Goal: Information Seeking & Learning: Check status

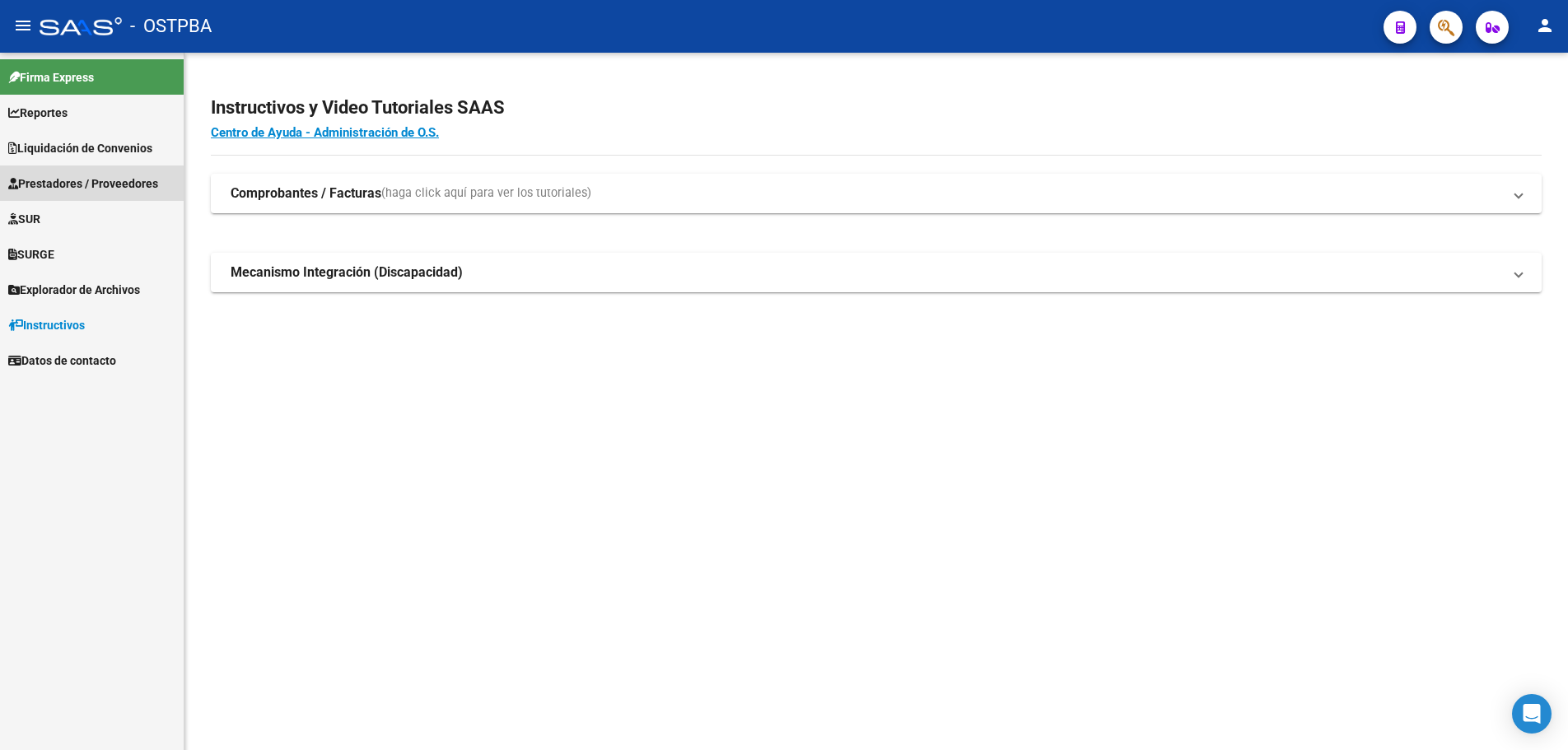
click at [61, 182] on span "Prestadores / Proveedores" at bounding box center [83, 184] width 150 height 18
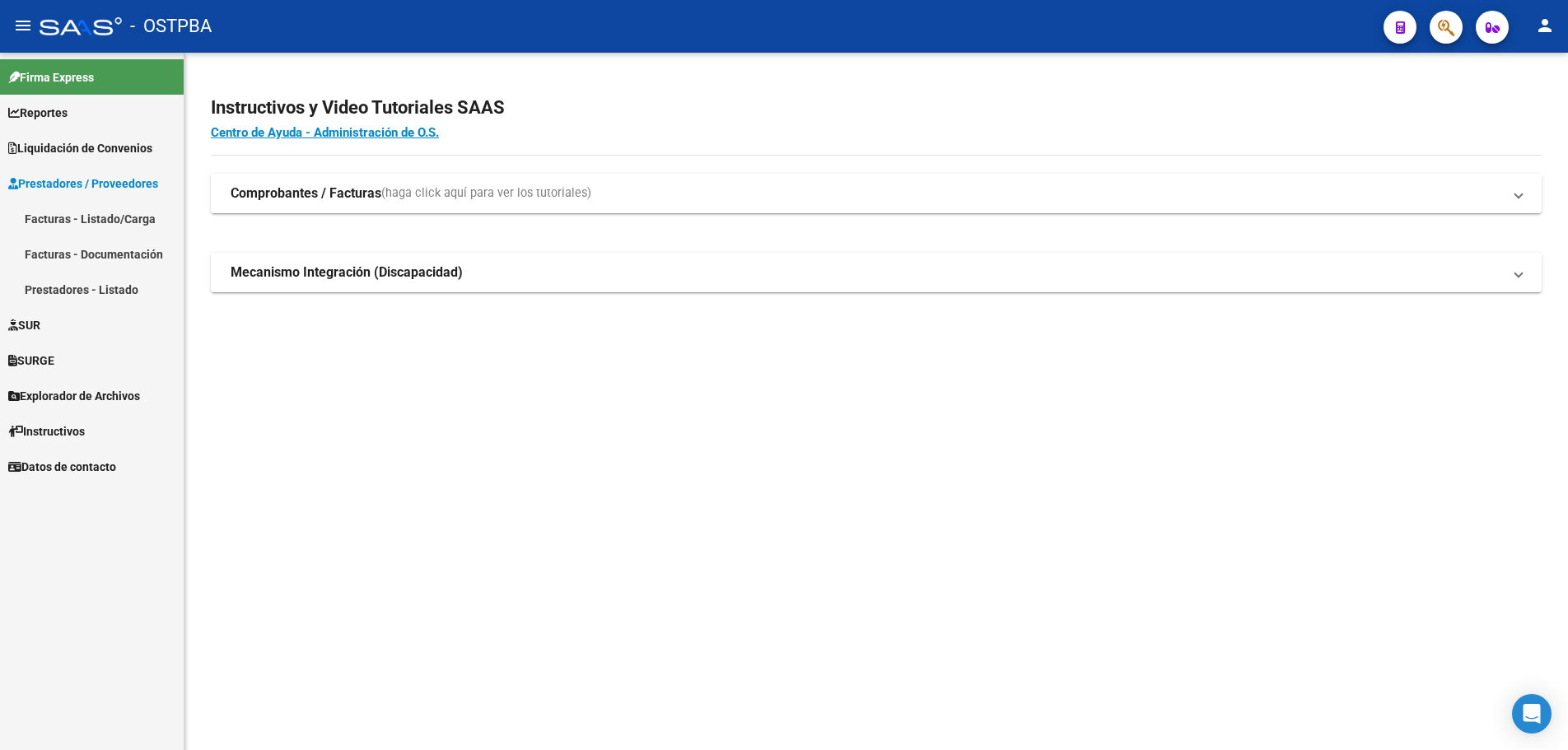
click at [61, 213] on link "Facturas - Listado/Carga" at bounding box center [92, 218] width 184 height 36
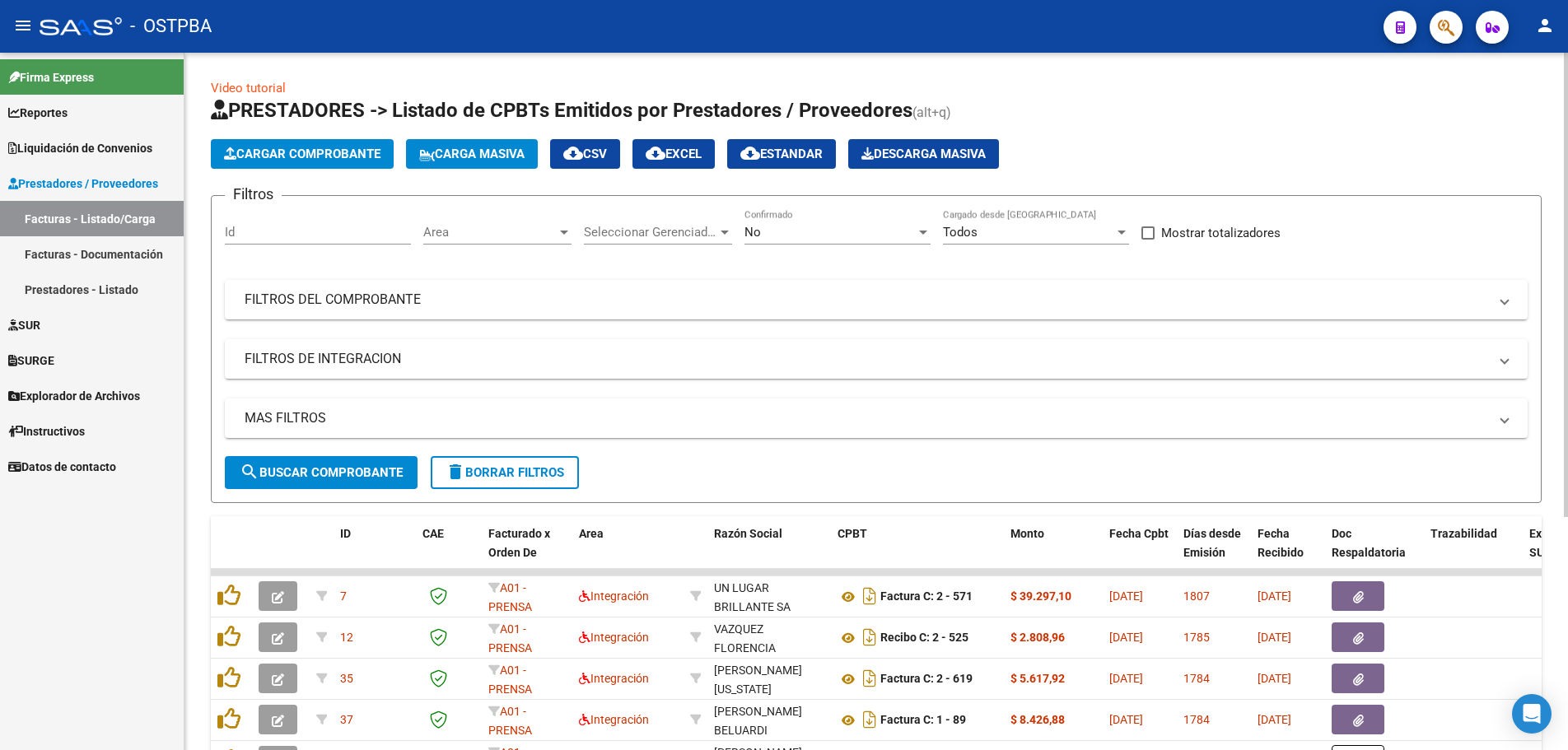
click at [562, 230] on div at bounding box center [564, 232] width 8 height 4
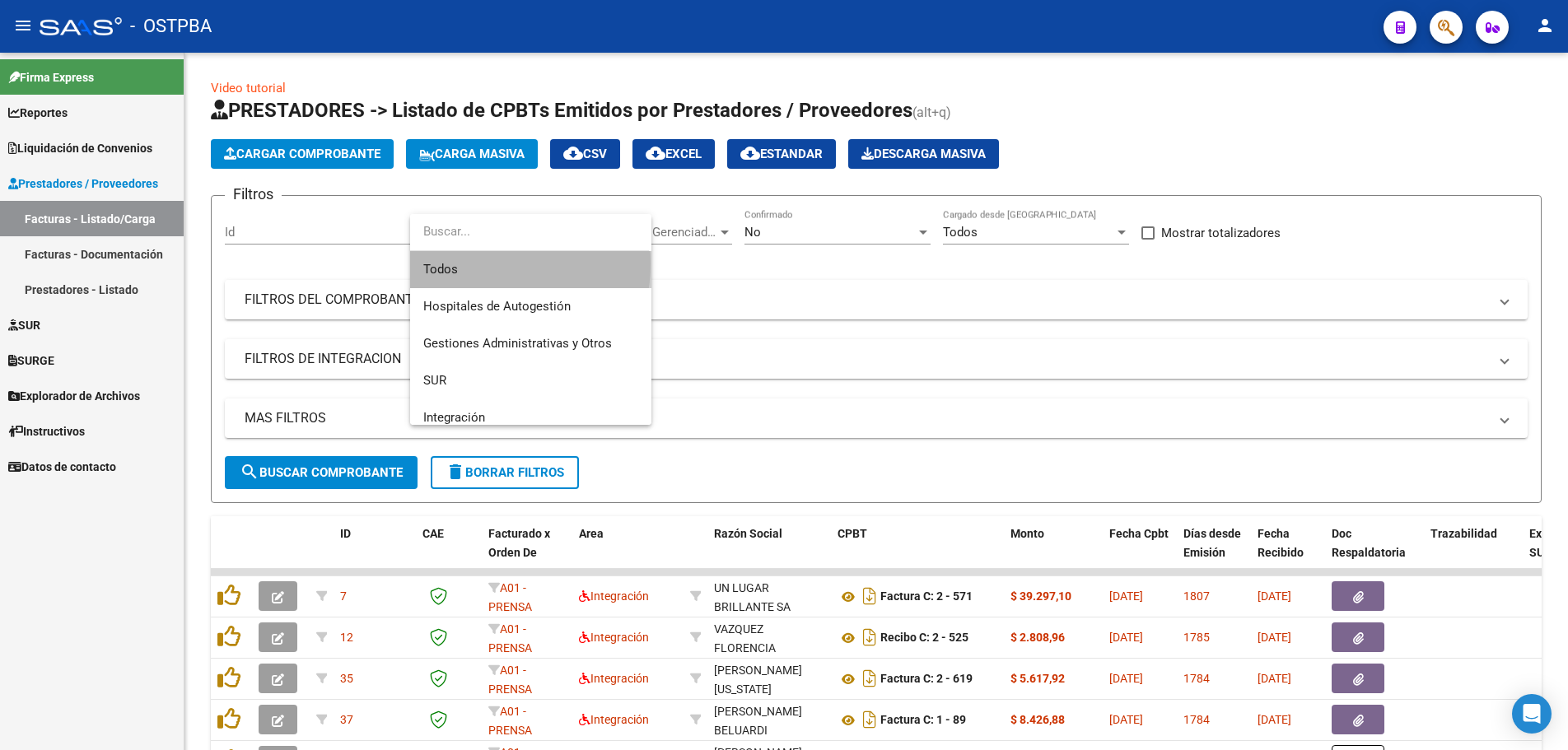
click at [462, 264] on span "Todos" at bounding box center [530, 269] width 215 height 37
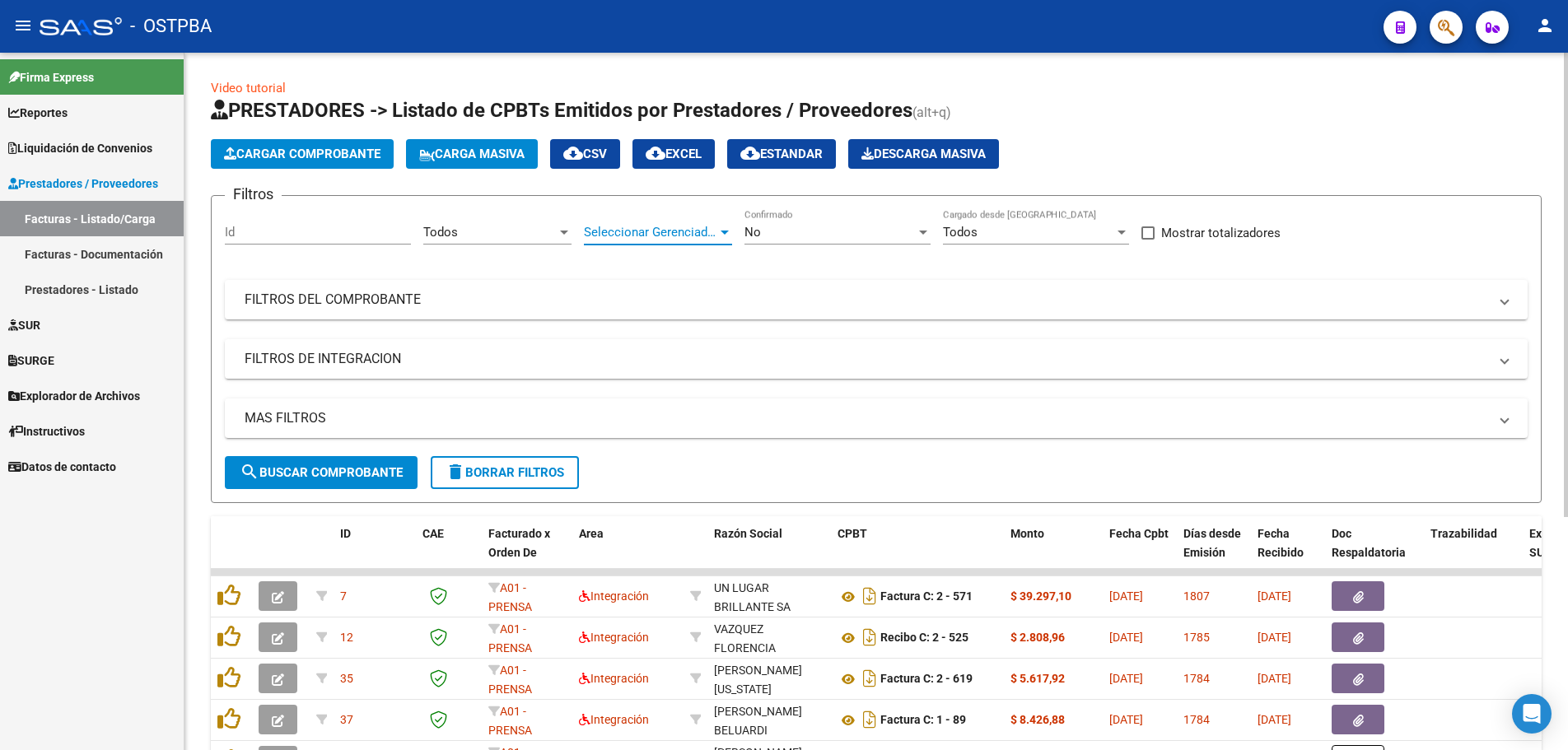
click at [727, 230] on div at bounding box center [725, 232] width 8 height 4
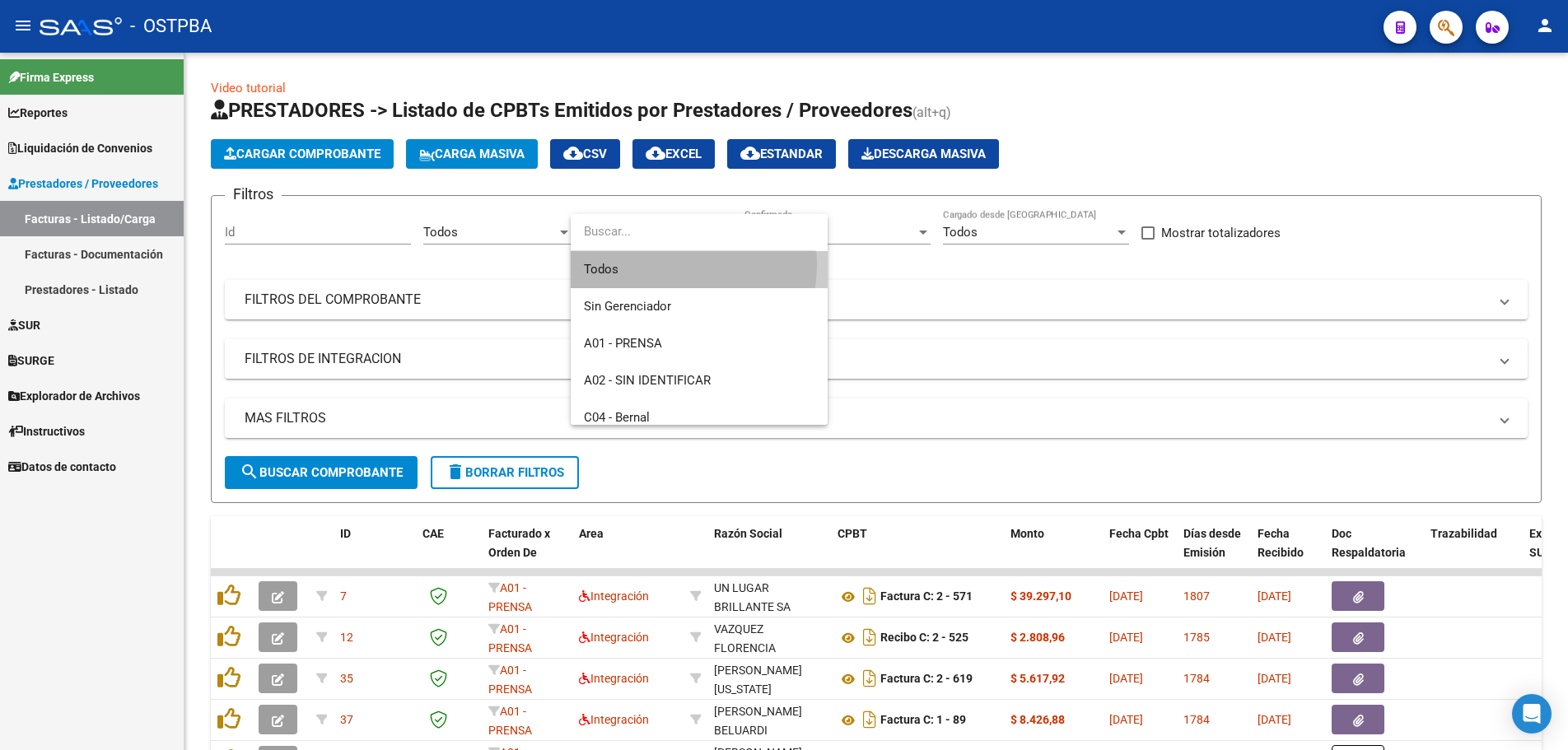
click at [641, 264] on span "Todos" at bounding box center [699, 269] width 230 height 37
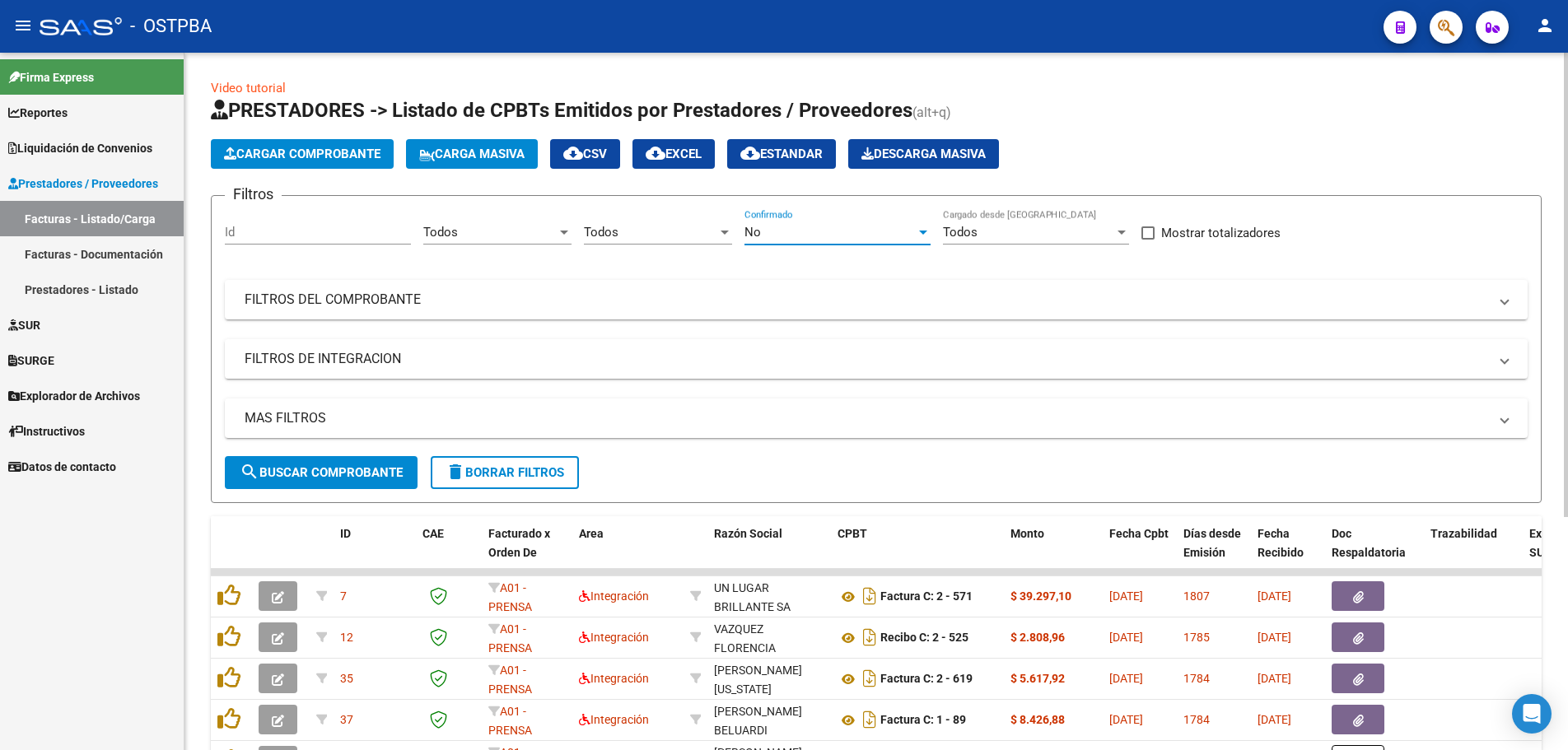
click at [922, 226] on div at bounding box center [923, 232] width 15 height 13
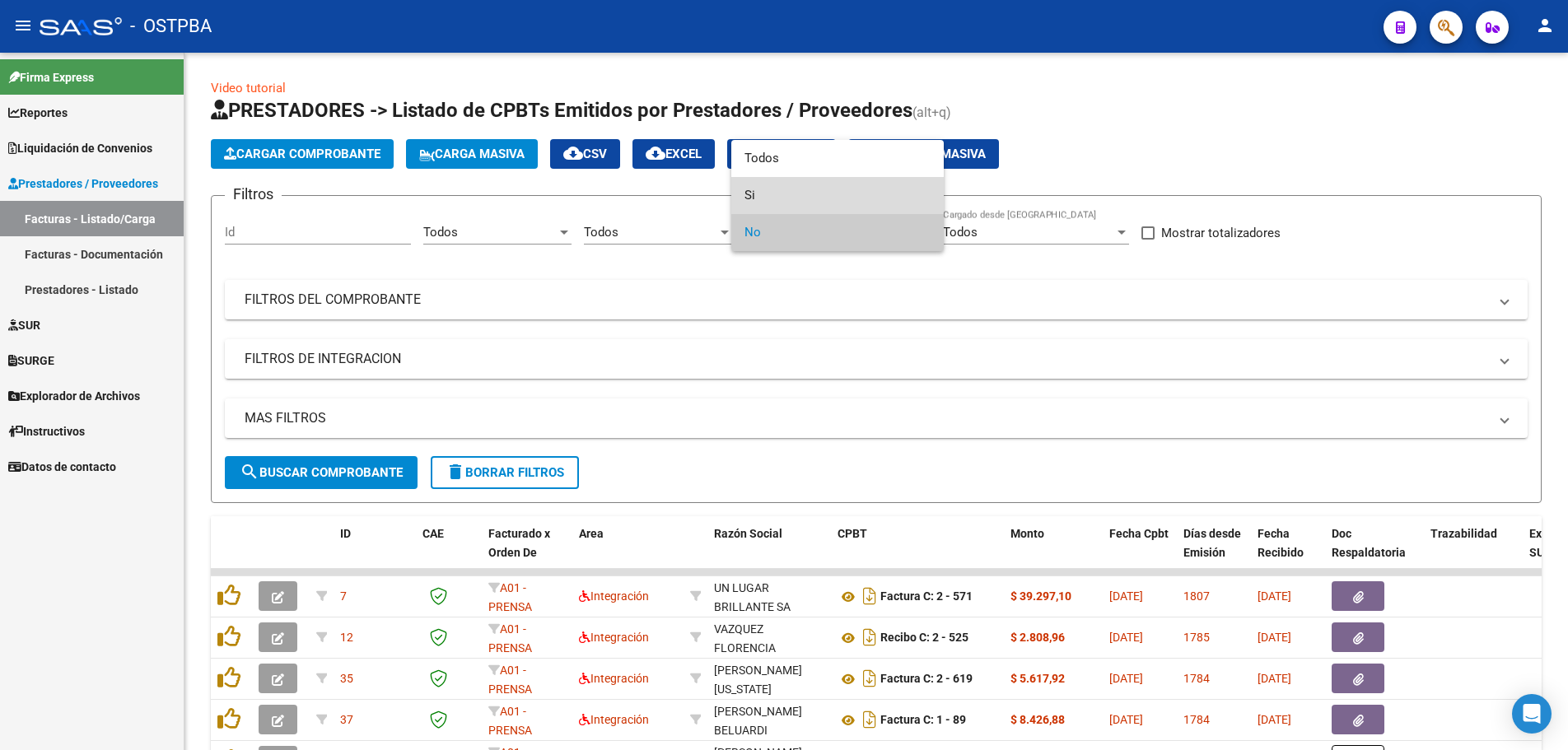
click at [756, 190] on span "Si" at bounding box center [837, 196] width 186 height 37
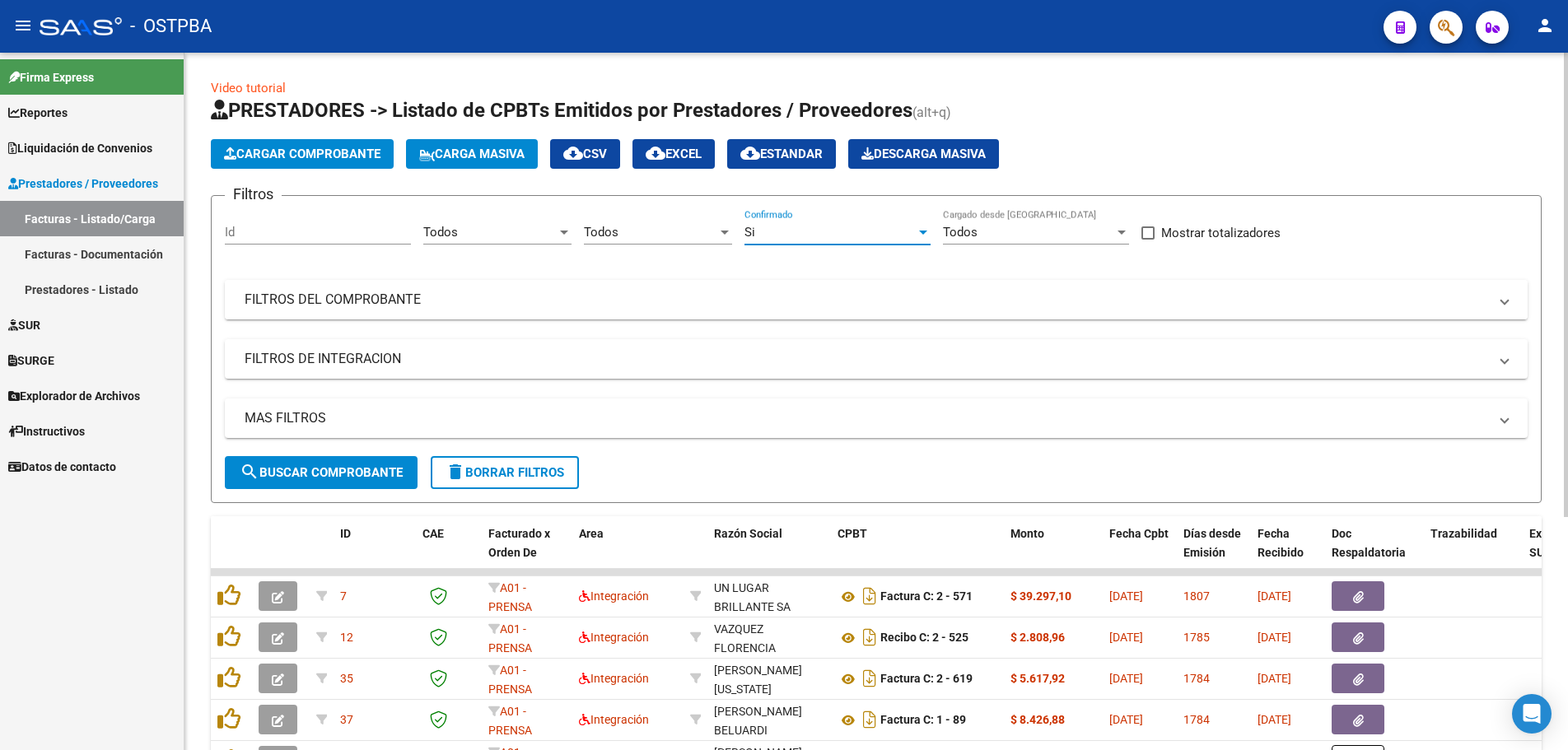
click at [287, 301] on mat-panel-title "FILTROS DEL COMPROBANTE" at bounding box center [866, 300] width 1244 height 18
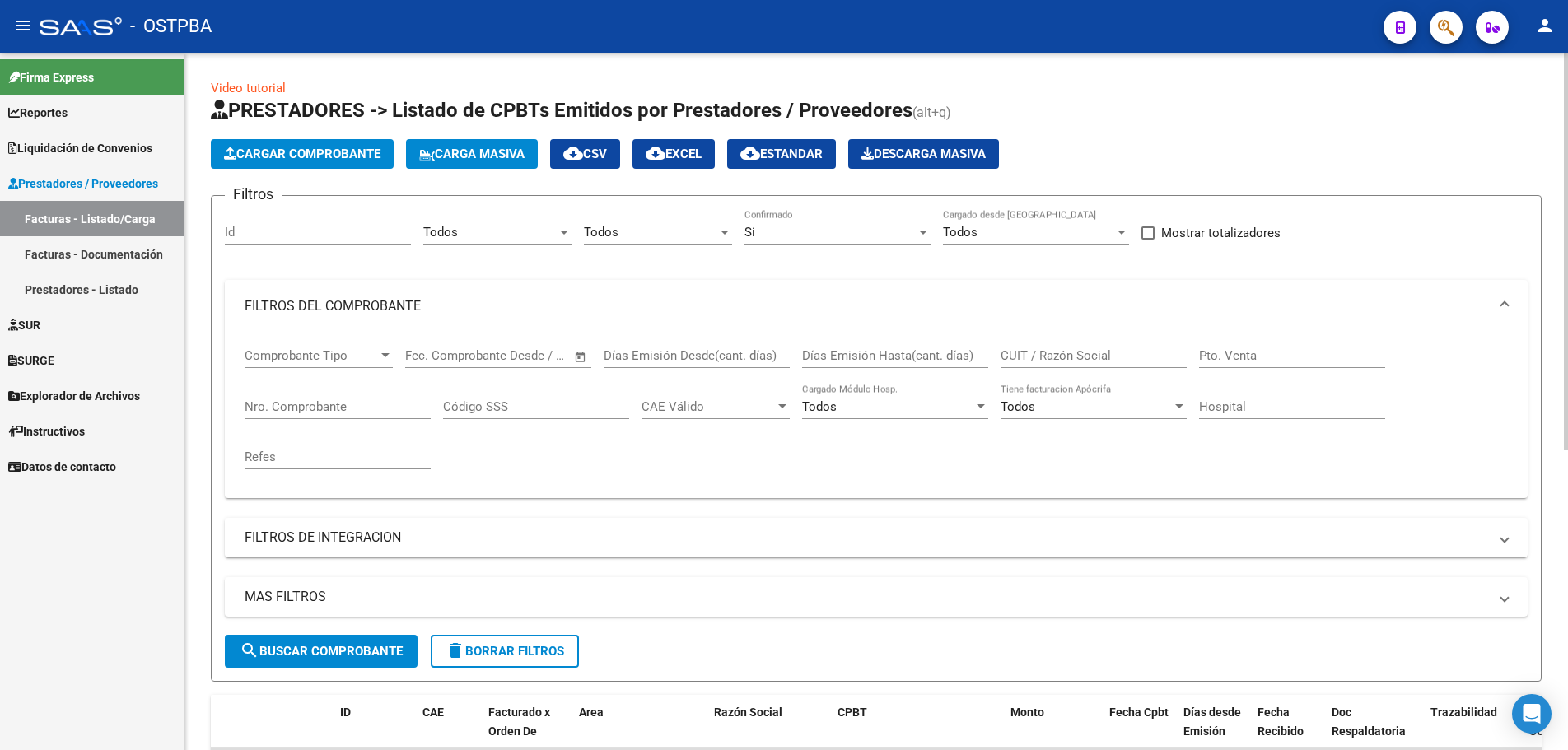
click at [312, 413] on input "Nro. Comprobante" at bounding box center [337, 407] width 186 height 15
click at [273, 640] on button "search Buscar Comprobante" at bounding box center [321, 651] width 193 height 33
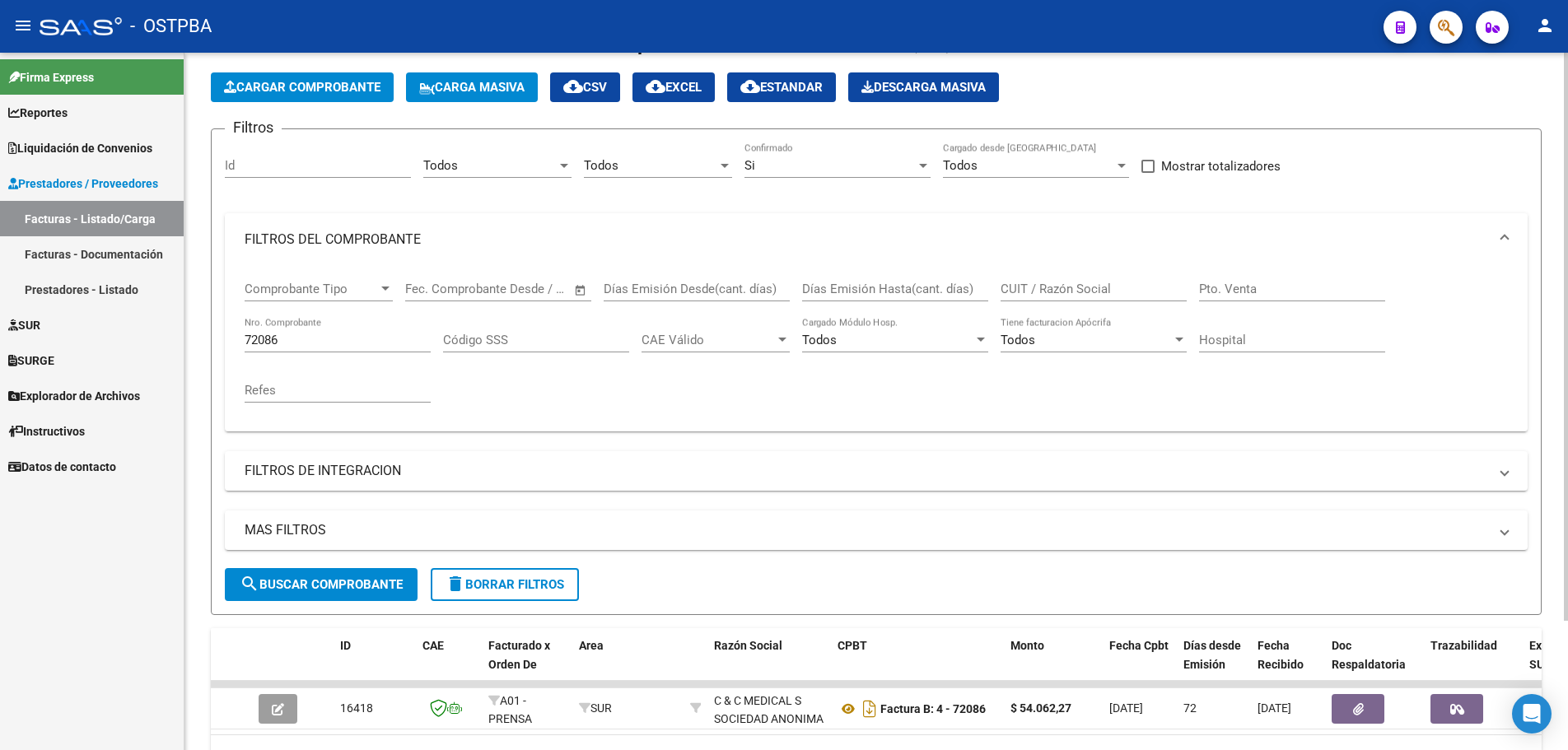
scroll to position [158, 0]
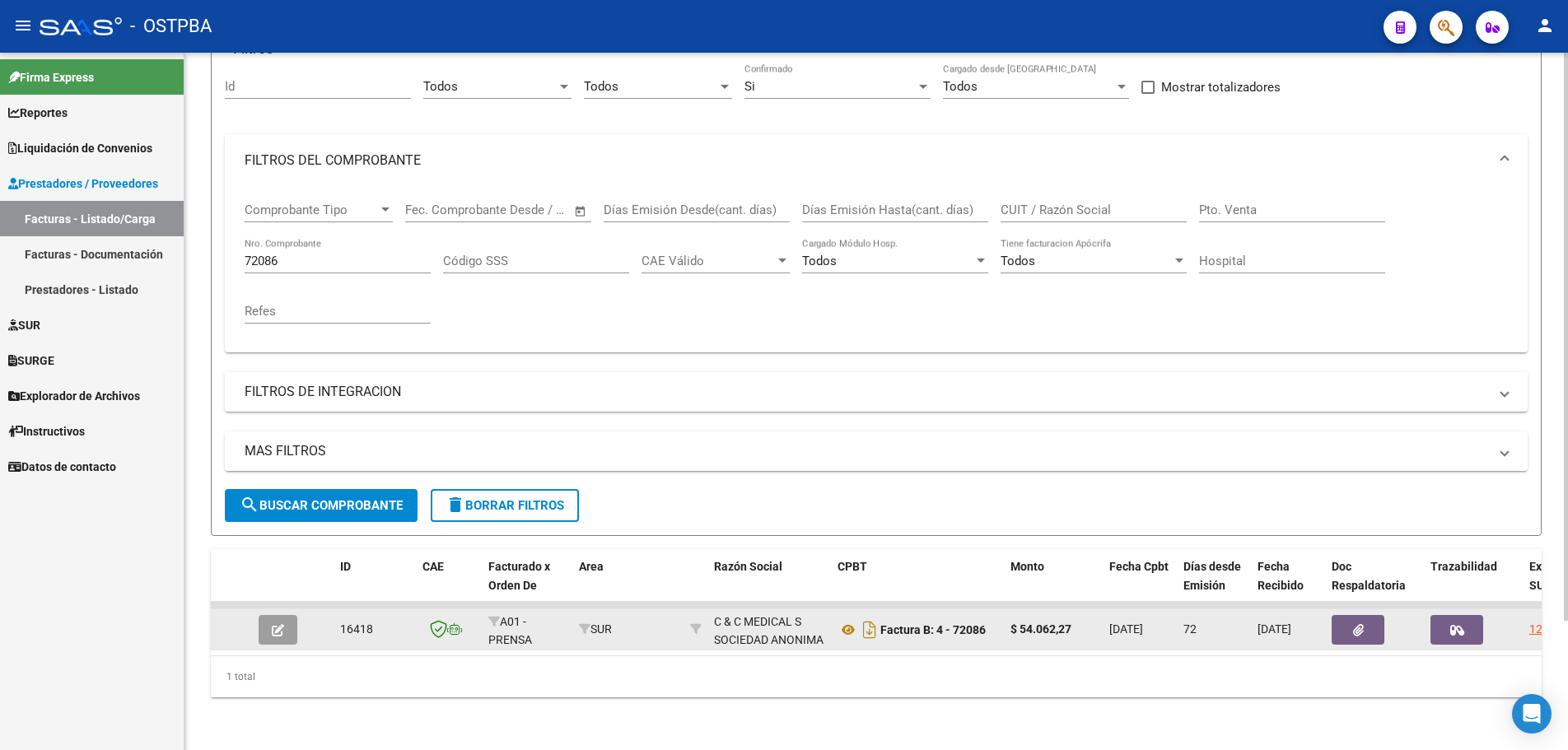
click at [279, 624] on icon "button" at bounding box center [278, 630] width 12 height 12
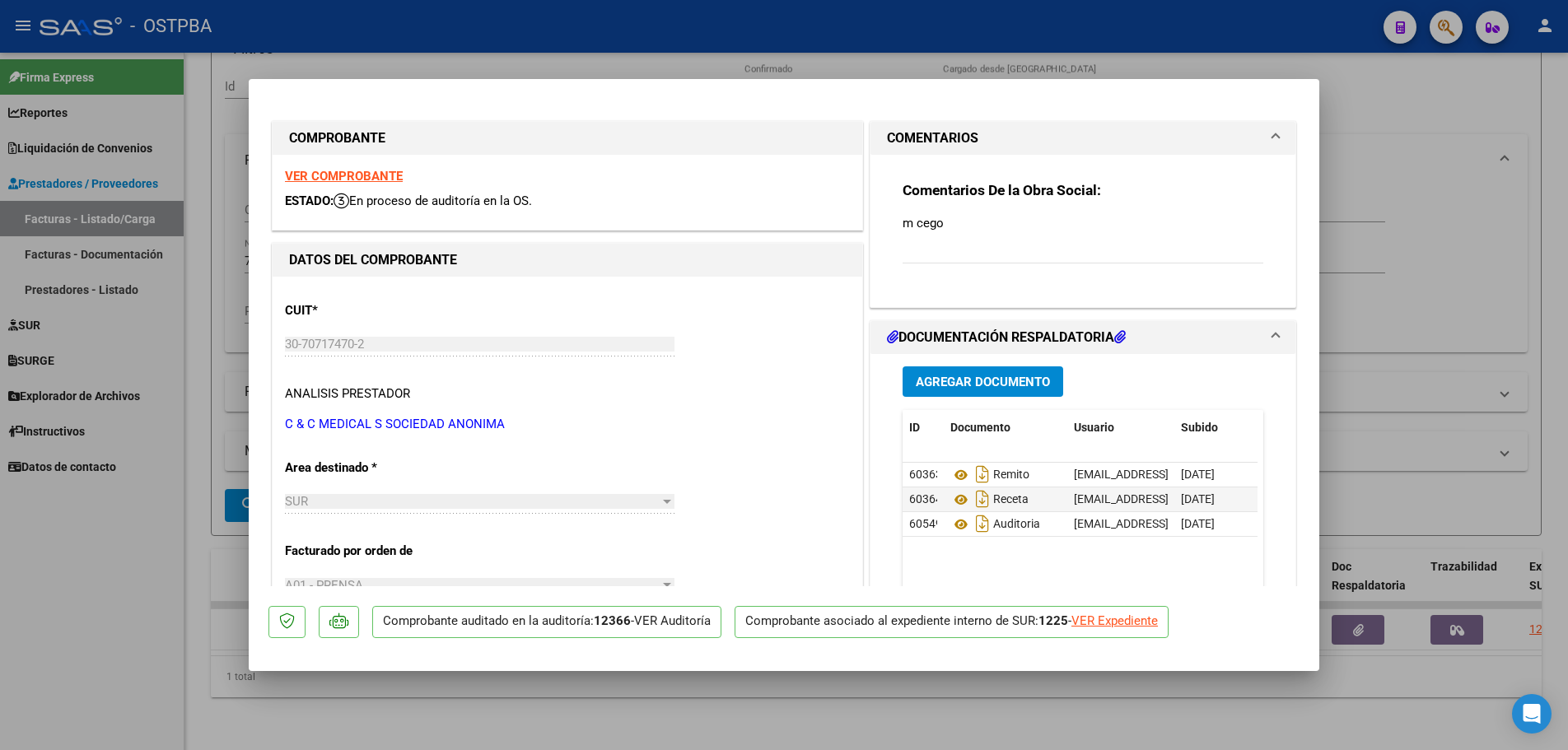
click at [355, 169] on strong "VER COMPROBANTE" at bounding box center [344, 177] width 118 height 15
click at [955, 474] on icon at bounding box center [961, 476] width 22 height 20
click at [956, 497] on icon at bounding box center [961, 500] width 22 height 20
click at [957, 521] on icon at bounding box center [961, 525] width 22 height 20
click at [656, 702] on div at bounding box center [784, 375] width 1568 height 750
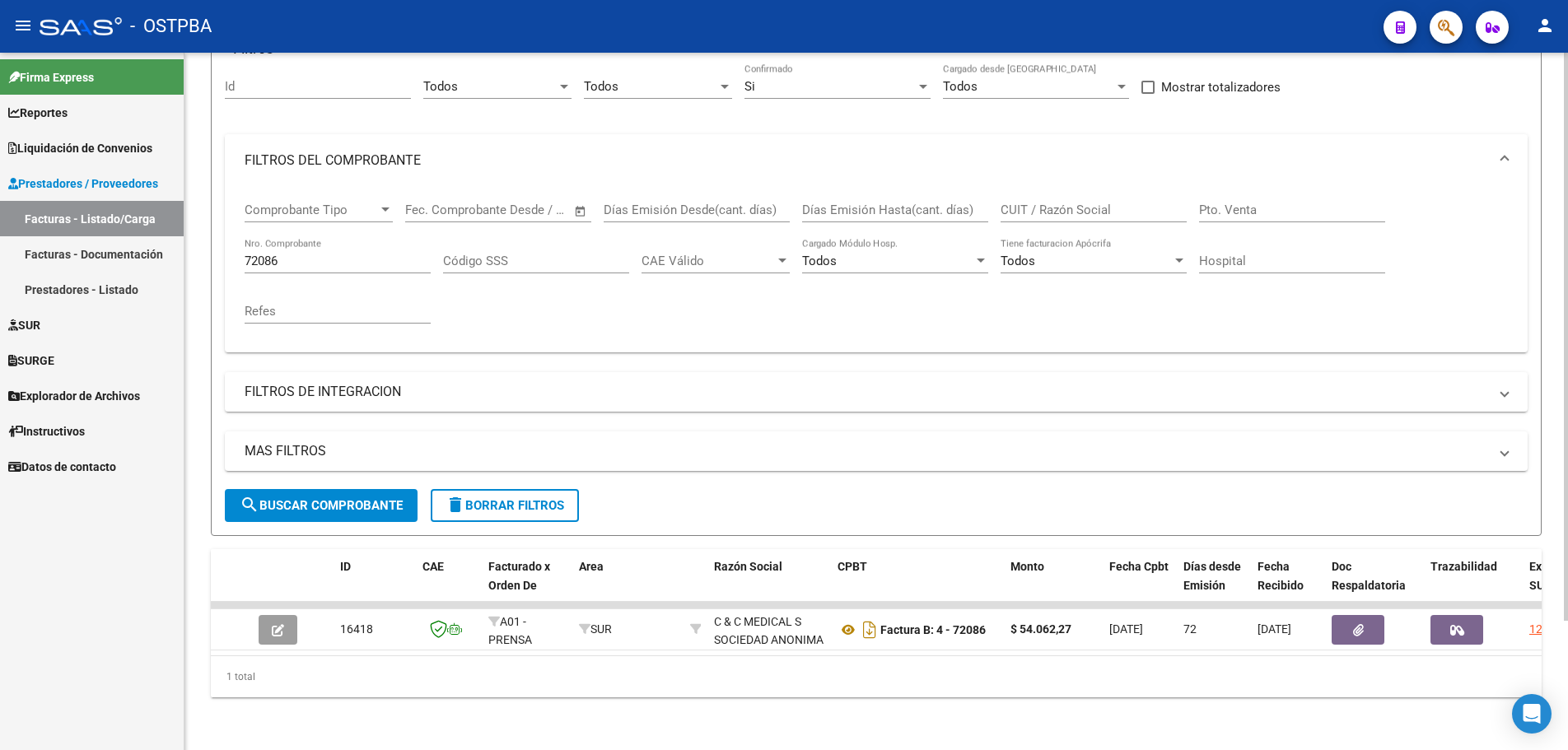
click at [317, 254] on input "72086" at bounding box center [337, 261] width 186 height 15
type input "7"
type input "1075229"
click at [300, 498] on span "search Buscar Comprobante" at bounding box center [321, 506] width 163 height 15
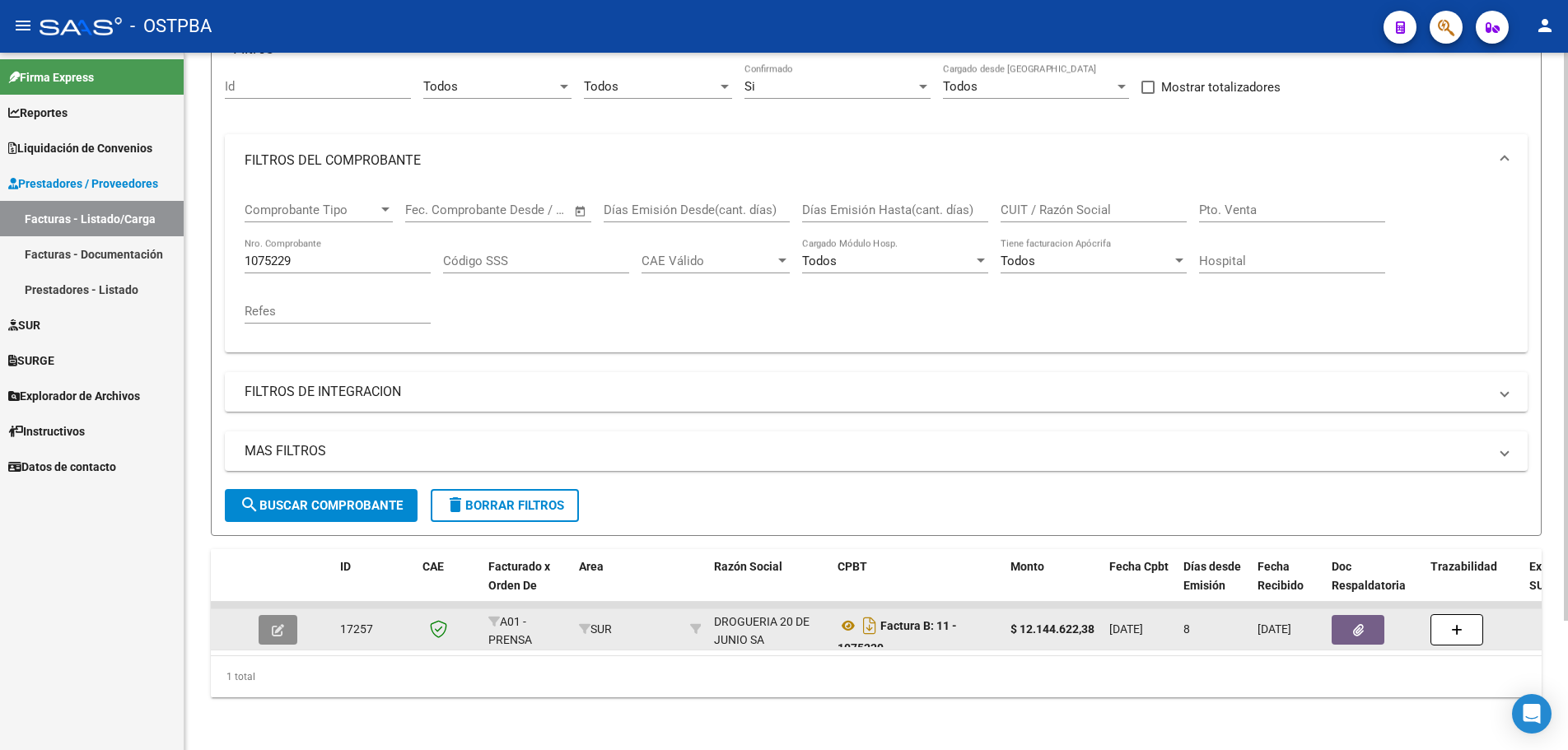
click at [278, 624] on icon "button" at bounding box center [278, 630] width 12 height 12
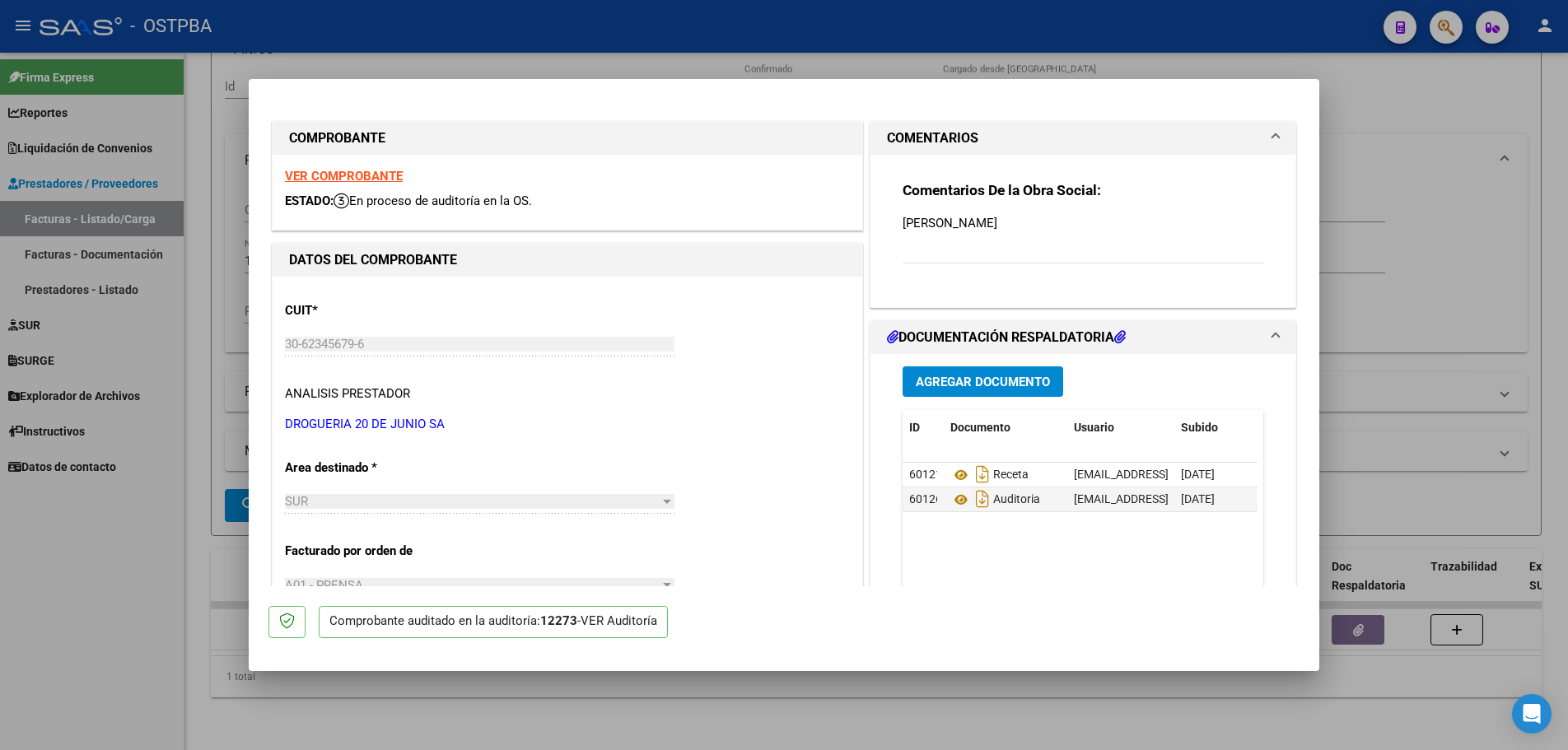
click at [338, 174] on strong "VER COMPROBANTE" at bounding box center [344, 177] width 118 height 15
click at [951, 476] on icon at bounding box center [961, 476] width 22 height 20
click at [951, 502] on icon at bounding box center [961, 500] width 22 height 20
click at [569, 728] on div at bounding box center [784, 375] width 1568 height 750
type input "$ 0,00"
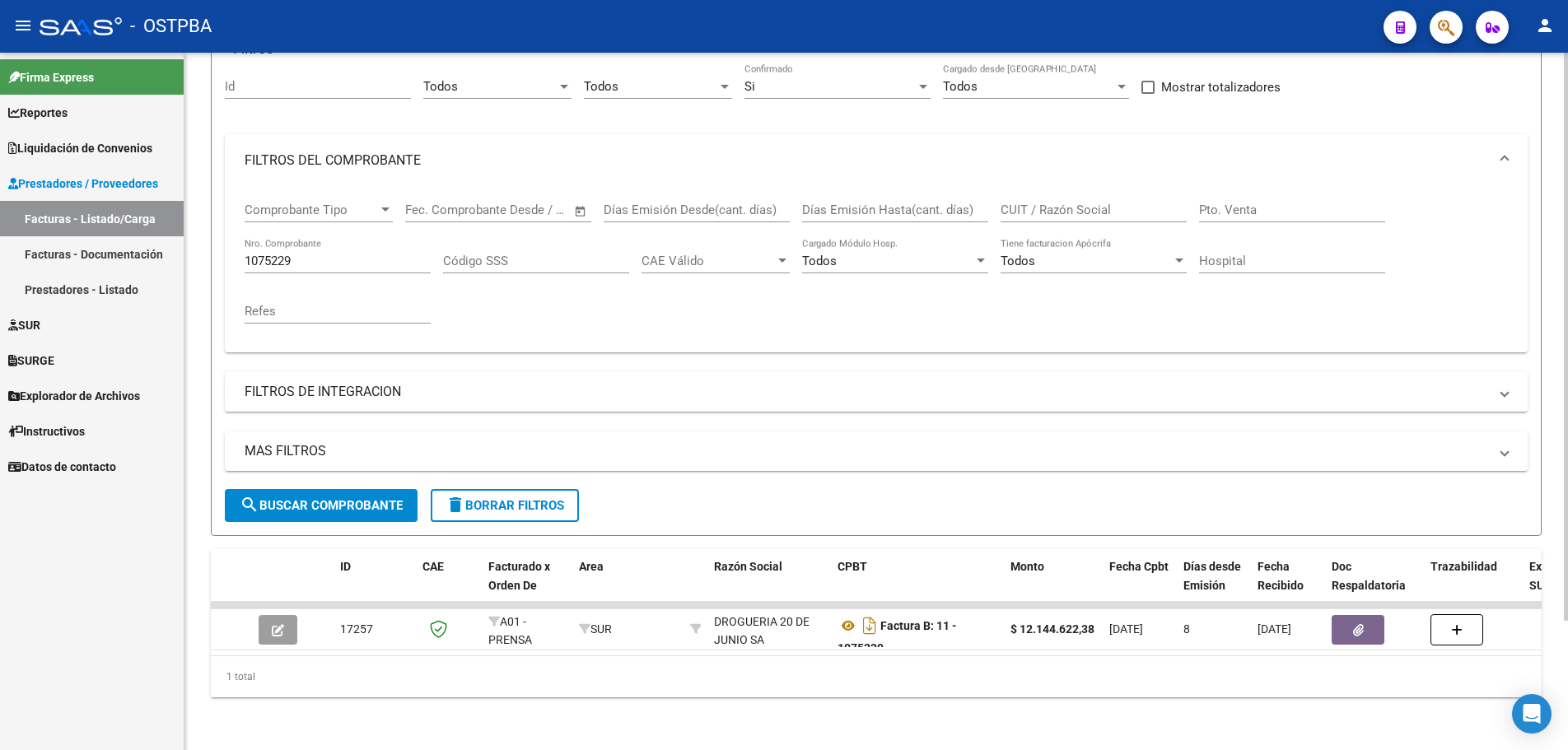
click at [332, 254] on input "1075229" at bounding box center [337, 261] width 186 height 15
type input "1060970"
click at [302, 498] on span "search Buscar Comprobante" at bounding box center [321, 506] width 163 height 15
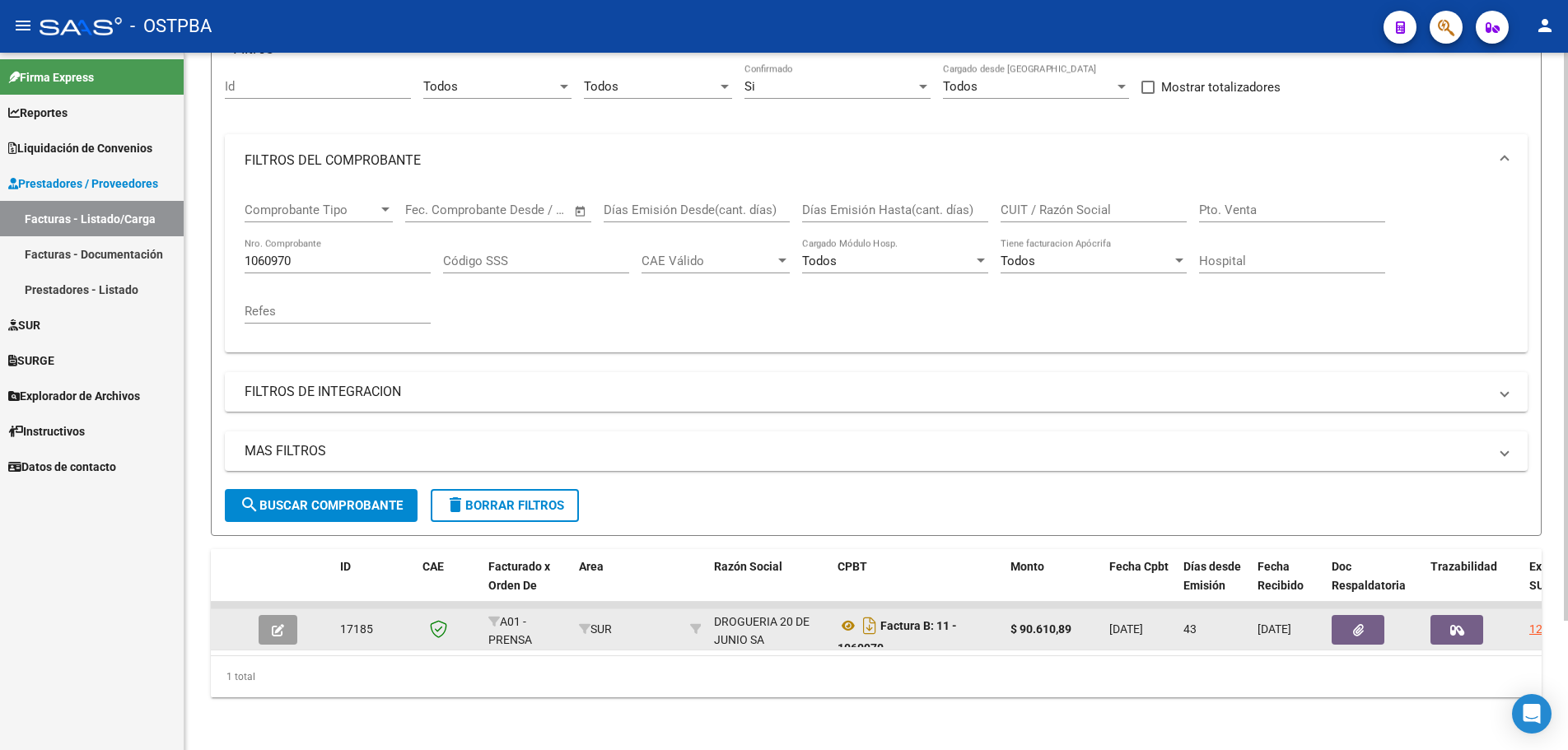
click at [281, 624] on icon "button" at bounding box center [278, 630] width 12 height 12
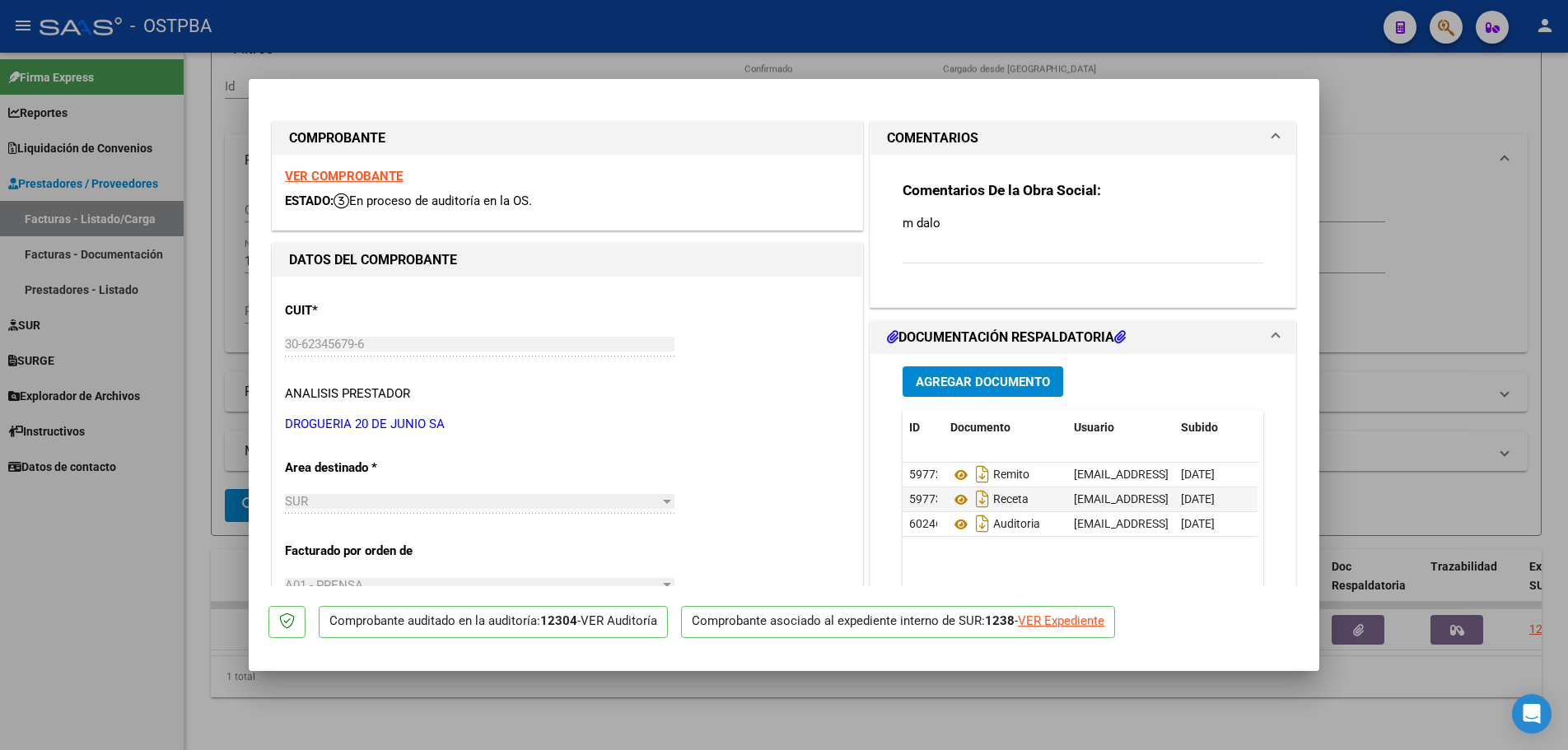
click at [342, 172] on strong "VER COMPROBANTE" at bounding box center [344, 177] width 118 height 15
click at [953, 478] on icon at bounding box center [961, 476] width 22 height 20
click at [954, 495] on icon at bounding box center [961, 500] width 22 height 20
click at [956, 524] on icon at bounding box center [961, 525] width 22 height 20
click at [521, 712] on div at bounding box center [784, 375] width 1568 height 750
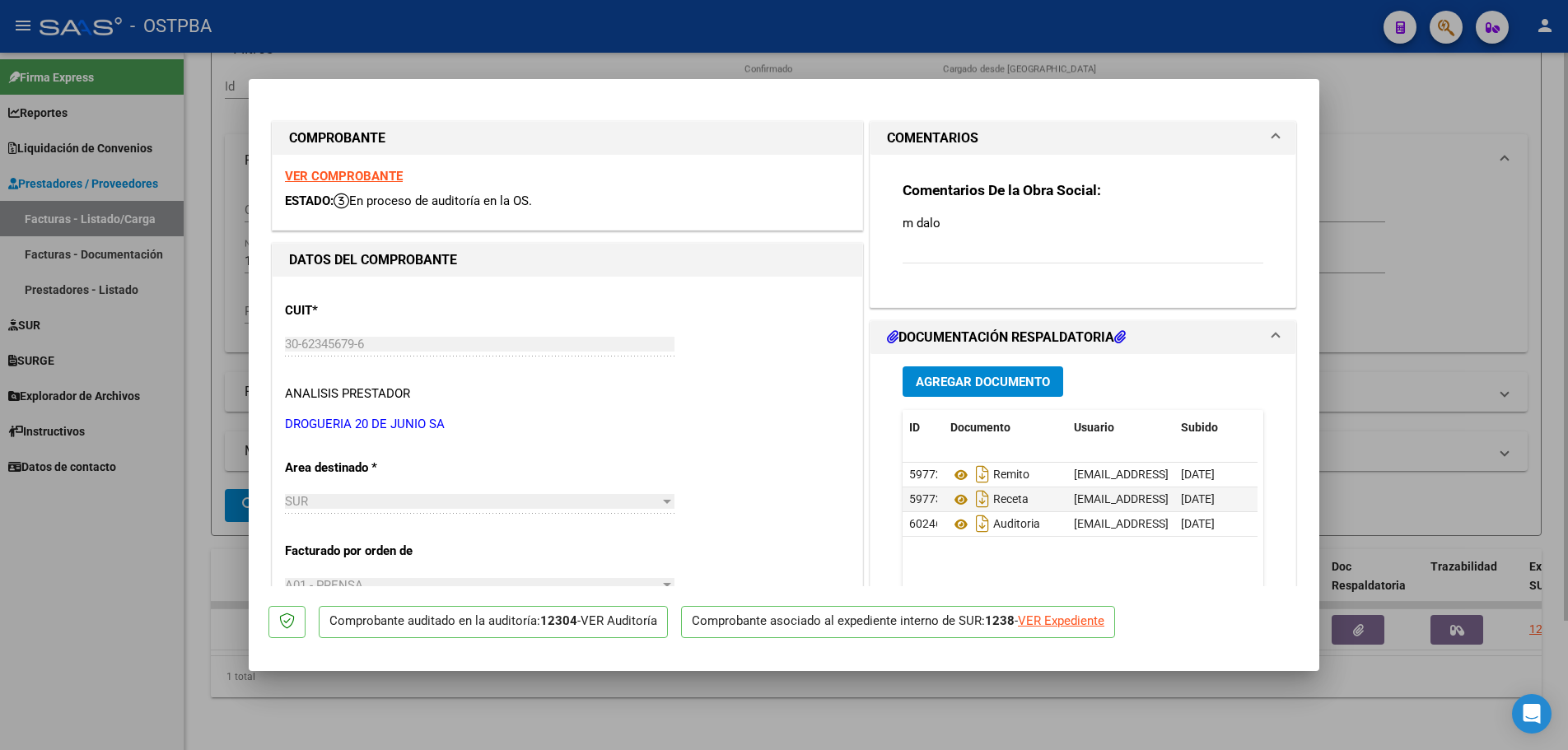
type input "$ 0,00"
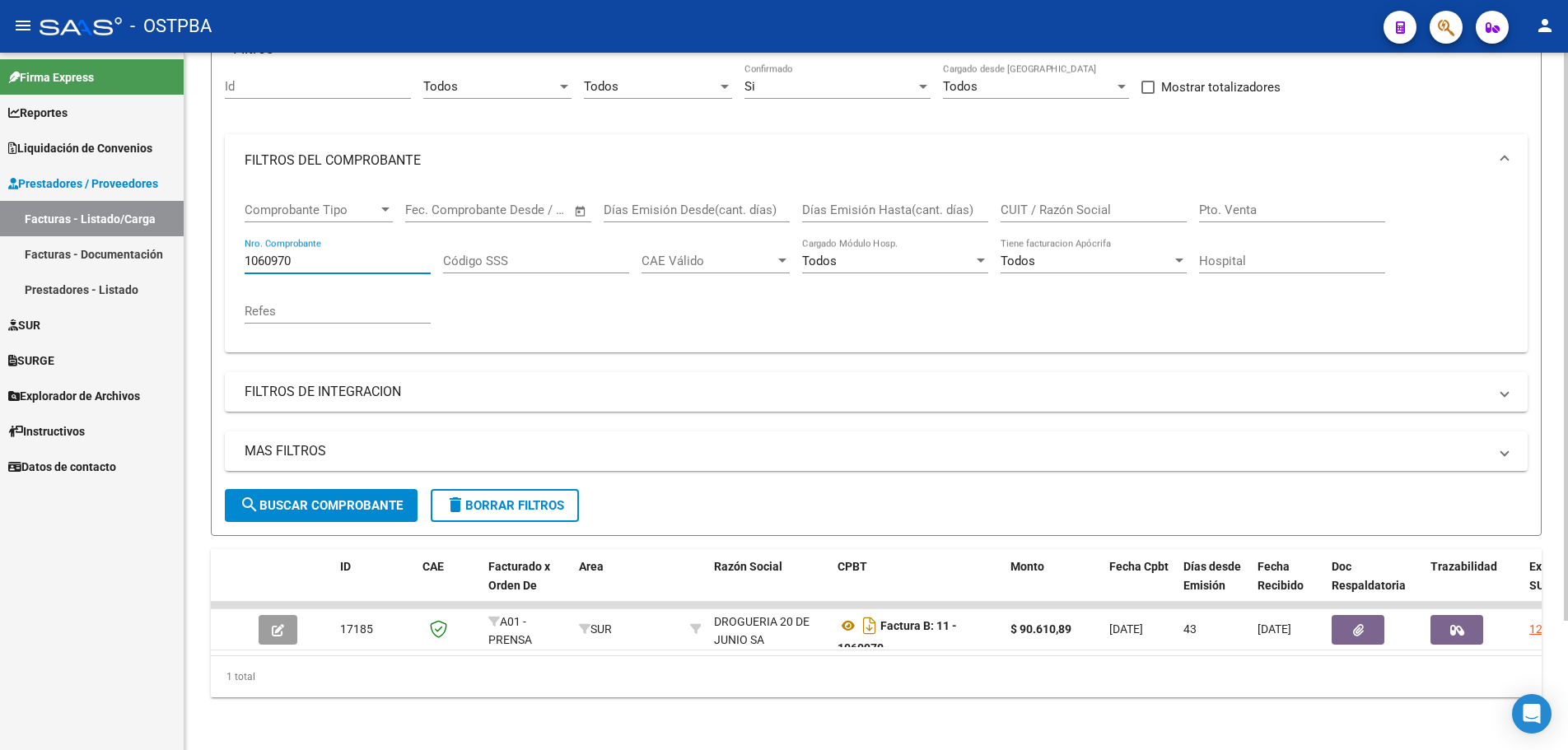
click at [336, 254] on input "1060970" at bounding box center [337, 261] width 186 height 15
type input "1062410"
click at [336, 489] on button "search Buscar Comprobante" at bounding box center [321, 506] width 193 height 33
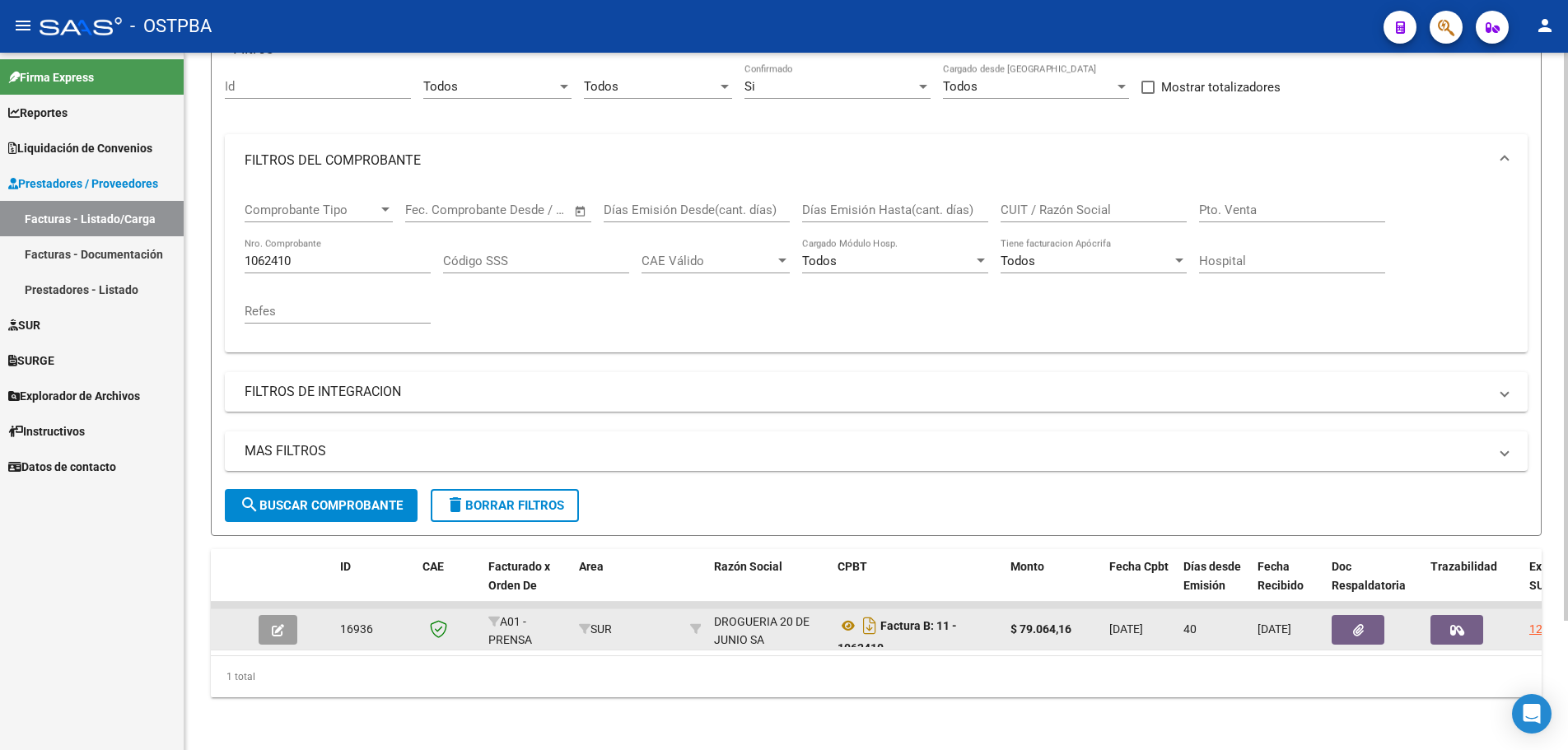
click at [274, 615] on button "button" at bounding box center [278, 630] width 39 height 30
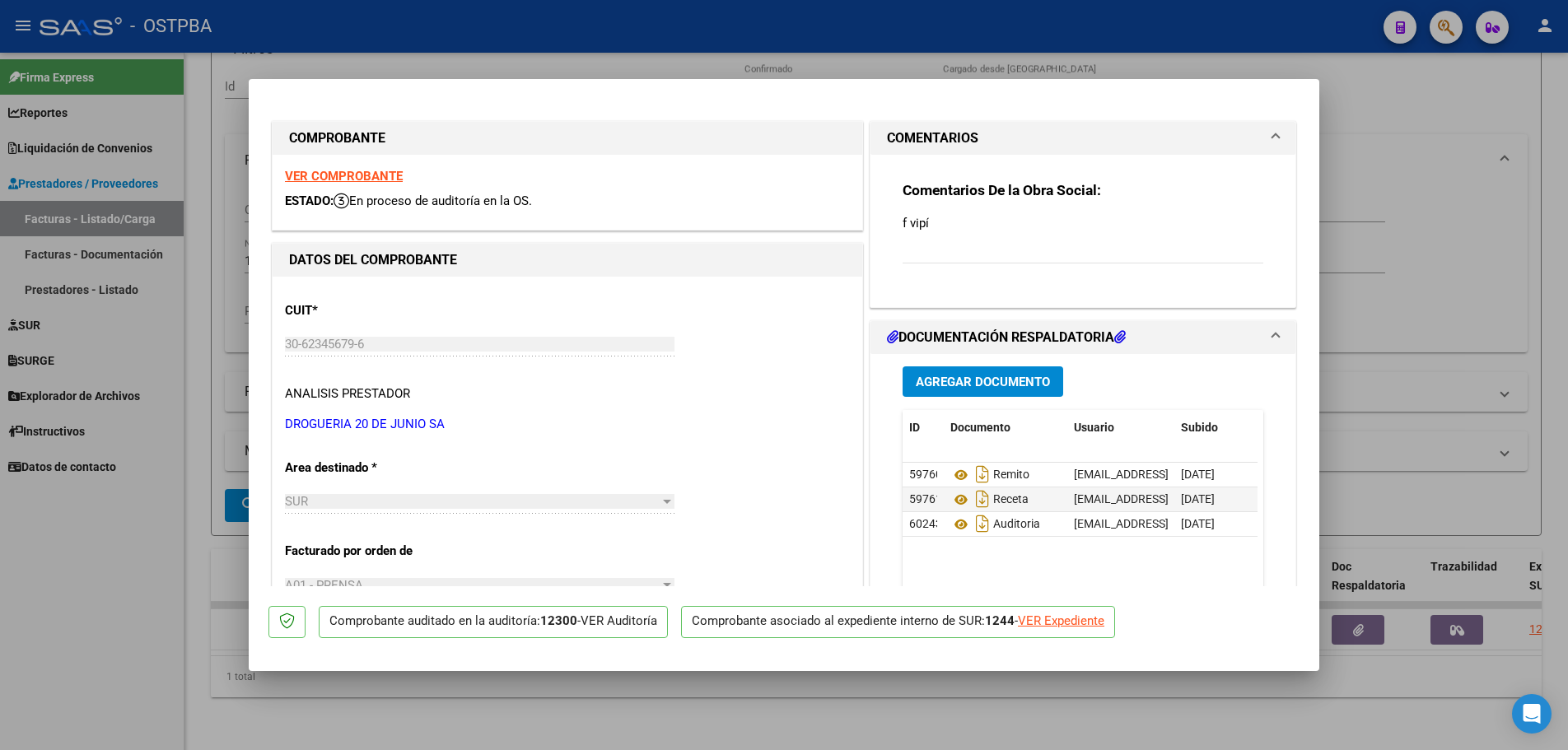
click at [348, 172] on strong "VER COMPROBANTE" at bounding box center [344, 177] width 118 height 15
click at [957, 474] on icon at bounding box center [961, 476] width 22 height 20
click at [952, 498] on icon at bounding box center [961, 500] width 22 height 20
click at [956, 528] on icon at bounding box center [961, 525] width 22 height 20
click at [575, 723] on div at bounding box center [784, 375] width 1568 height 750
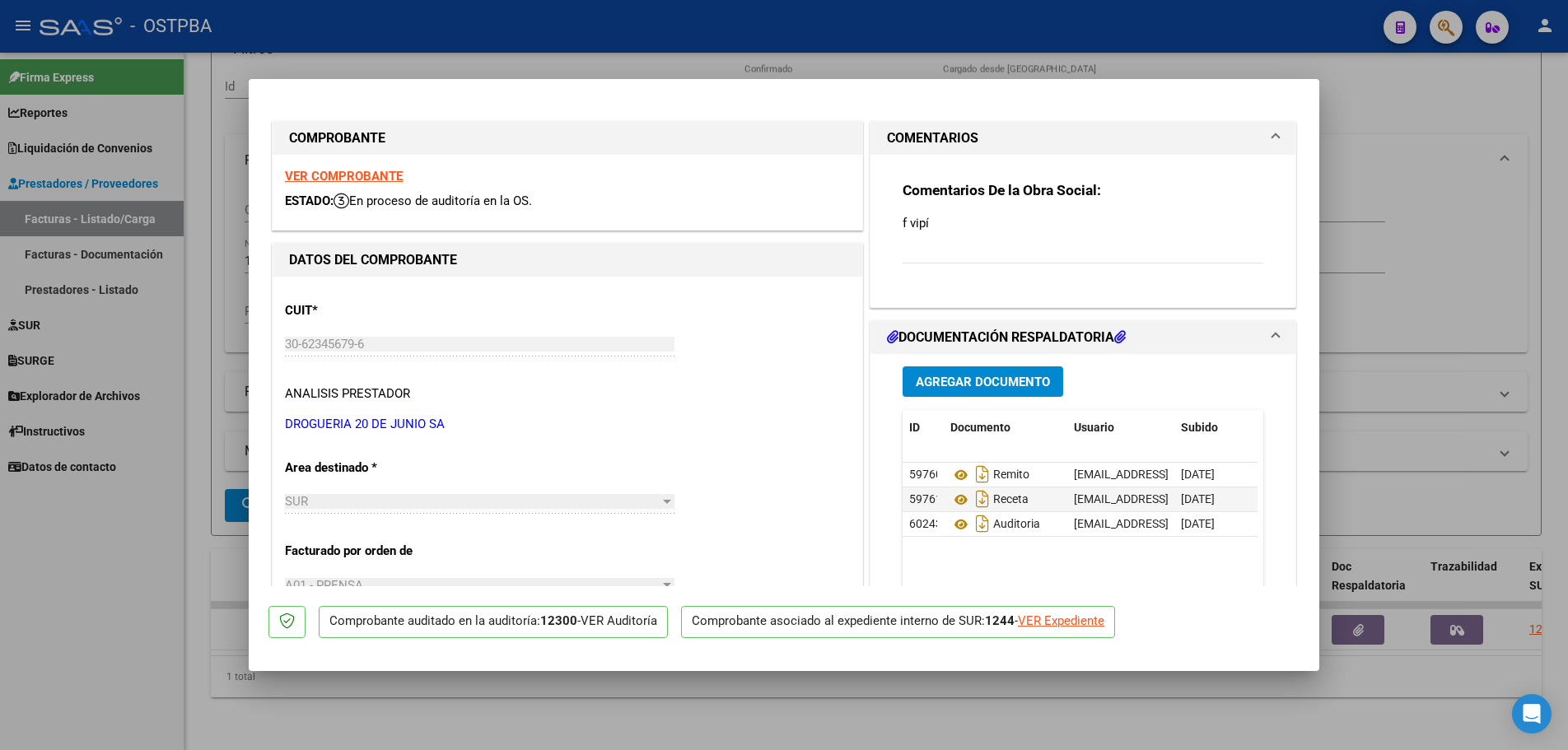
type input "$ 0,00"
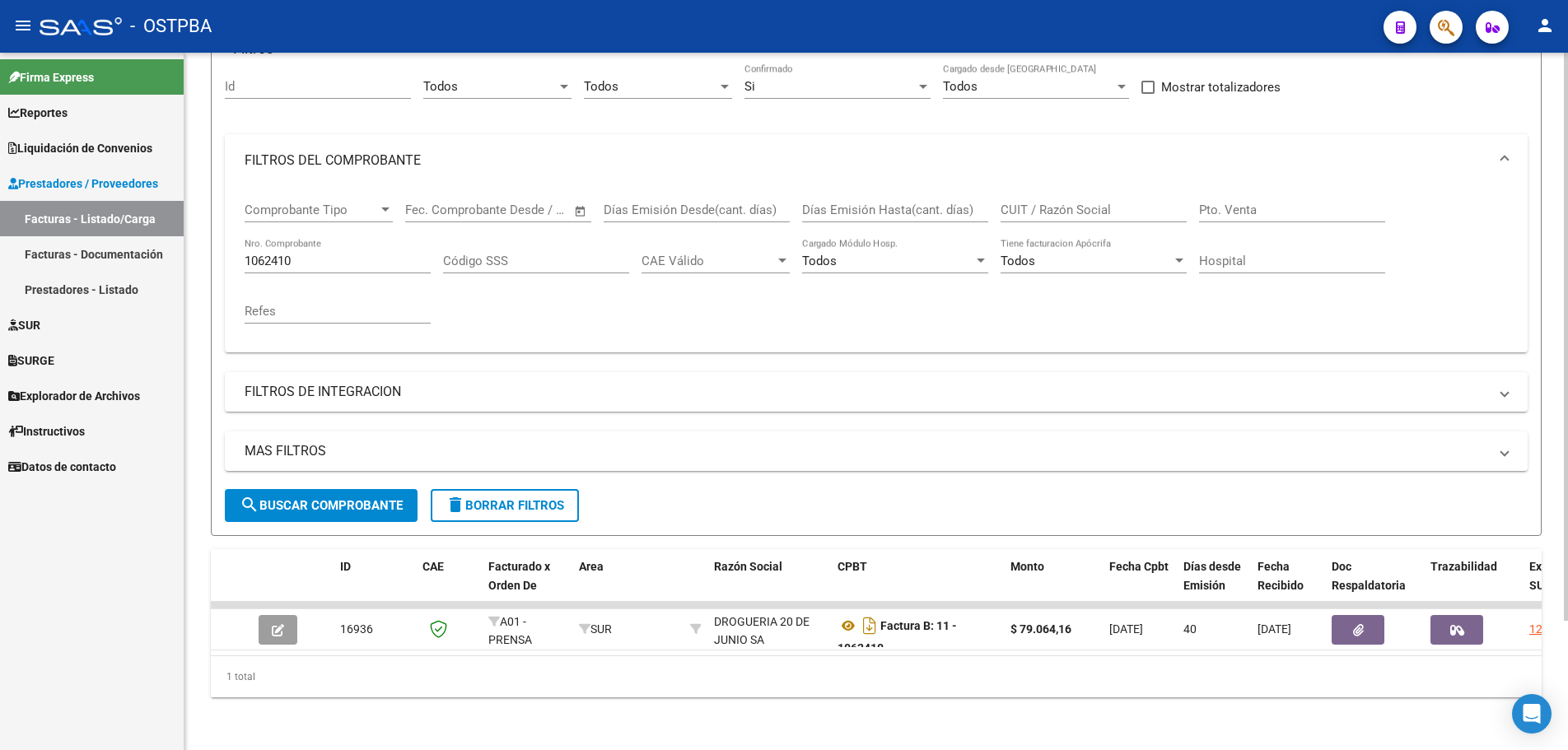
click at [364, 238] on div "1062410 Nro. Comprobante" at bounding box center [337, 255] width 186 height 36
type input "1062411"
click at [317, 498] on span "search Buscar Comprobante" at bounding box center [321, 506] width 163 height 15
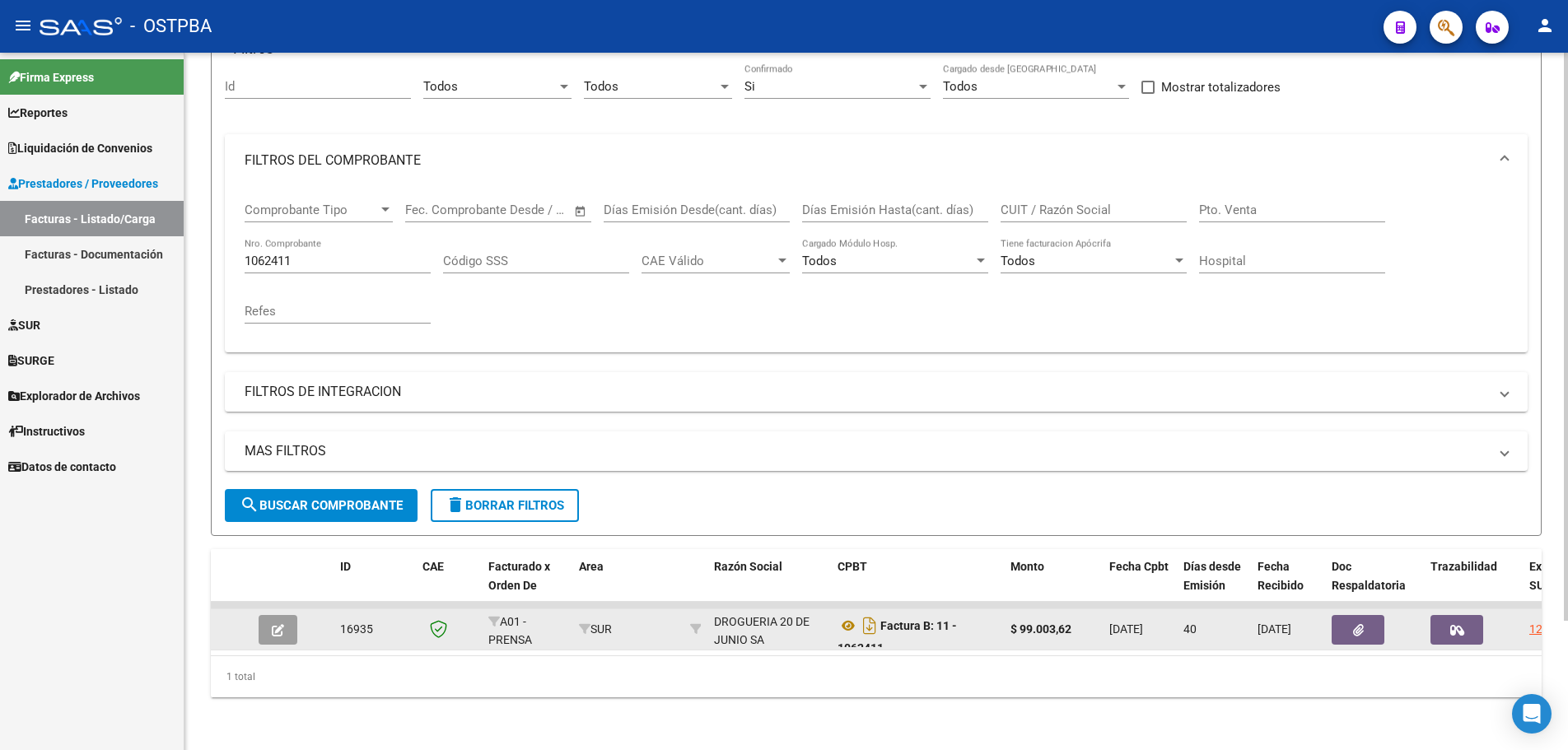
click at [278, 624] on icon "button" at bounding box center [278, 630] width 12 height 12
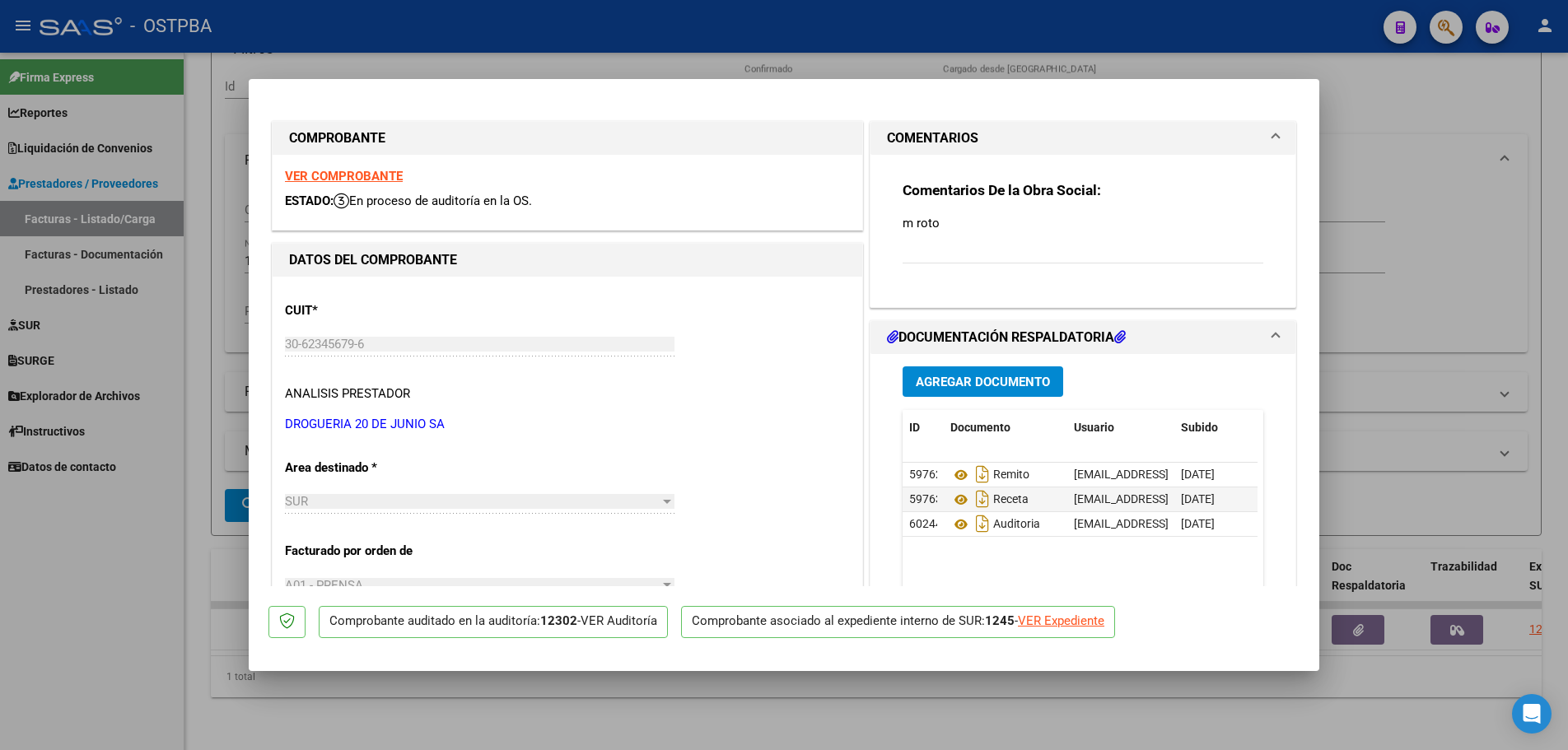
click at [336, 180] on strong "VER COMPROBANTE" at bounding box center [344, 177] width 118 height 15
click at [956, 477] on icon at bounding box center [961, 476] width 22 height 20
click at [956, 498] on icon at bounding box center [961, 500] width 22 height 20
click at [958, 520] on icon at bounding box center [961, 525] width 22 height 20
click at [602, 714] on div at bounding box center [784, 375] width 1568 height 750
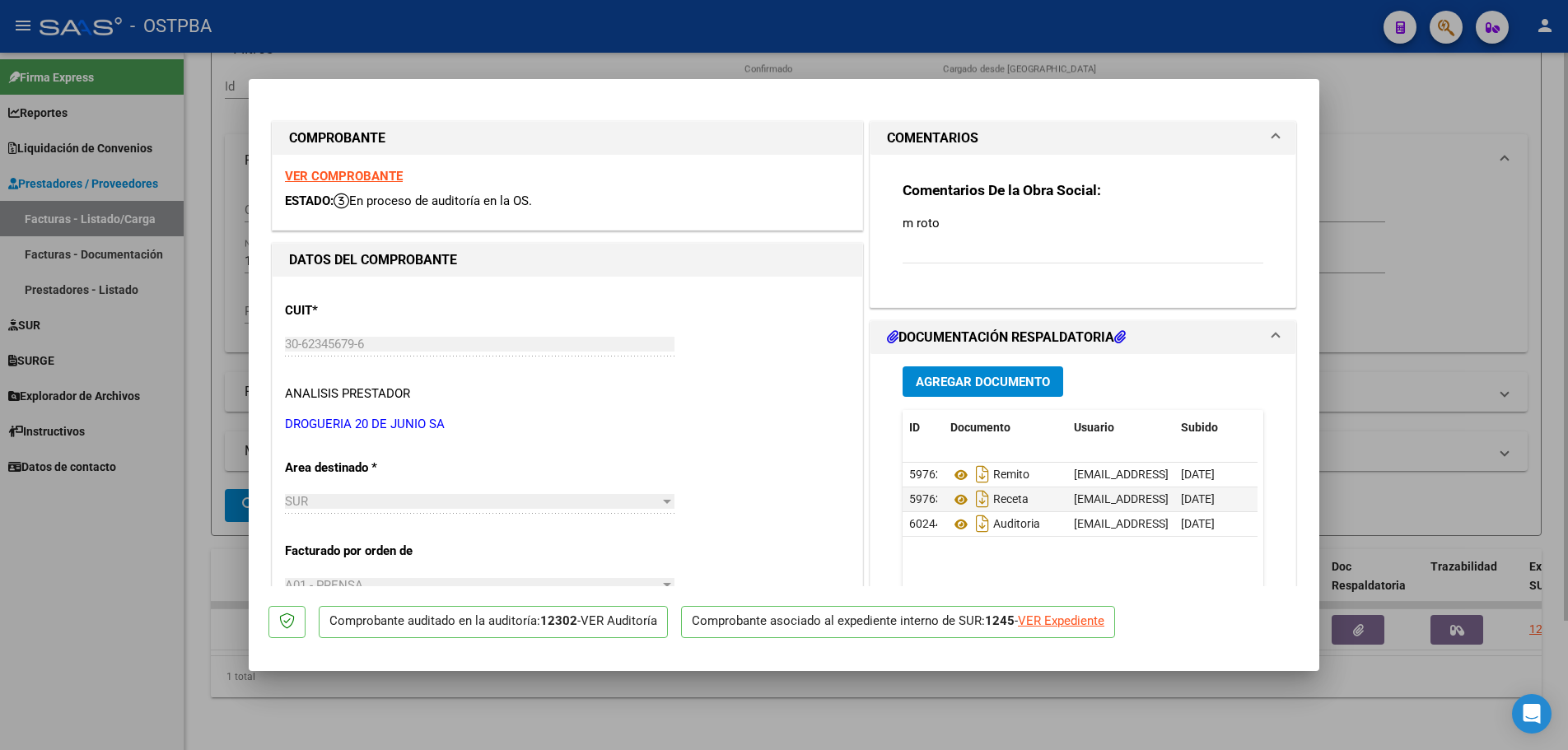
type input "$ 0,00"
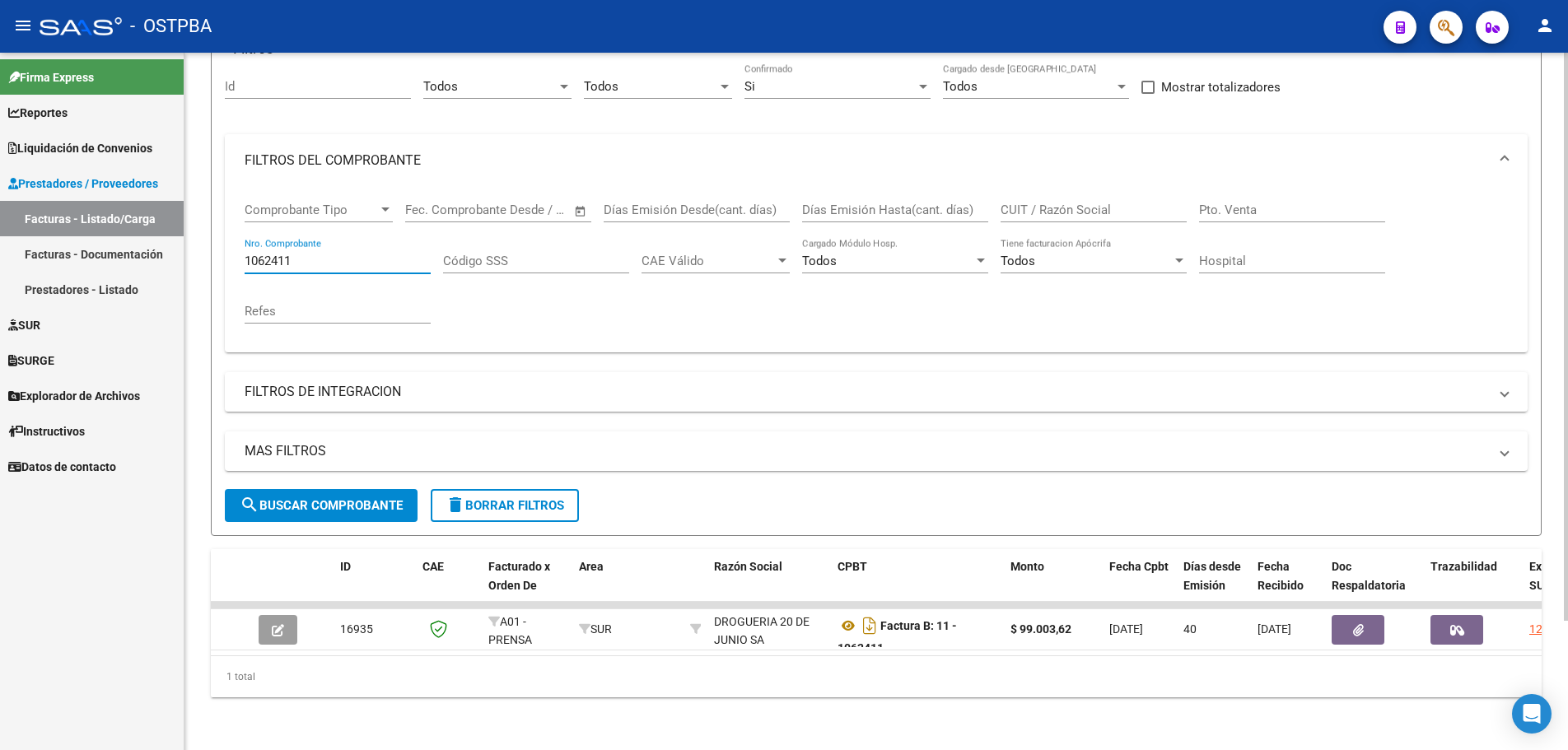
click at [336, 254] on input "1062411" at bounding box center [337, 261] width 186 height 15
click at [268, 498] on span "search Buscar Comprobante" at bounding box center [321, 506] width 163 height 15
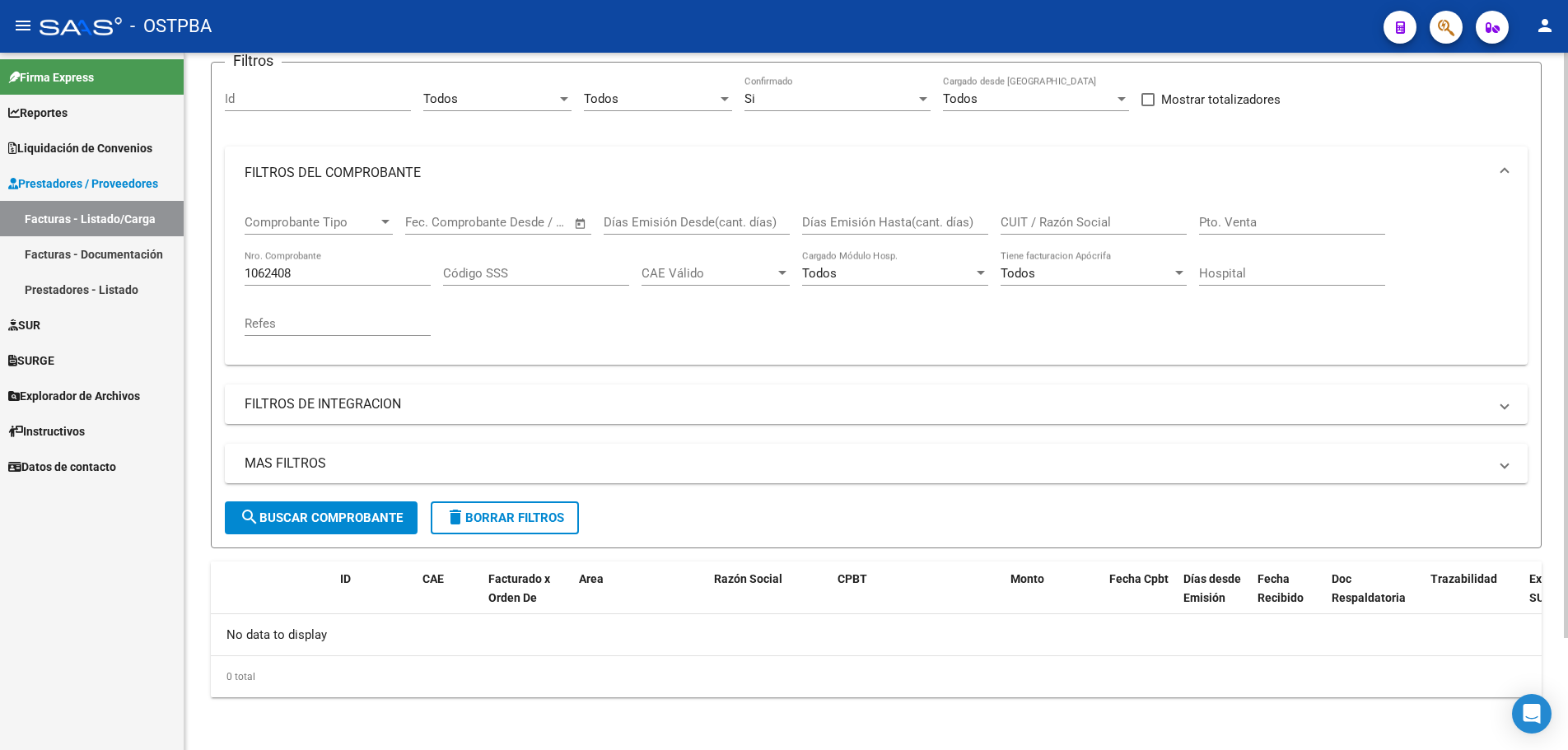
scroll to position [133, 0]
click at [335, 270] on input "1062408" at bounding box center [337, 273] width 186 height 15
click at [312, 515] on span "search Buscar Comprobante" at bounding box center [321, 518] width 163 height 15
click at [339, 274] on input "1062412" at bounding box center [337, 273] width 186 height 15
type input "1062409"
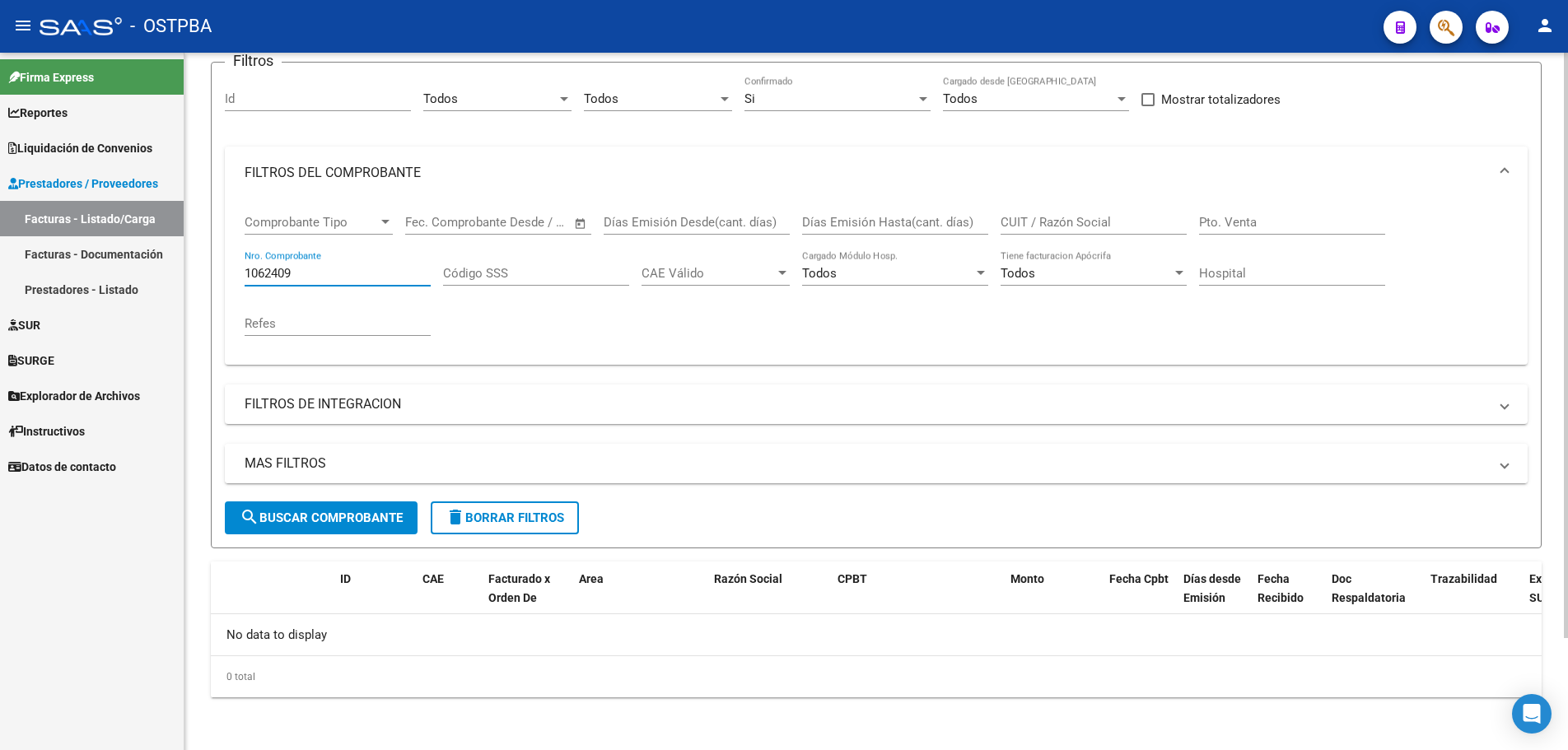
click at [317, 517] on span "search Buscar Comprobante" at bounding box center [321, 518] width 163 height 15
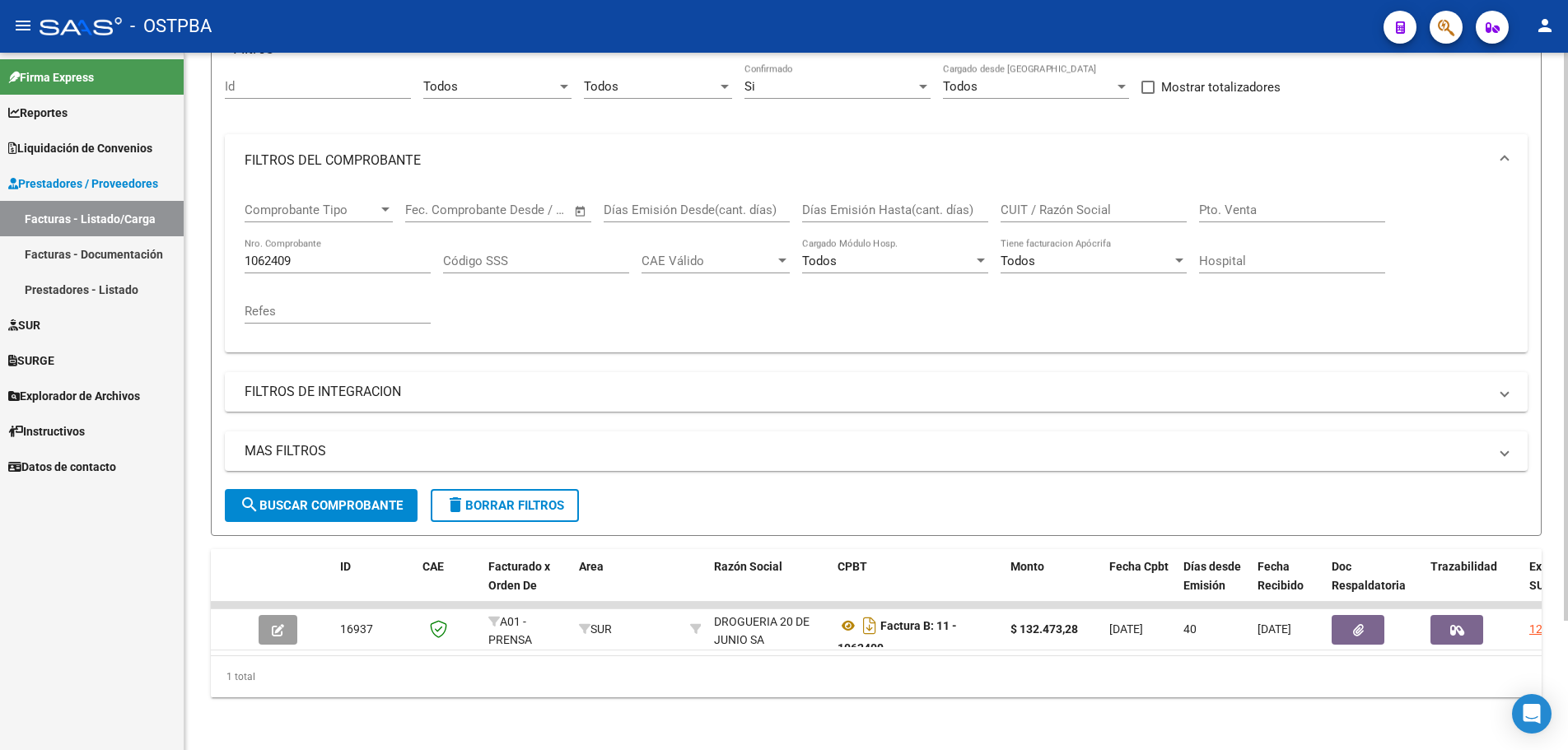
scroll to position [158, 0]
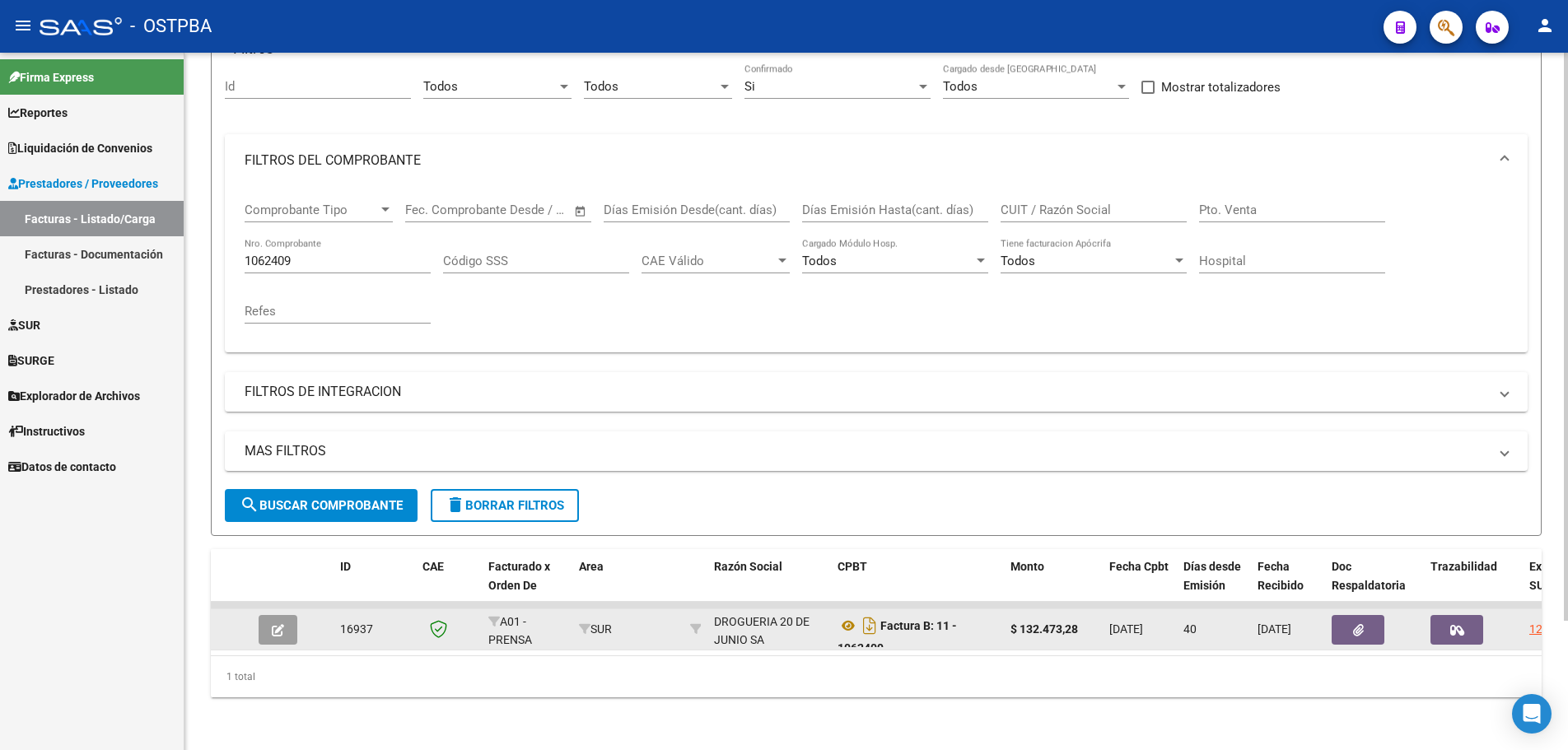
click at [275, 624] on icon "button" at bounding box center [278, 630] width 12 height 12
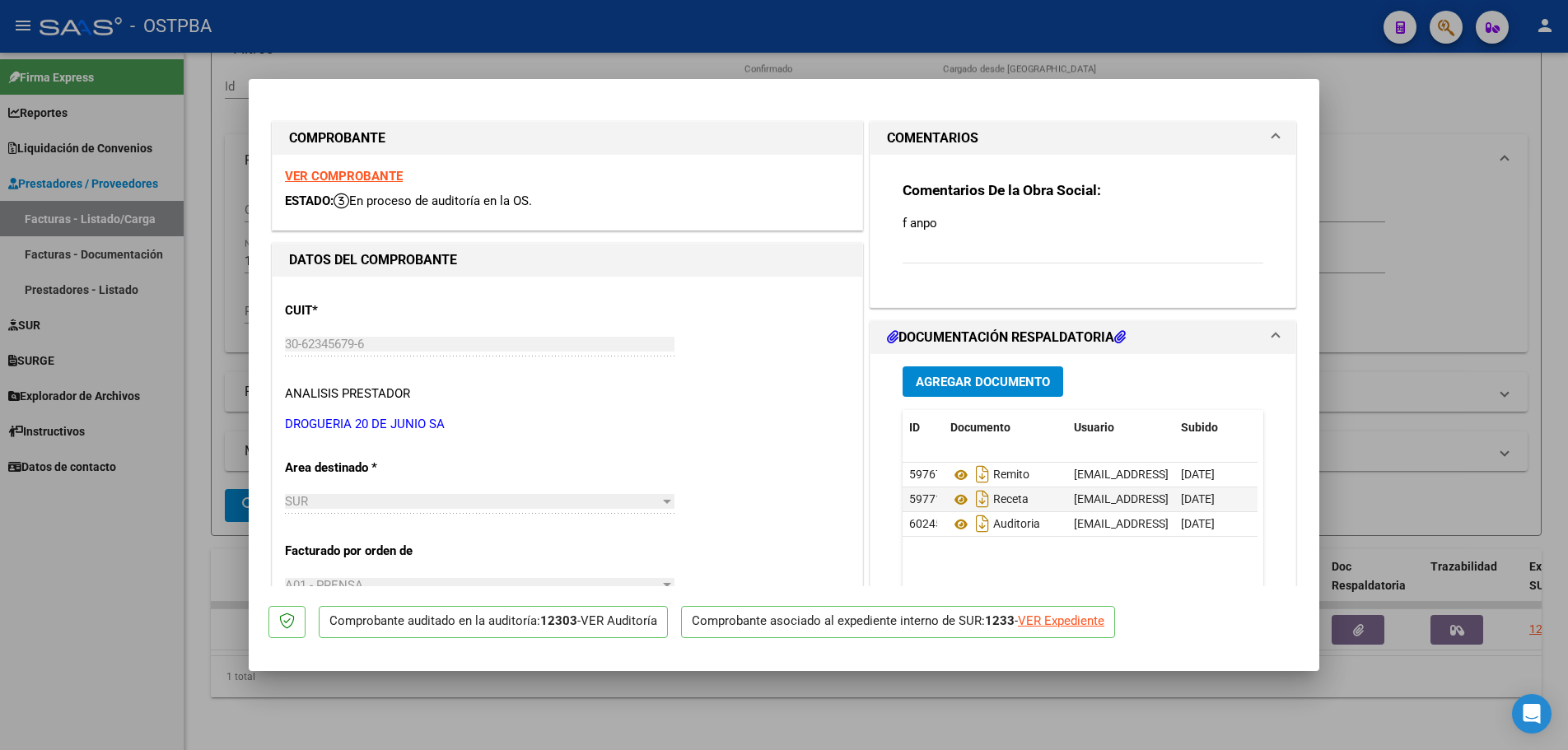
click at [316, 172] on strong "VER COMPROBANTE" at bounding box center [344, 177] width 118 height 15
click at [951, 474] on icon at bounding box center [961, 476] width 22 height 20
click at [952, 495] on icon at bounding box center [961, 500] width 22 height 20
click at [957, 525] on icon at bounding box center [961, 525] width 22 height 20
click at [304, 173] on strong "VER COMPROBANTE" at bounding box center [344, 177] width 118 height 15
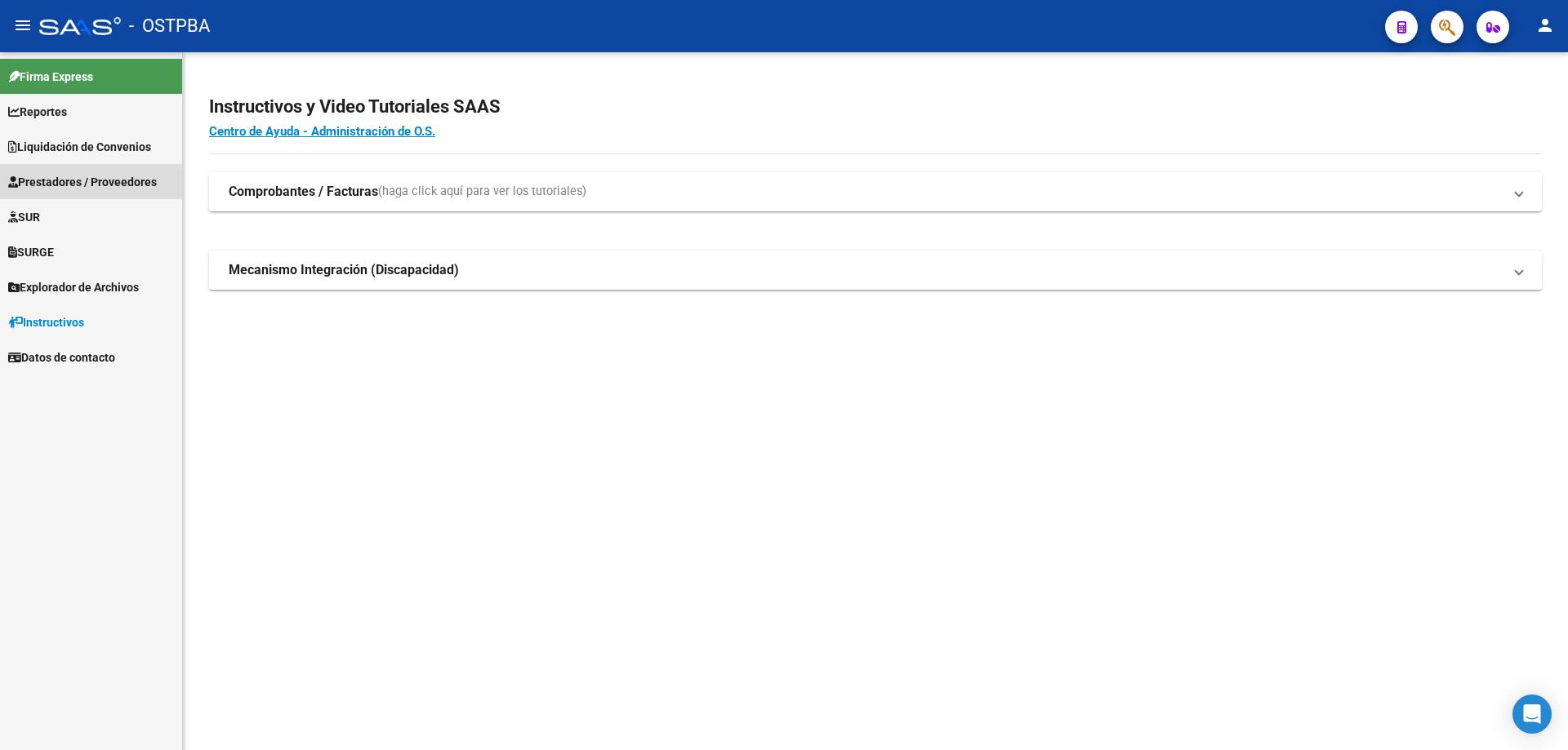
click at [40, 181] on span "Prestadores / Proveedores" at bounding box center [82, 182] width 149 height 18
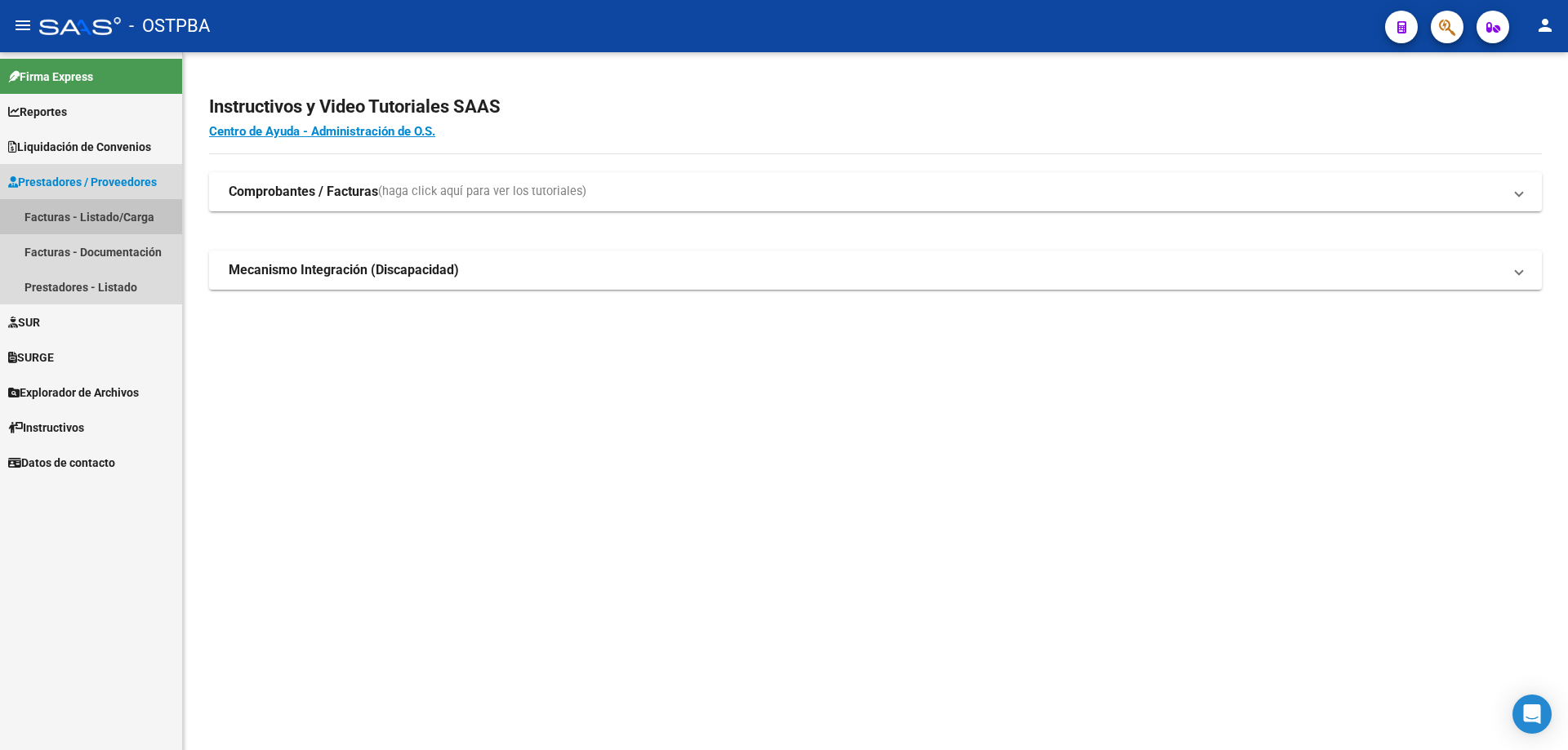
click at [53, 218] on link "Facturas - Listado/Carga" at bounding box center [91, 216] width 182 height 35
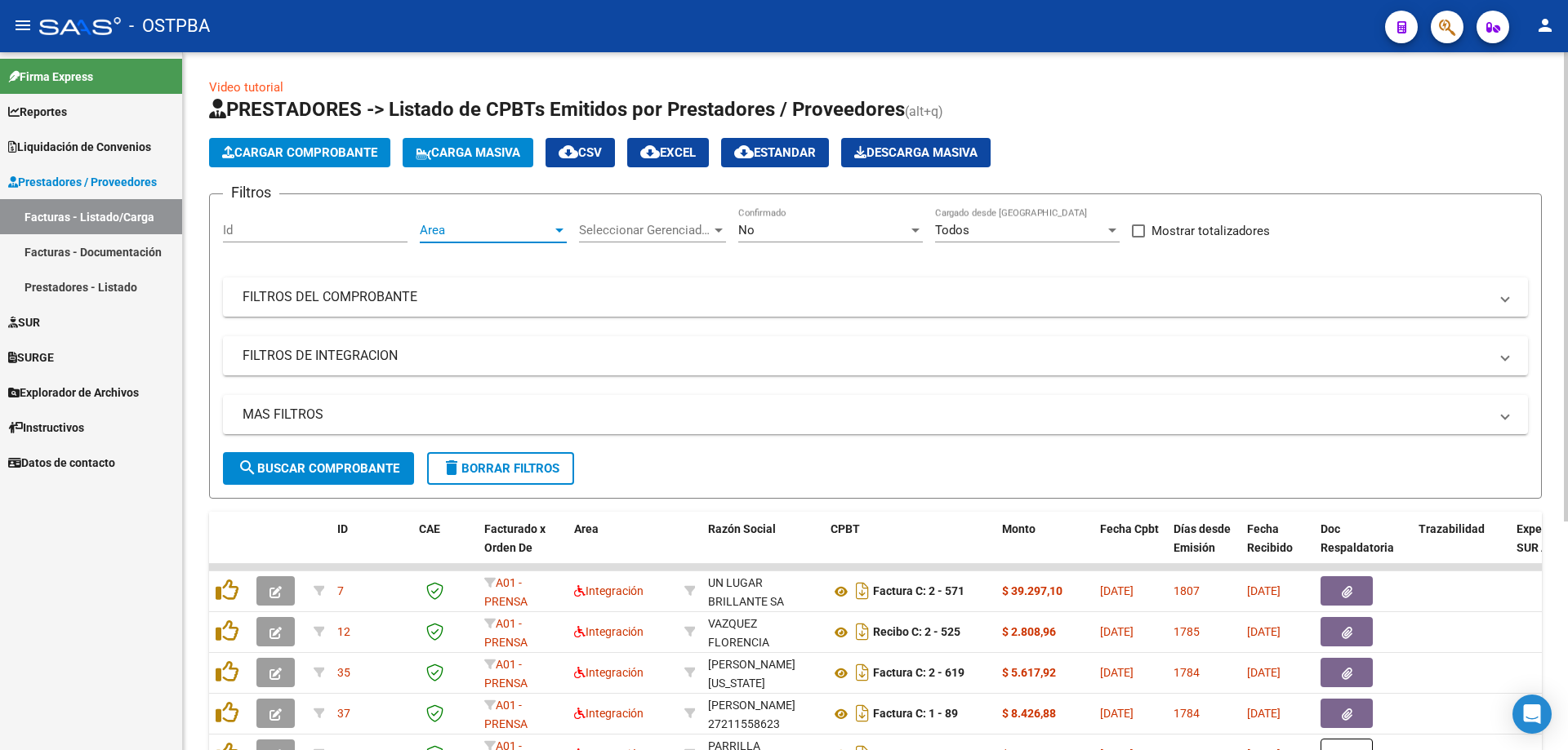
click at [559, 232] on div at bounding box center [560, 230] width 15 height 13
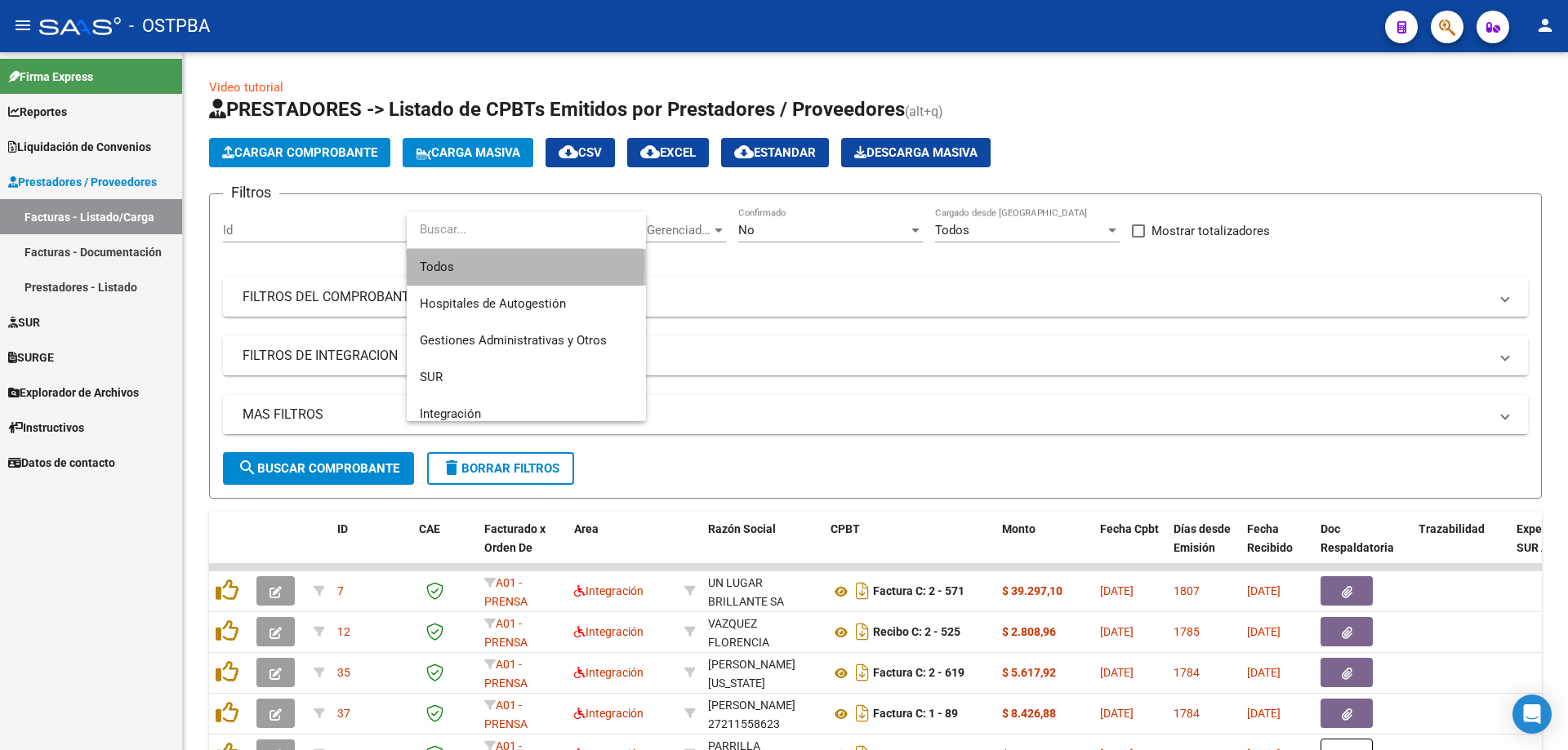
click at [452, 266] on span "Todos" at bounding box center [526, 267] width 213 height 37
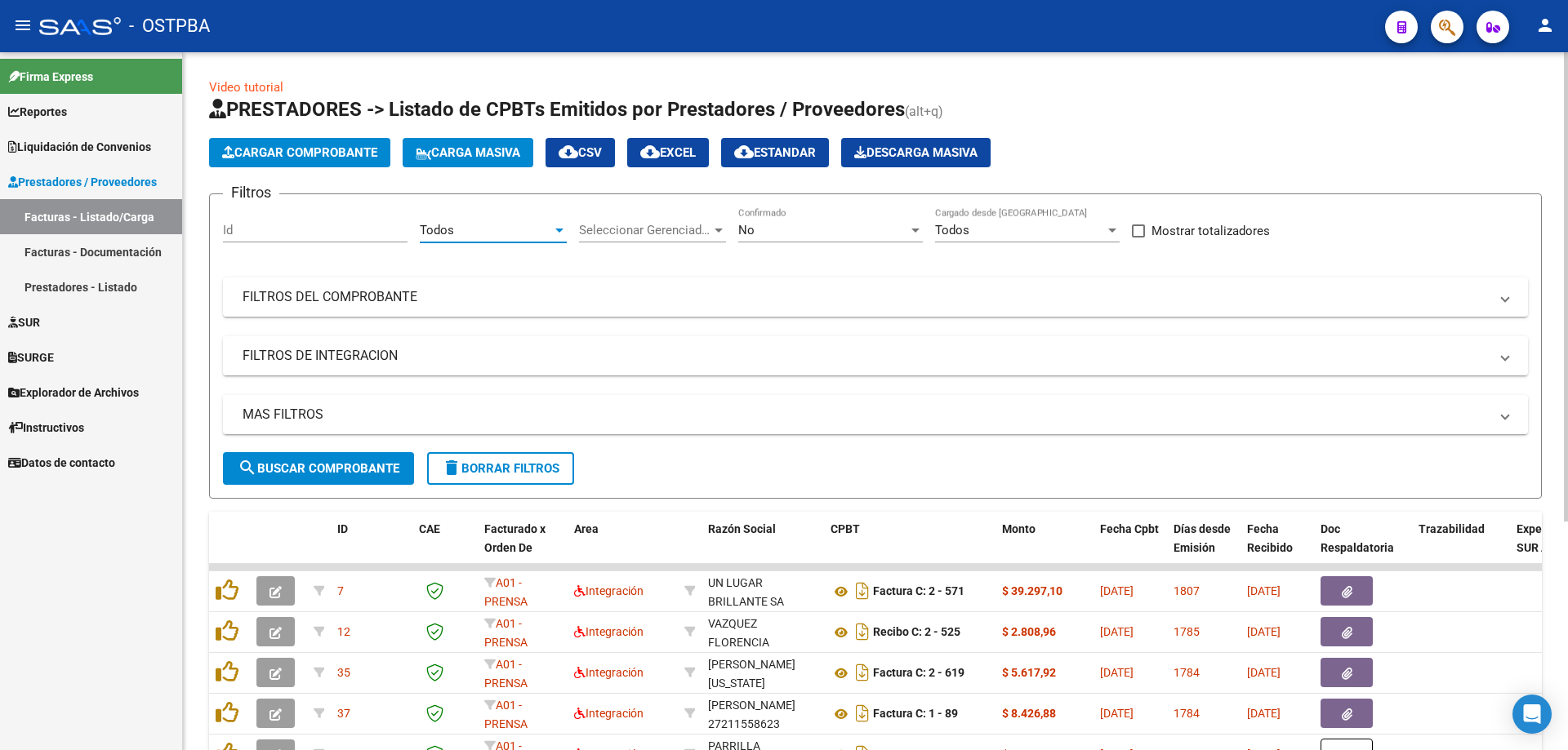
click at [722, 228] on div at bounding box center [719, 230] width 8 height 4
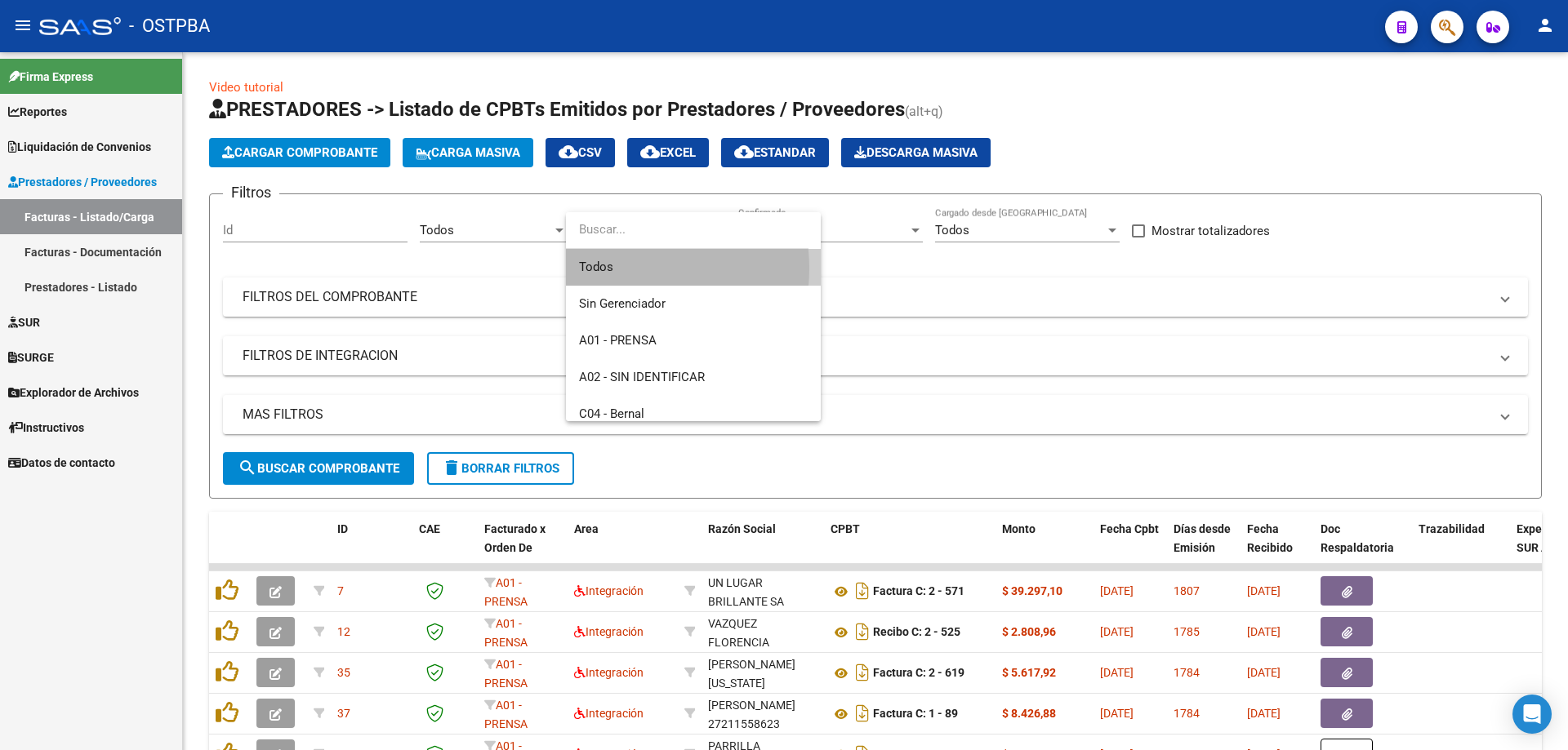
click at [620, 269] on span "Todos" at bounding box center [694, 267] width 228 height 37
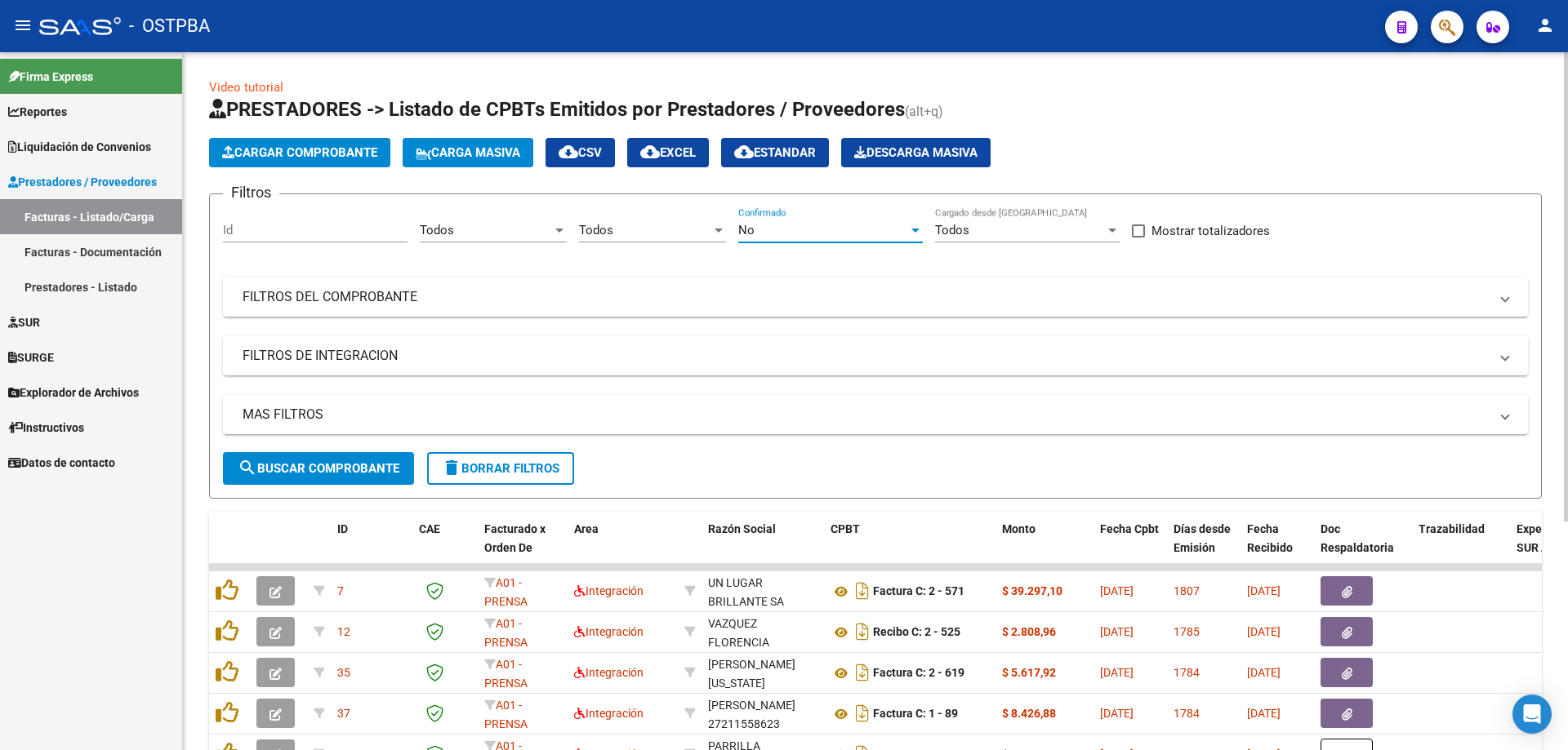
click at [912, 227] on div at bounding box center [915, 230] width 15 height 13
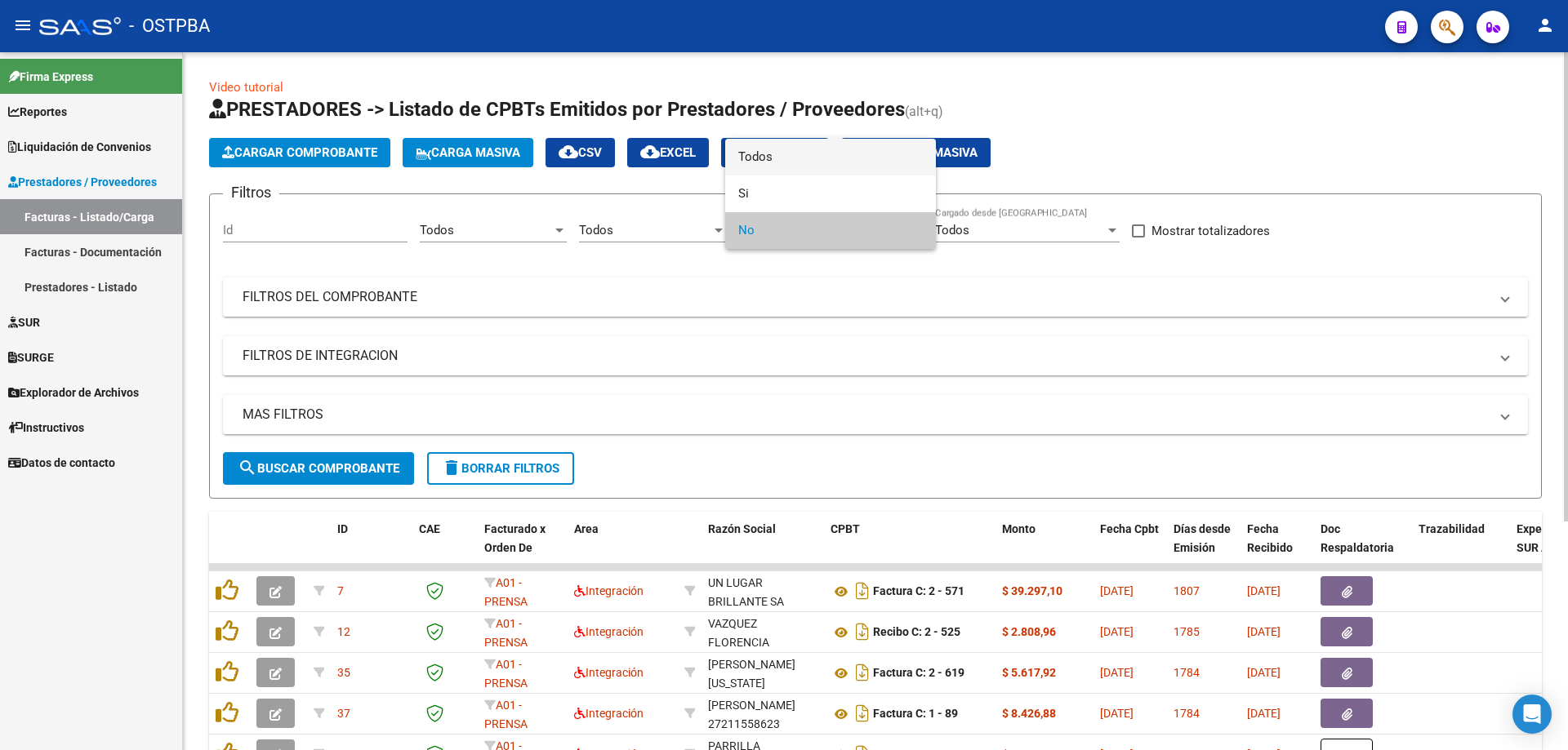
drag, startPoint x: 765, startPoint y: 155, endPoint x: 663, endPoint y: 154, distance: 102.0
click at [763, 154] on span "Todos" at bounding box center [830, 157] width 185 height 37
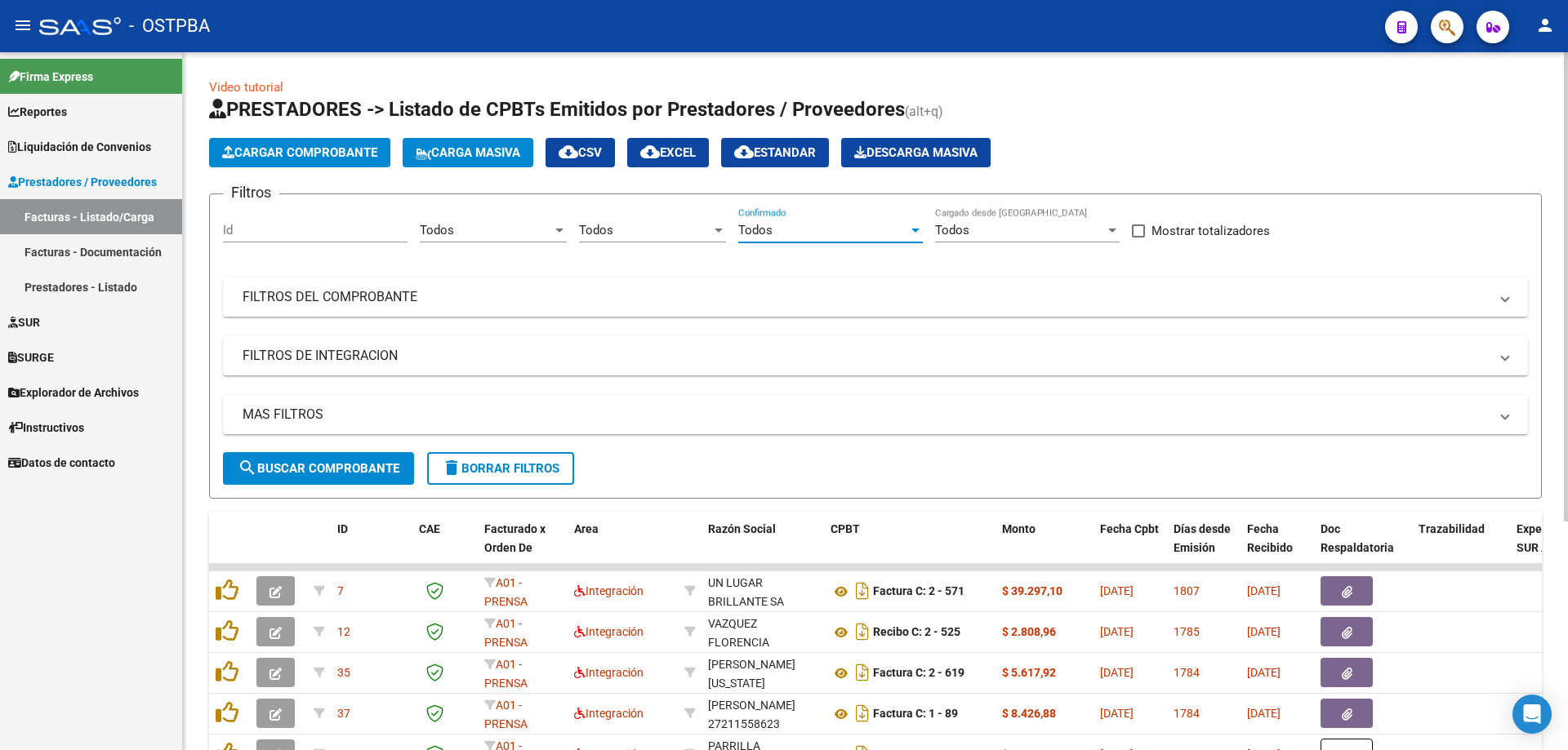
click at [321, 292] on mat-panel-title "FILTROS DEL COMPROBANTE" at bounding box center [865, 297] width 1247 height 18
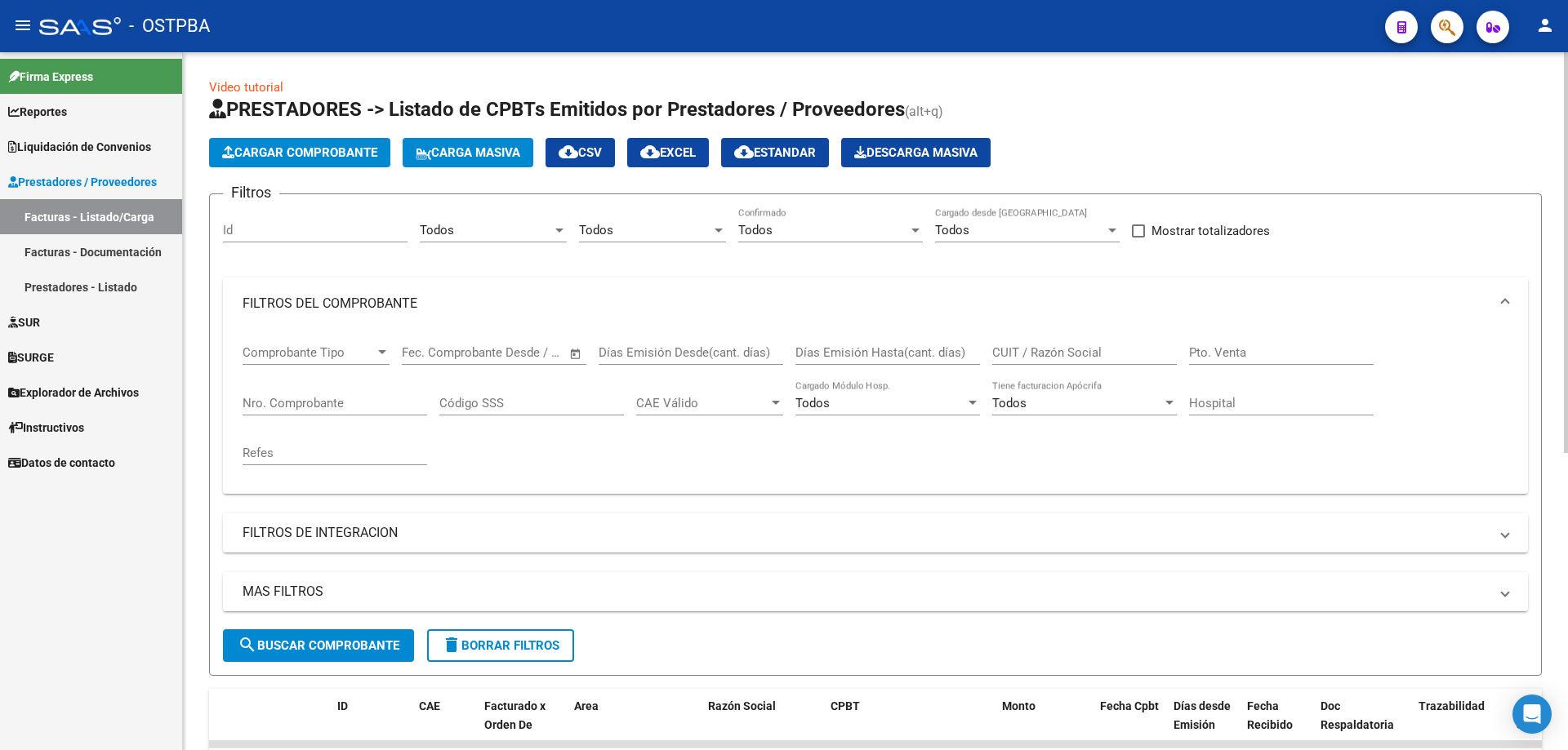
click at [264, 399] on input "Nro. Comprobante" at bounding box center [334, 403] width 185 height 15
type input "72964"
click at [299, 642] on span "search Buscar Comprobante" at bounding box center [318, 646] width 162 height 15
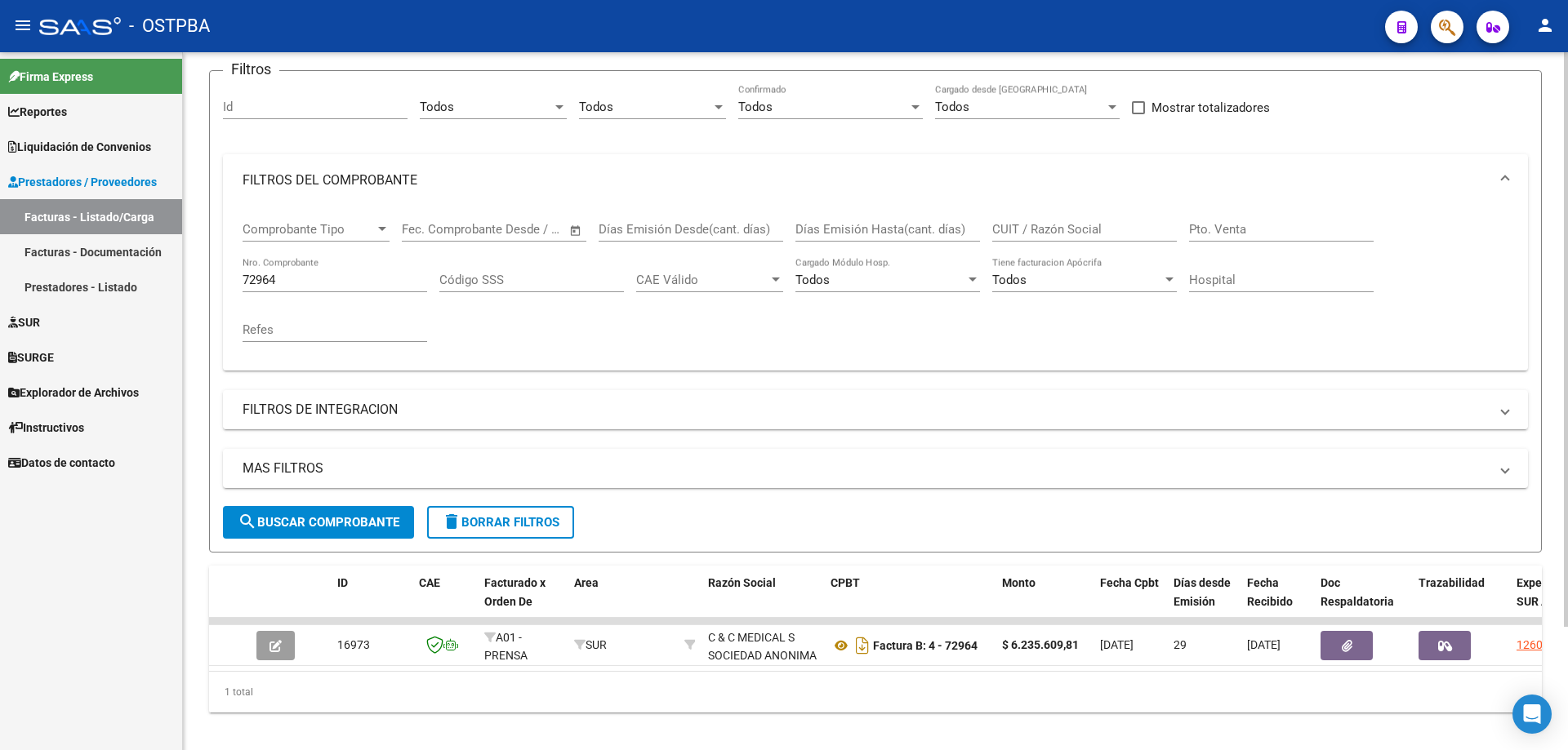
scroll to position [150, 0]
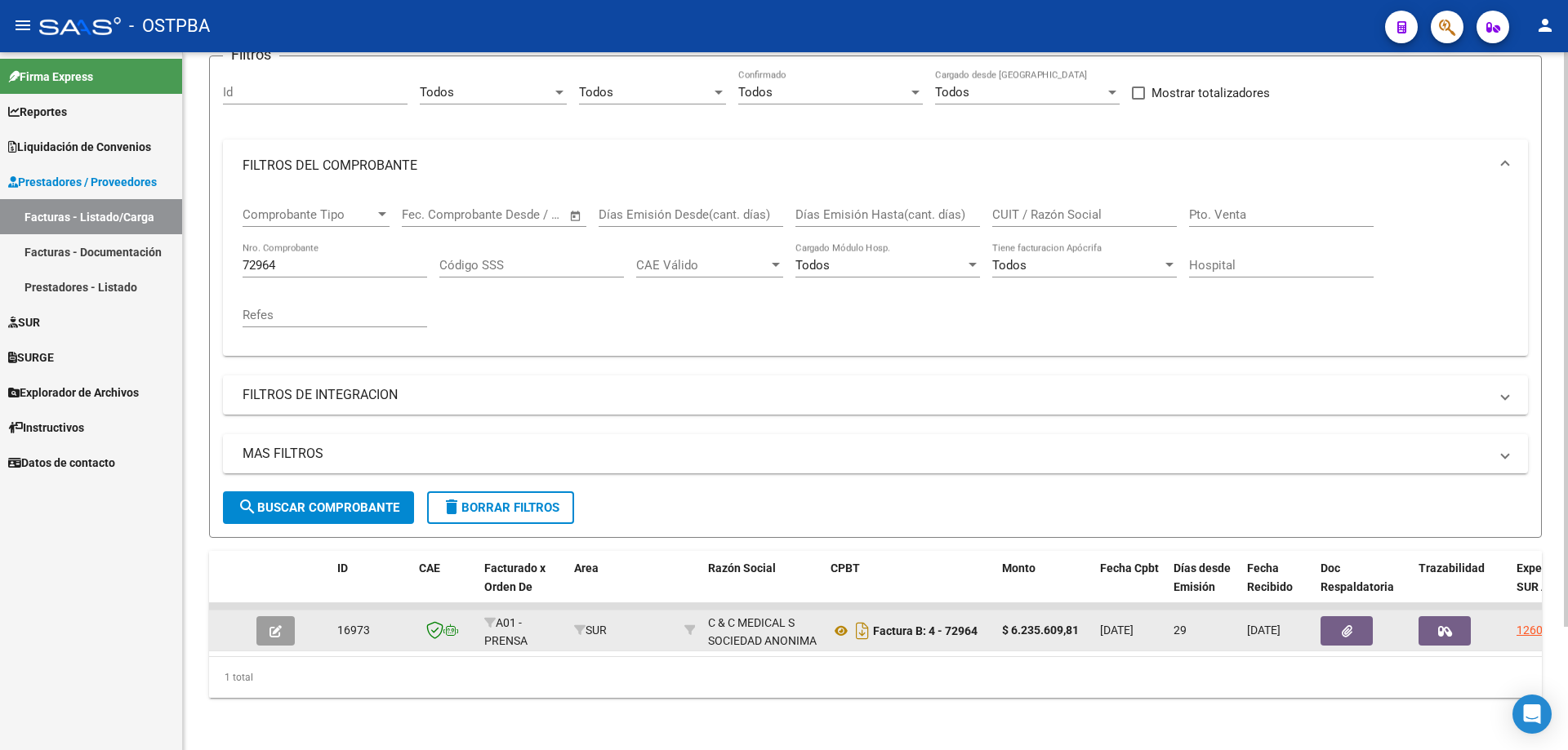
click at [269, 619] on button "button" at bounding box center [275, 631] width 39 height 30
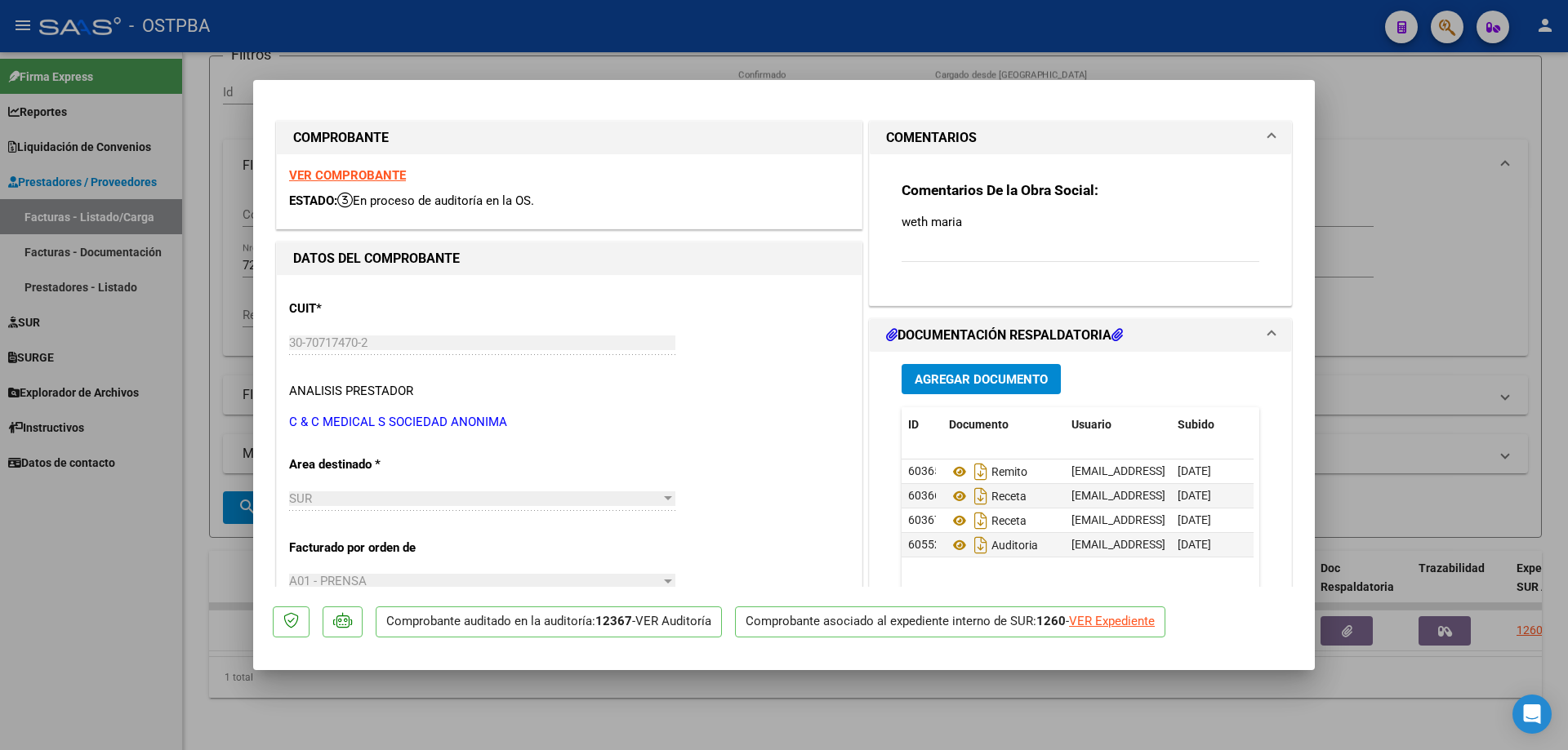
click at [328, 173] on strong "VER COMPROBANTE" at bounding box center [348, 176] width 117 height 15
click at [949, 469] on icon at bounding box center [960, 472] width 21 height 20
click at [954, 494] on icon at bounding box center [960, 496] width 21 height 20
click at [949, 544] on icon at bounding box center [960, 545] width 21 height 20
drag, startPoint x: 475, startPoint y: 722, endPoint x: 465, endPoint y: 714, distance: 12.8
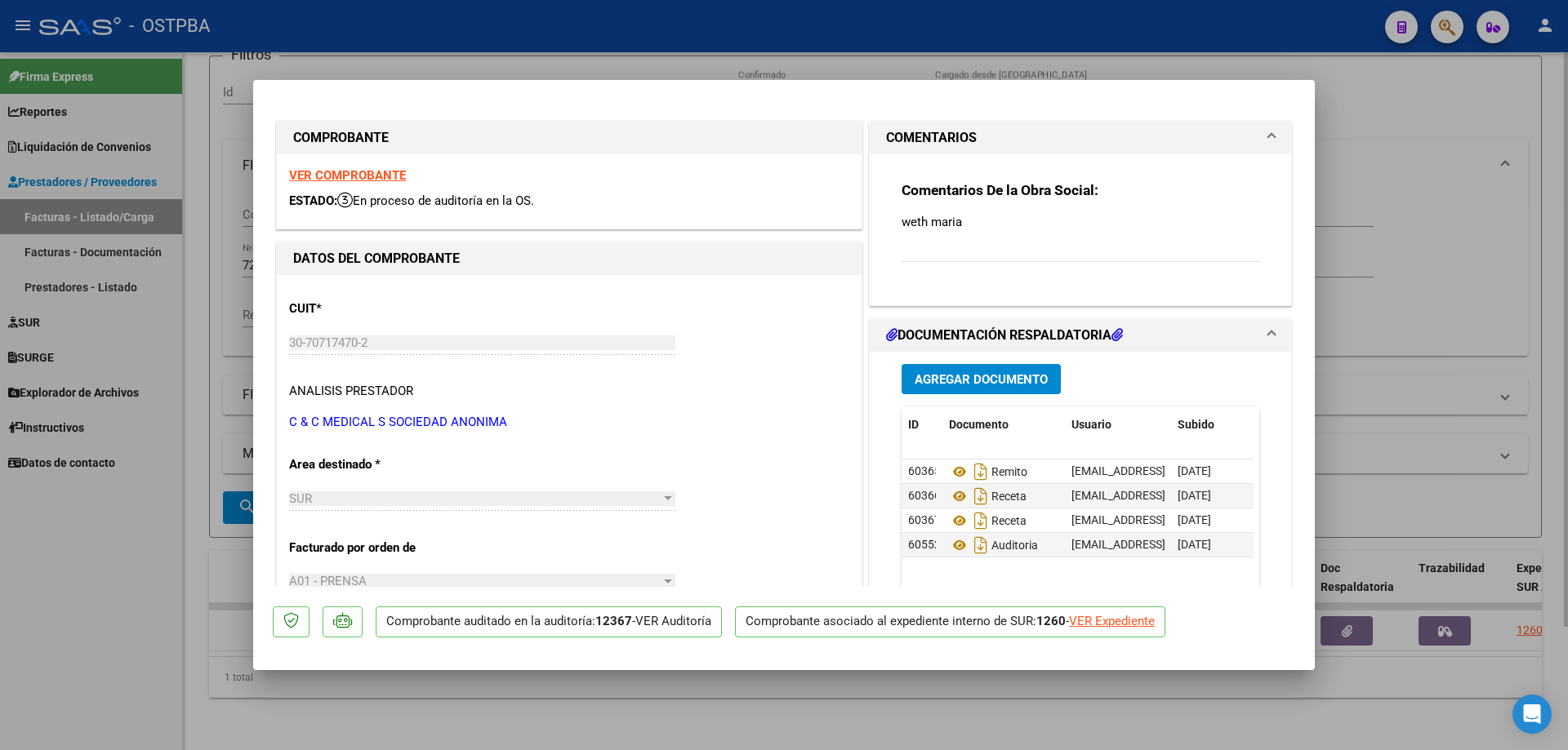
click at [473, 714] on div at bounding box center [784, 375] width 1568 height 750
type input "$ 0,00"
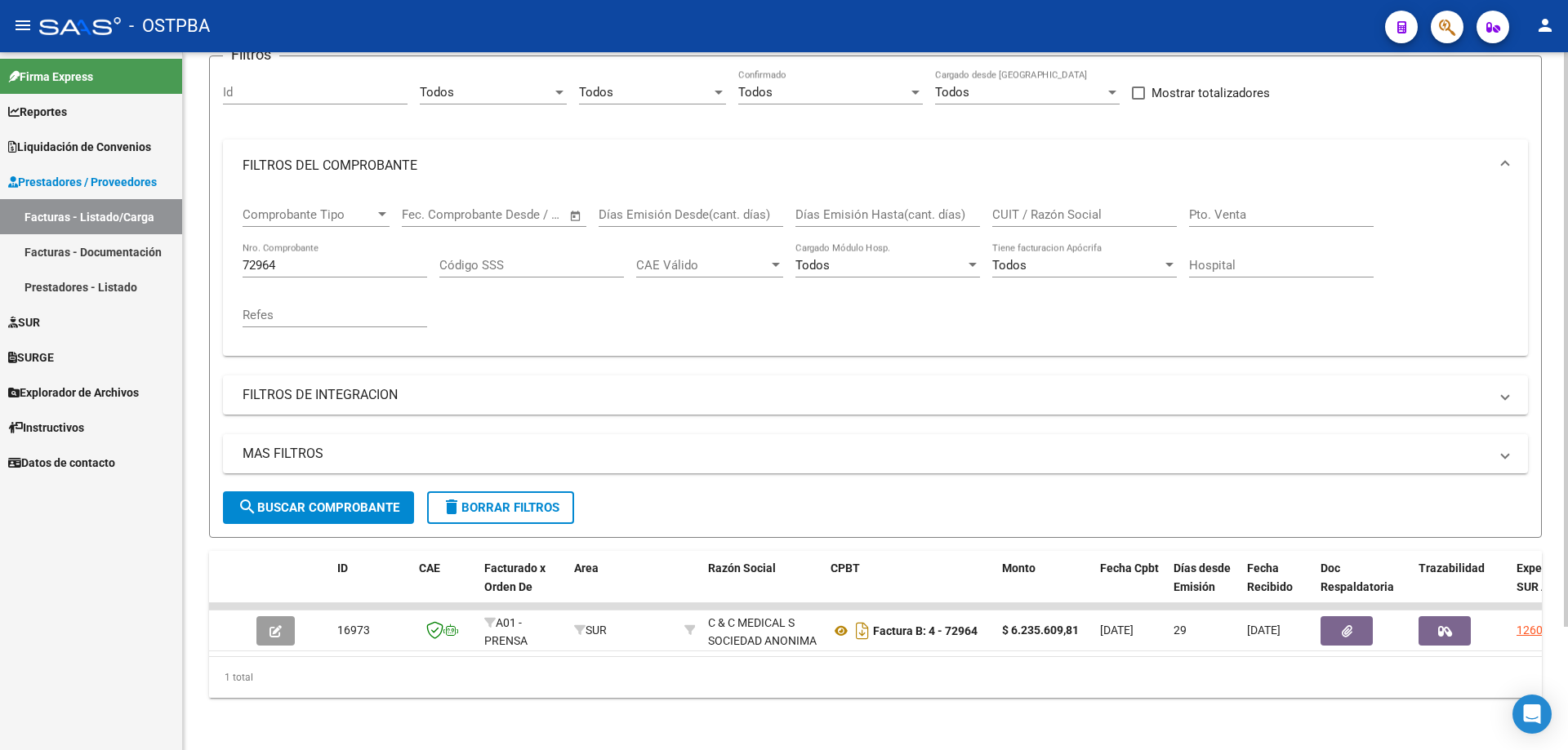
click at [359, 242] on div "72964 Nro. Comprobante" at bounding box center [334, 260] width 185 height 35
type input "72784"
click at [335, 491] on button "search Buscar Comprobante" at bounding box center [318, 508] width 191 height 33
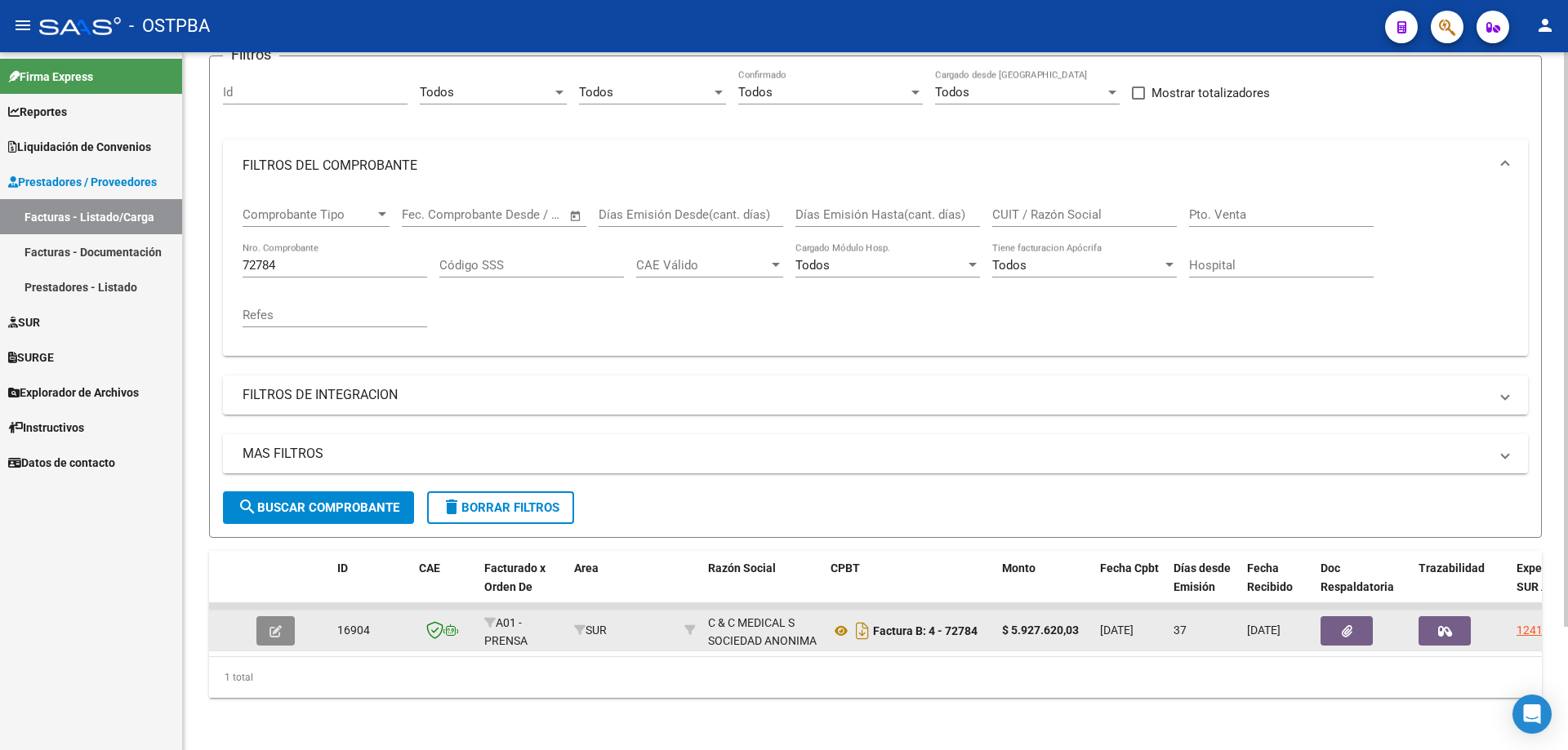
click at [284, 624] on button "button" at bounding box center [275, 631] width 39 height 30
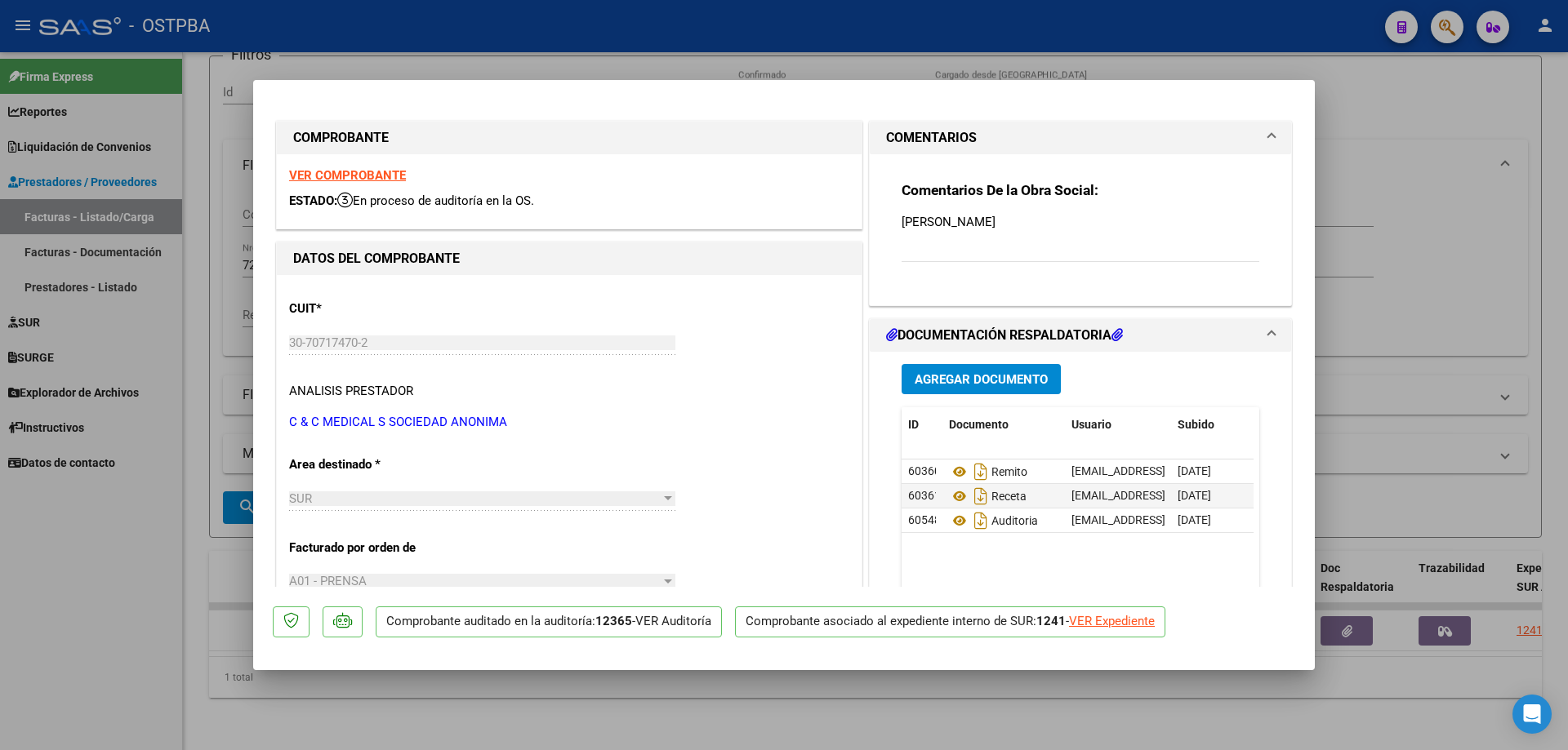
click at [339, 172] on strong "VER COMPROBANTE" at bounding box center [348, 176] width 117 height 15
click at [953, 472] on icon at bounding box center [960, 472] width 21 height 20
click at [952, 497] on icon at bounding box center [960, 496] width 21 height 20
click at [952, 518] on icon at bounding box center [960, 521] width 21 height 20
click at [473, 724] on div at bounding box center [784, 375] width 1568 height 750
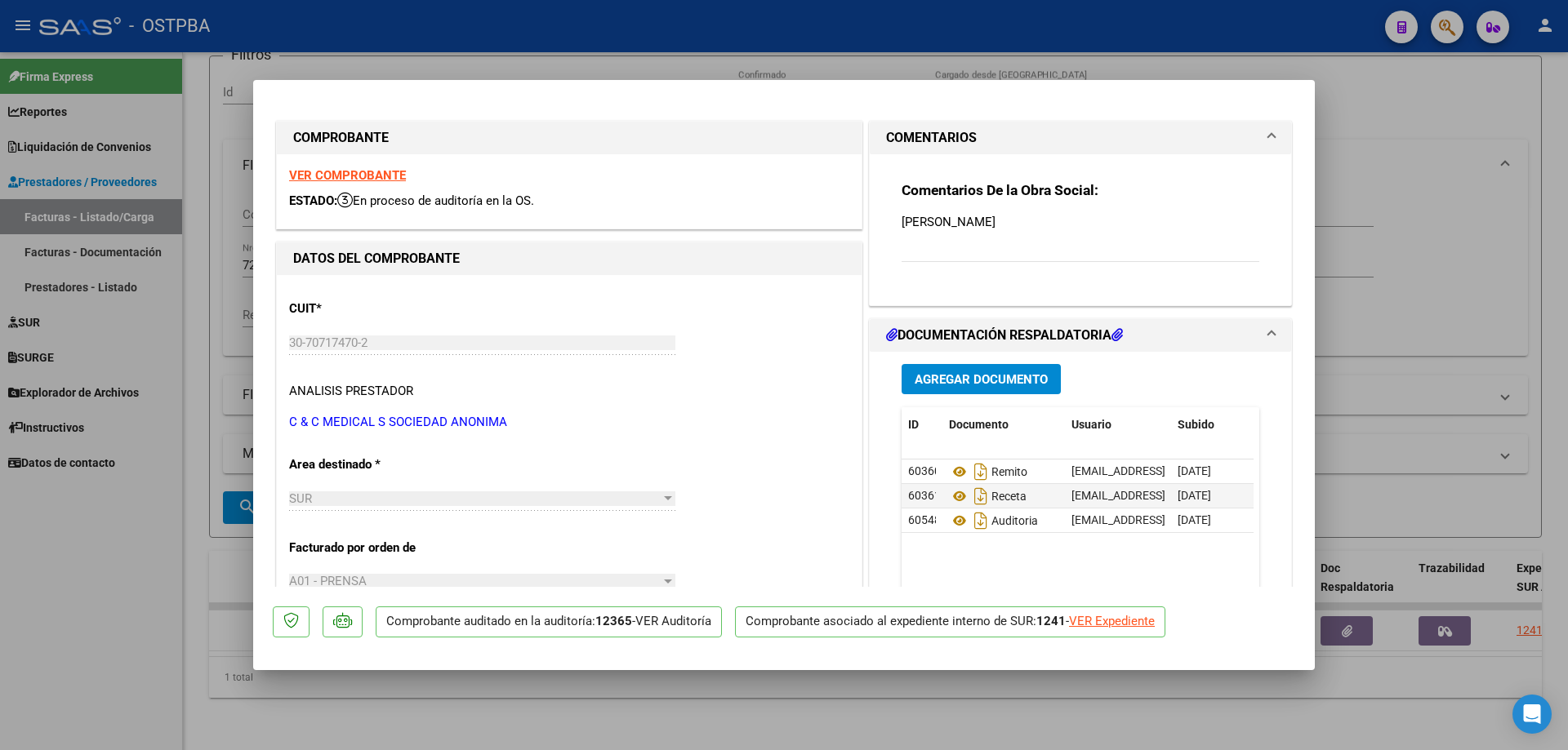
type input "$ 0,00"
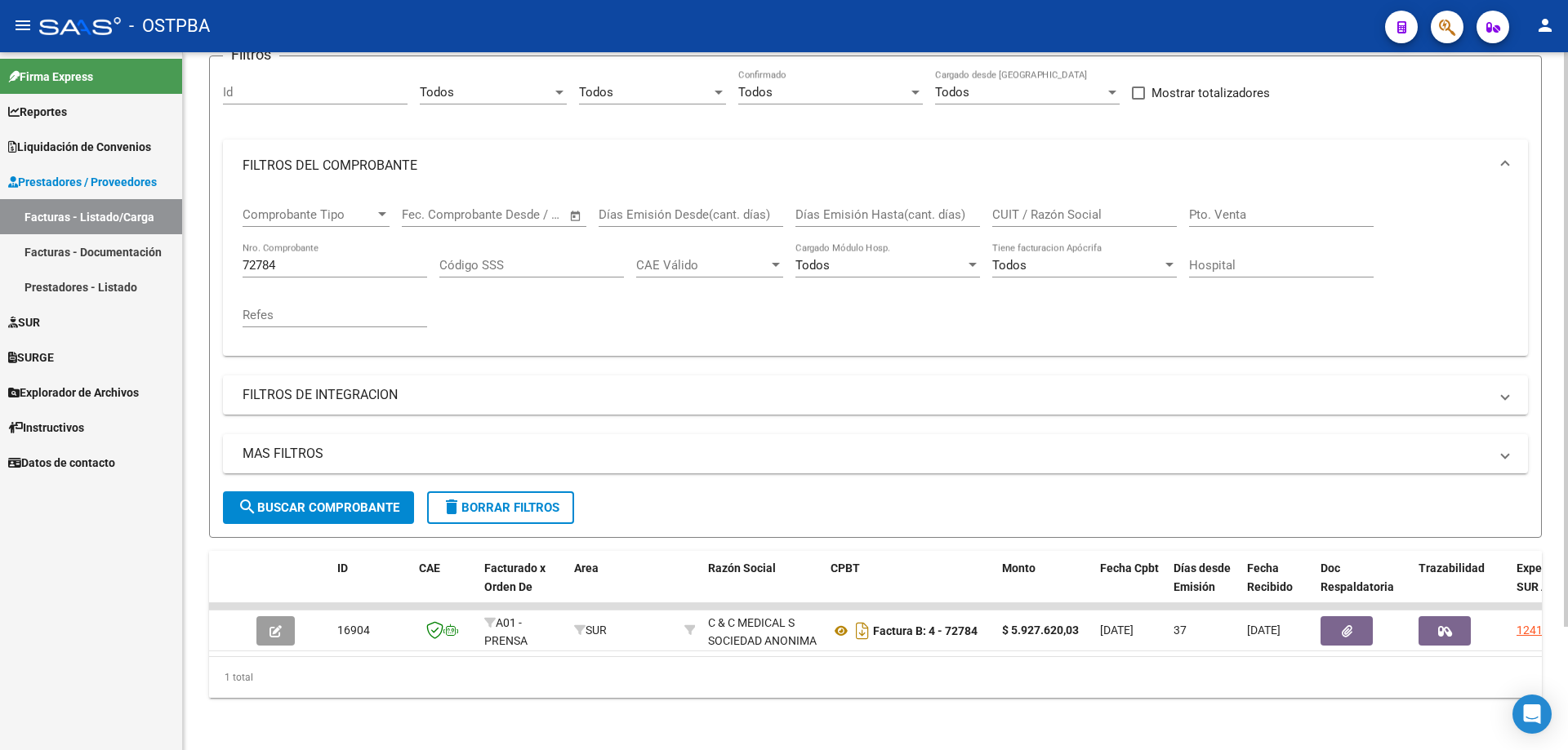
click at [316, 258] on input "72784" at bounding box center [334, 265] width 185 height 15
type input "7"
type input "20543"
click at [327, 500] on span "search Buscar Comprobante" at bounding box center [318, 508] width 162 height 15
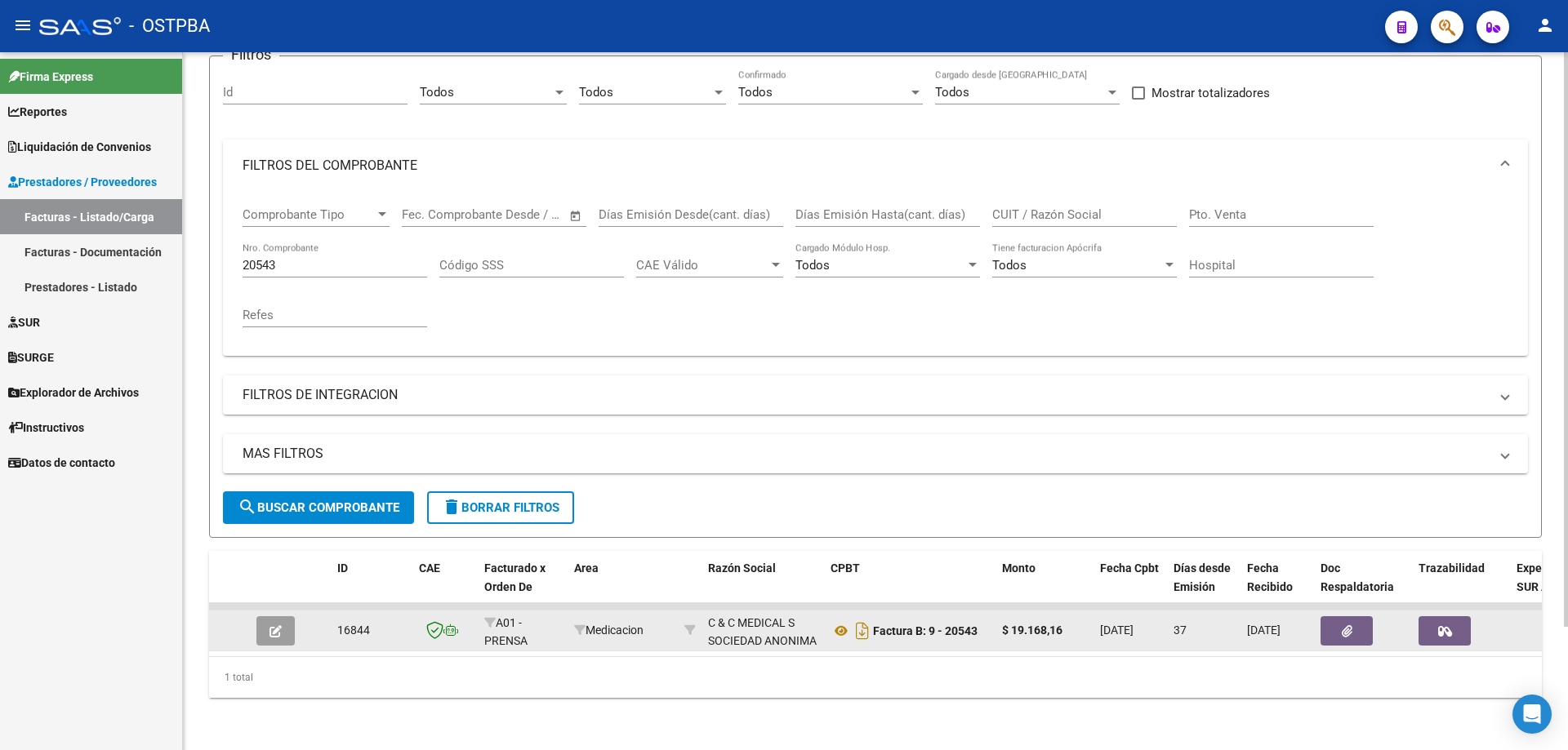
click at [286, 618] on button "button" at bounding box center [275, 631] width 39 height 30
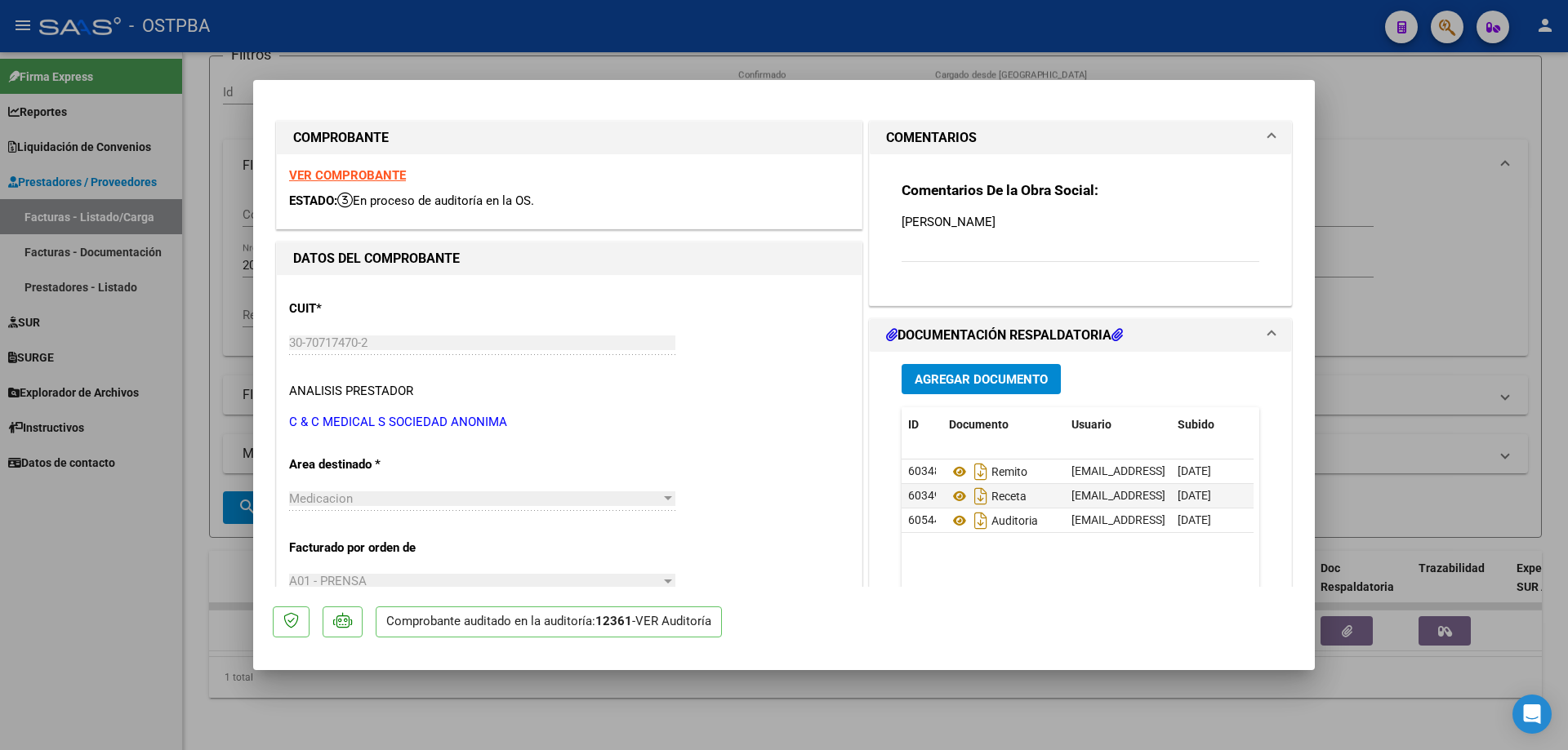
click at [343, 173] on strong "VER COMPROBANTE" at bounding box center [348, 176] width 117 height 15
click at [951, 474] on icon at bounding box center [960, 472] width 21 height 20
click at [951, 499] on icon at bounding box center [960, 496] width 21 height 20
click at [957, 521] on icon at bounding box center [960, 521] width 21 height 20
click at [863, 725] on div at bounding box center [784, 375] width 1568 height 750
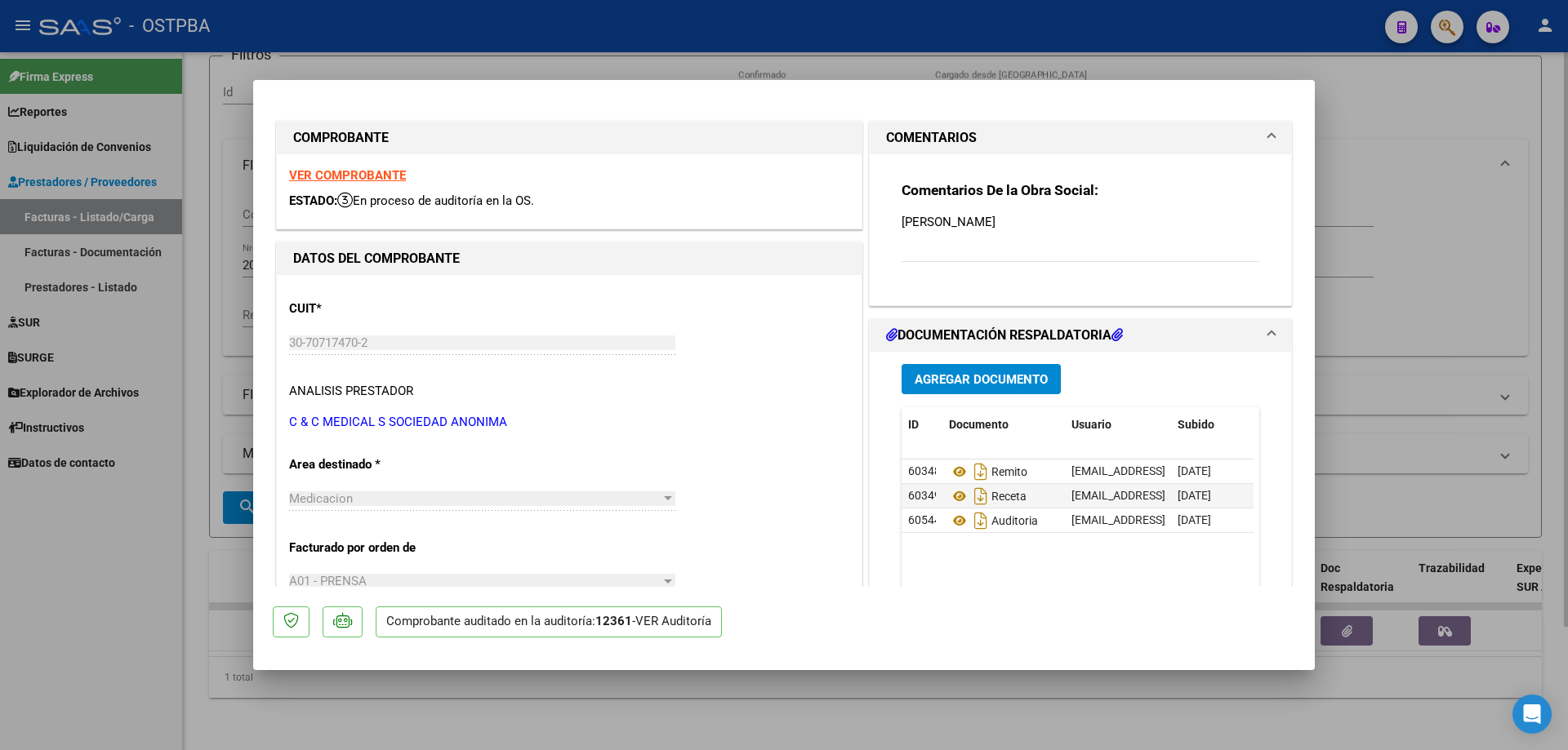
type input "$ 0,00"
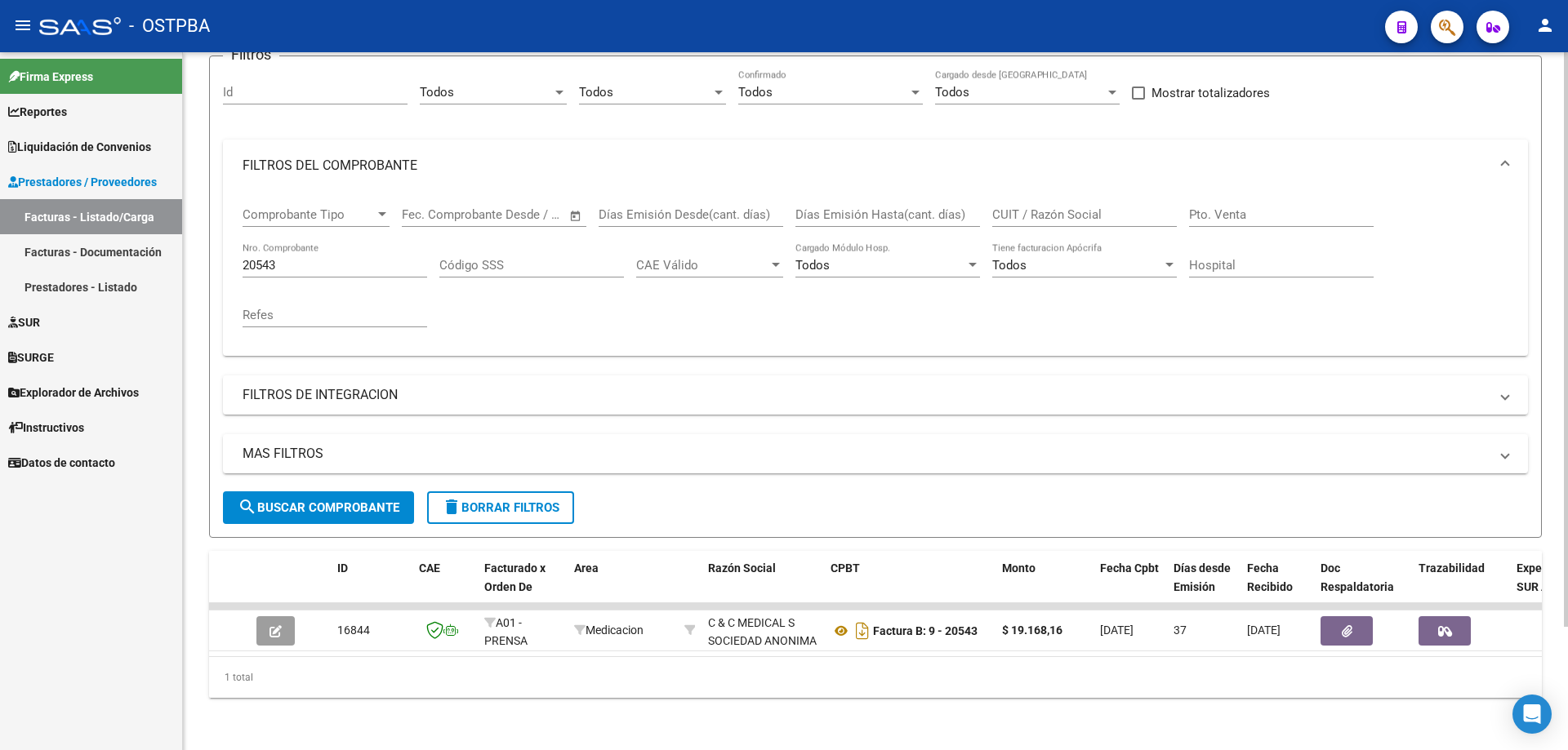
click at [351, 242] on div "20543 Nro. Comprobante" at bounding box center [334, 260] width 185 height 35
type input "2"
click at [321, 500] on span "search Buscar Comprobante" at bounding box center [318, 508] width 162 height 15
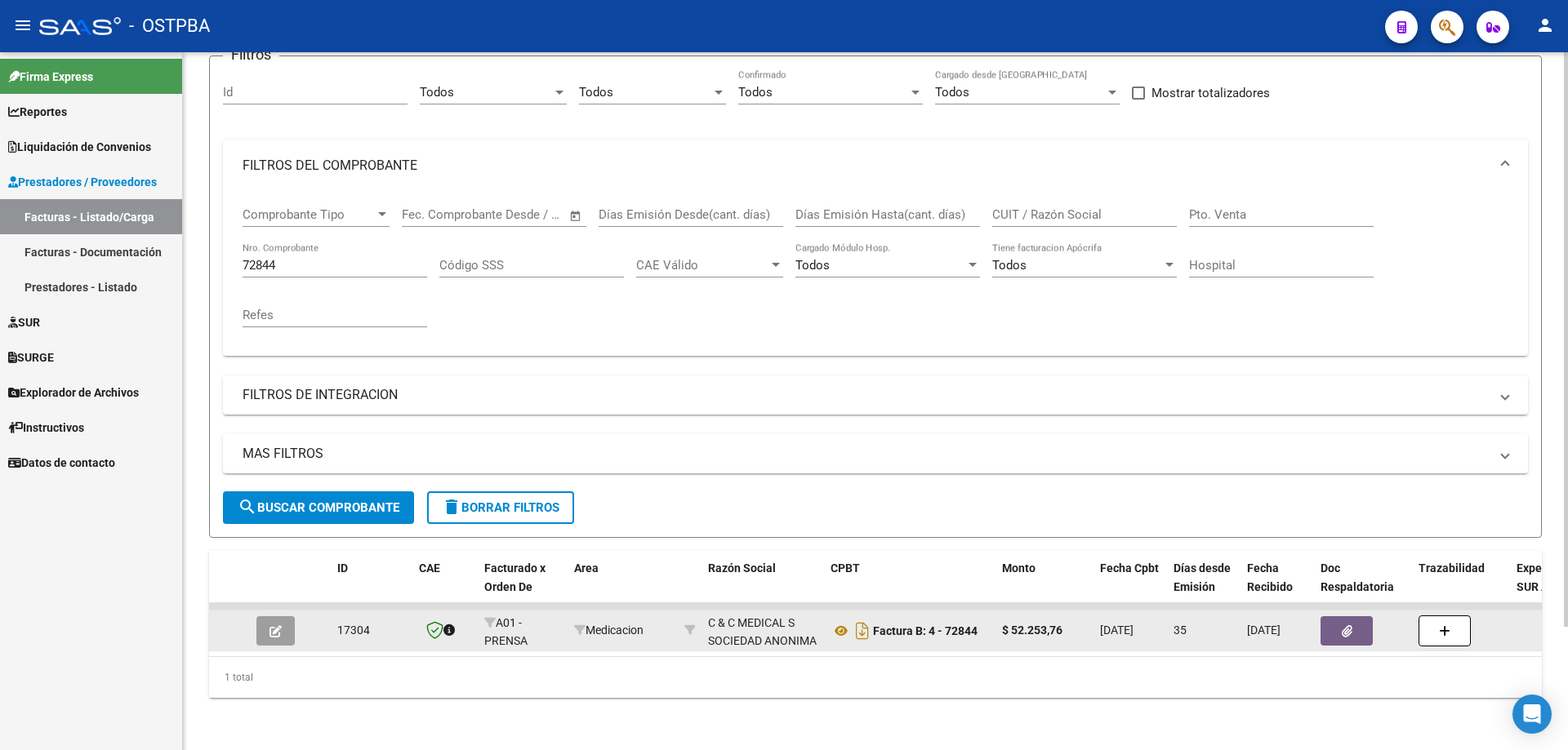
click at [276, 625] on icon "button" at bounding box center [275, 631] width 12 height 12
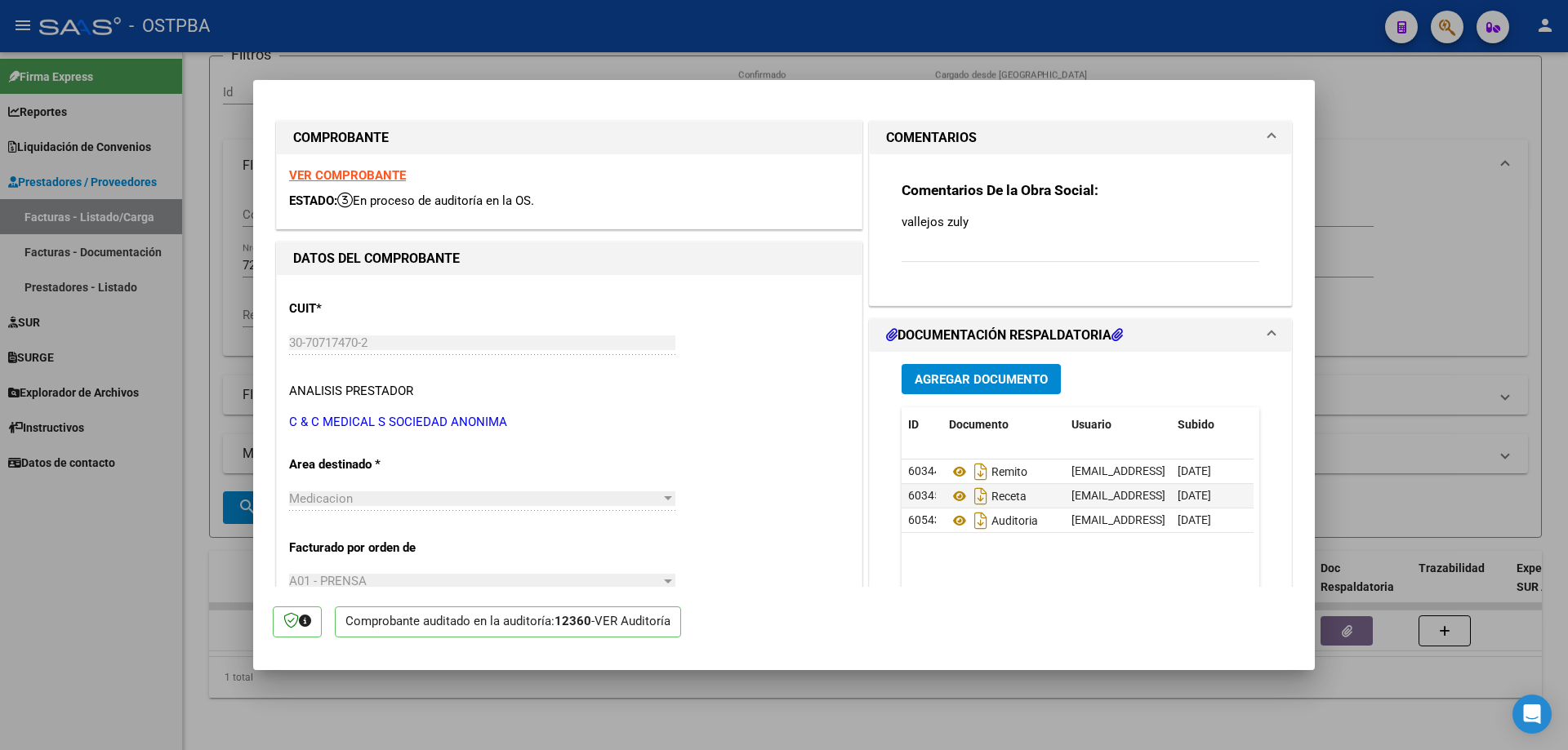
click at [312, 170] on strong "VER COMPROBANTE" at bounding box center [348, 176] width 117 height 15
click at [957, 471] on icon at bounding box center [960, 472] width 21 height 20
click at [949, 491] on icon at bounding box center [960, 496] width 21 height 20
click at [950, 516] on icon at bounding box center [960, 521] width 21 height 20
drag, startPoint x: 722, startPoint y: 720, endPoint x: 720, endPoint y: 710, distance: 10.2
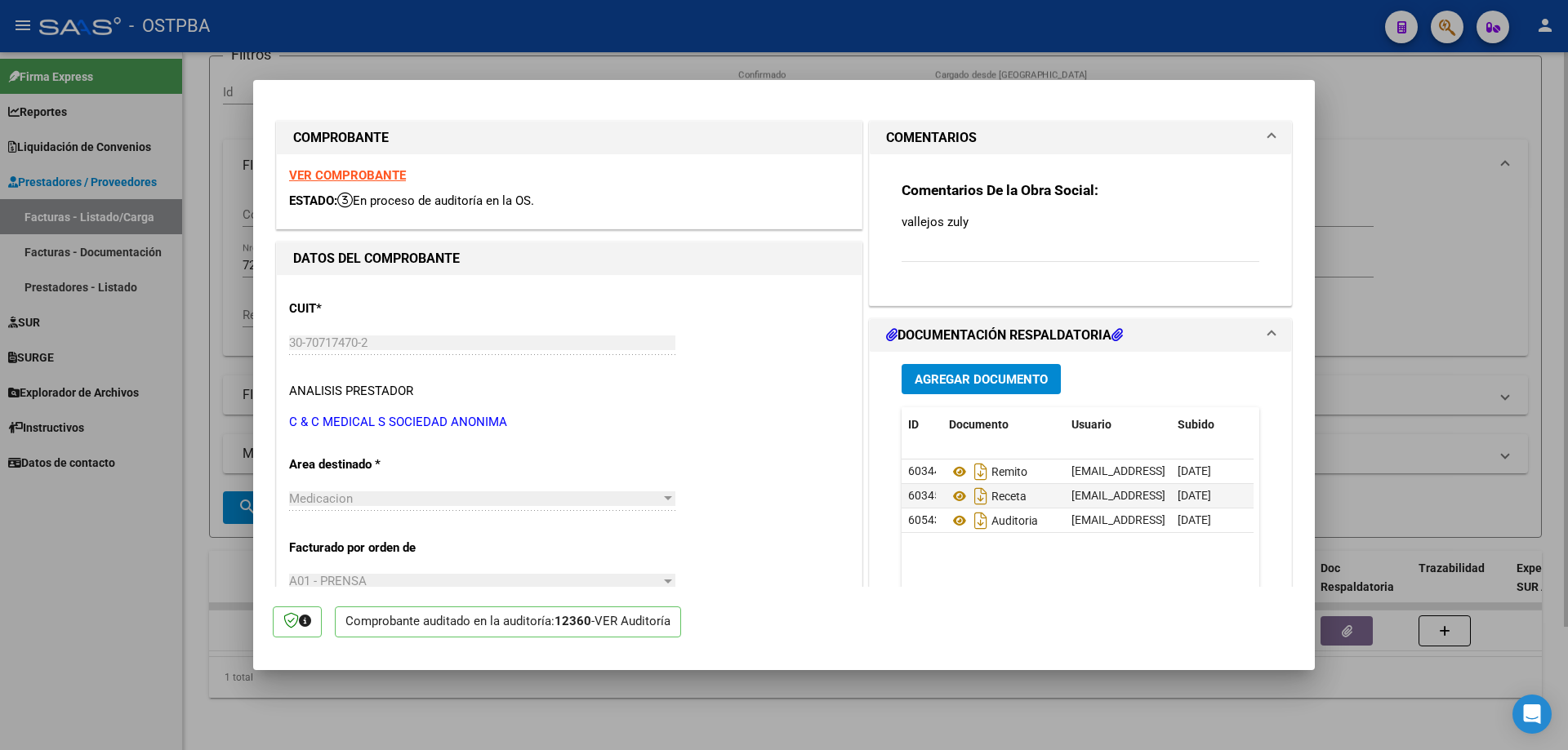
click at [723, 720] on div at bounding box center [784, 375] width 1568 height 750
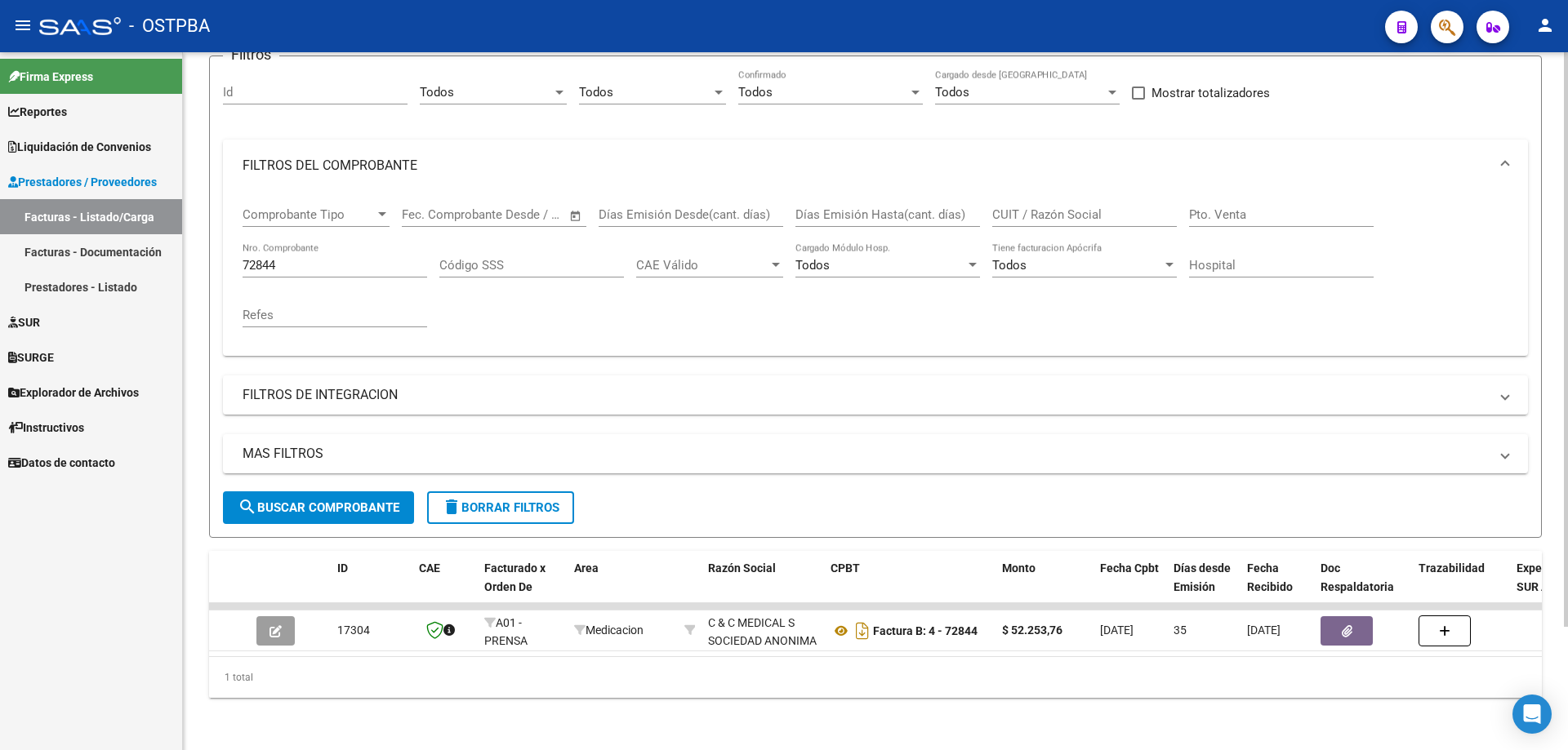
click at [307, 244] on div "72844 Nro. Comprobante" at bounding box center [334, 260] width 185 height 35
click at [341, 500] on span "search Buscar Comprobante" at bounding box center [318, 508] width 162 height 15
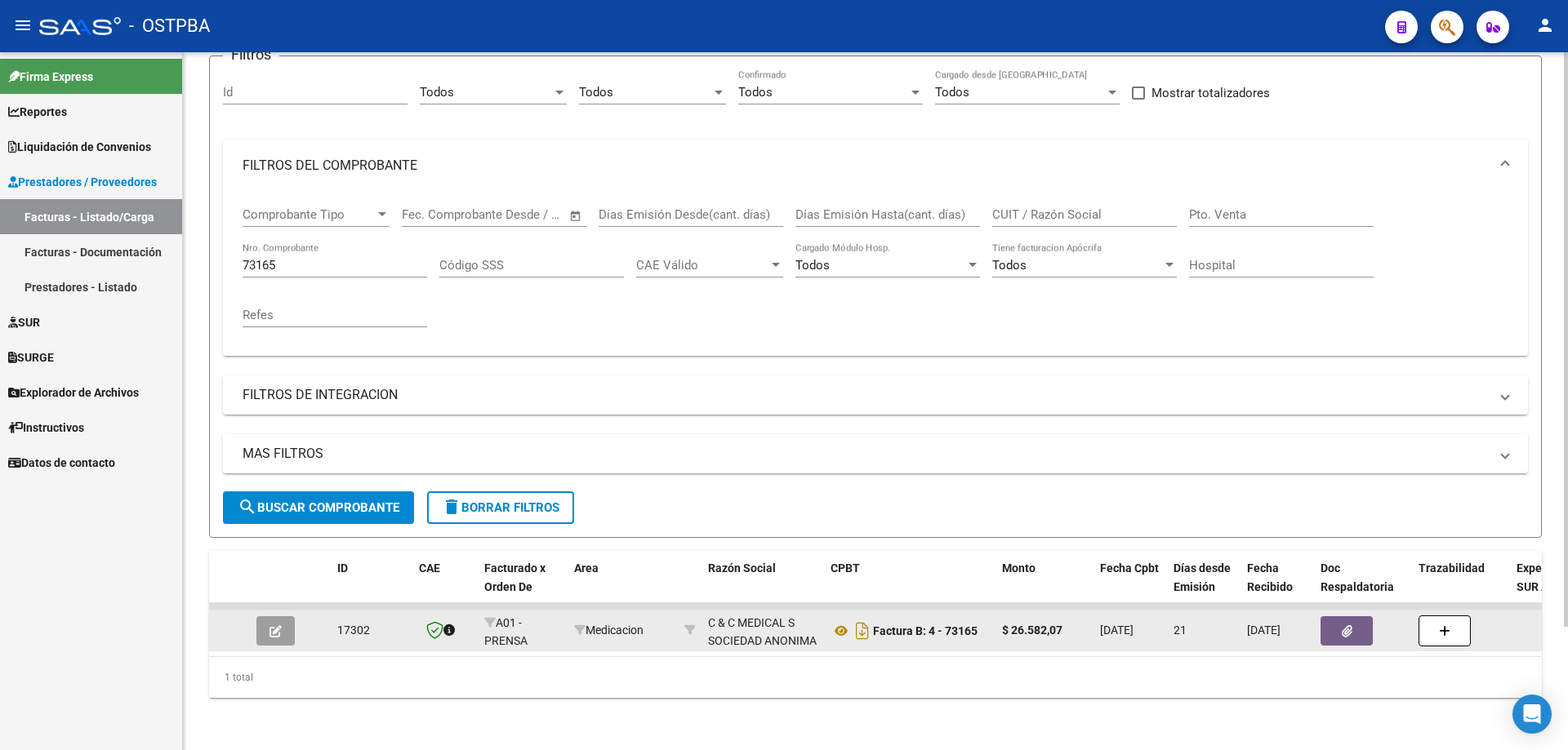
click at [274, 625] on icon "button" at bounding box center [275, 631] width 12 height 12
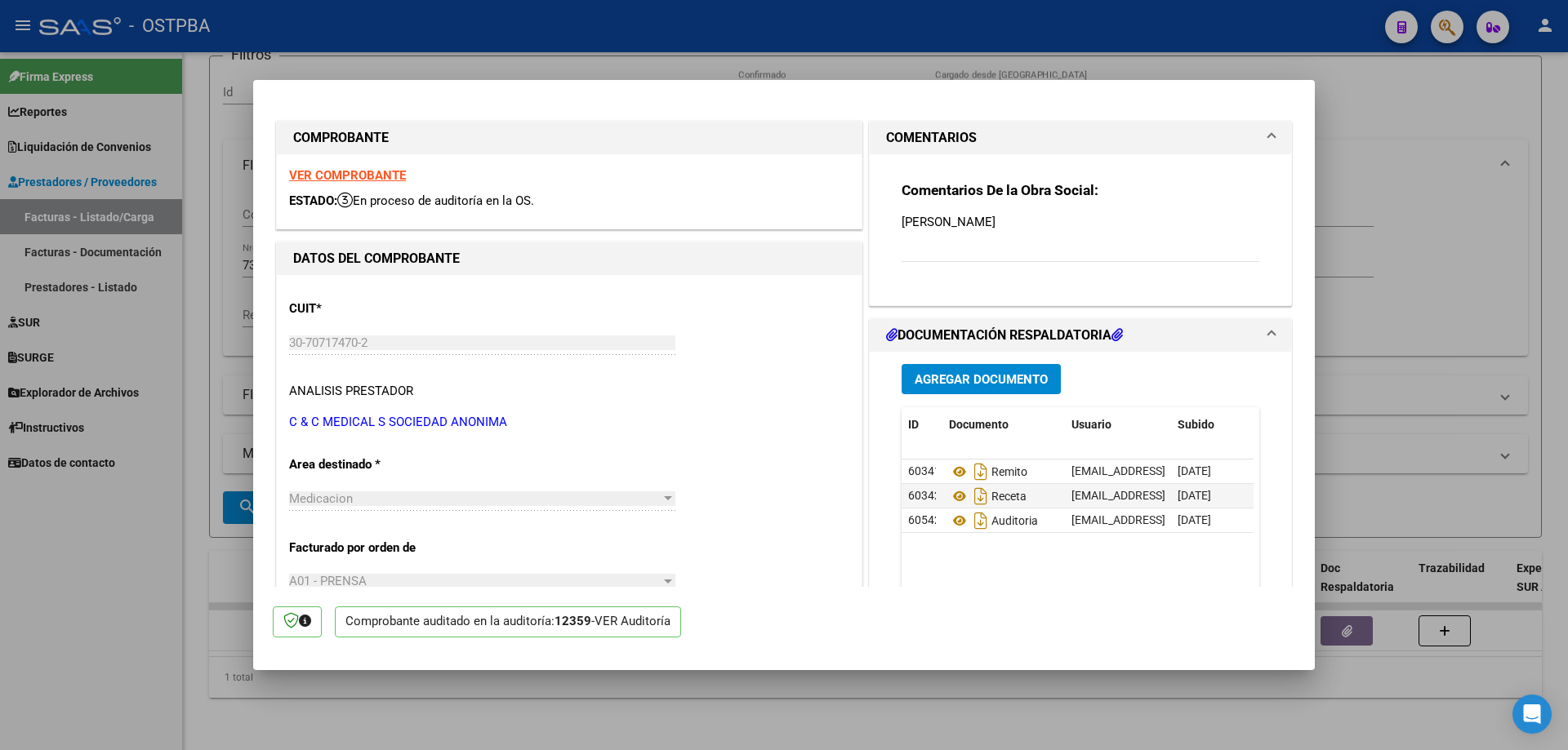
click at [327, 175] on strong "VER COMPROBANTE" at bounding box center [348, 176] width 117 height 15
click at [952, 473] on icon at bounding box center [960, 472] width 21 height 20
click at [949, 493] on icon at bounding box center [960, 496] width 21 height 20
click at [956, 521] on icon at bounding box center [960, 521] width 21 height 20
click at [508, 744] on div at bounding box center [784, 375] width 1568 height 750
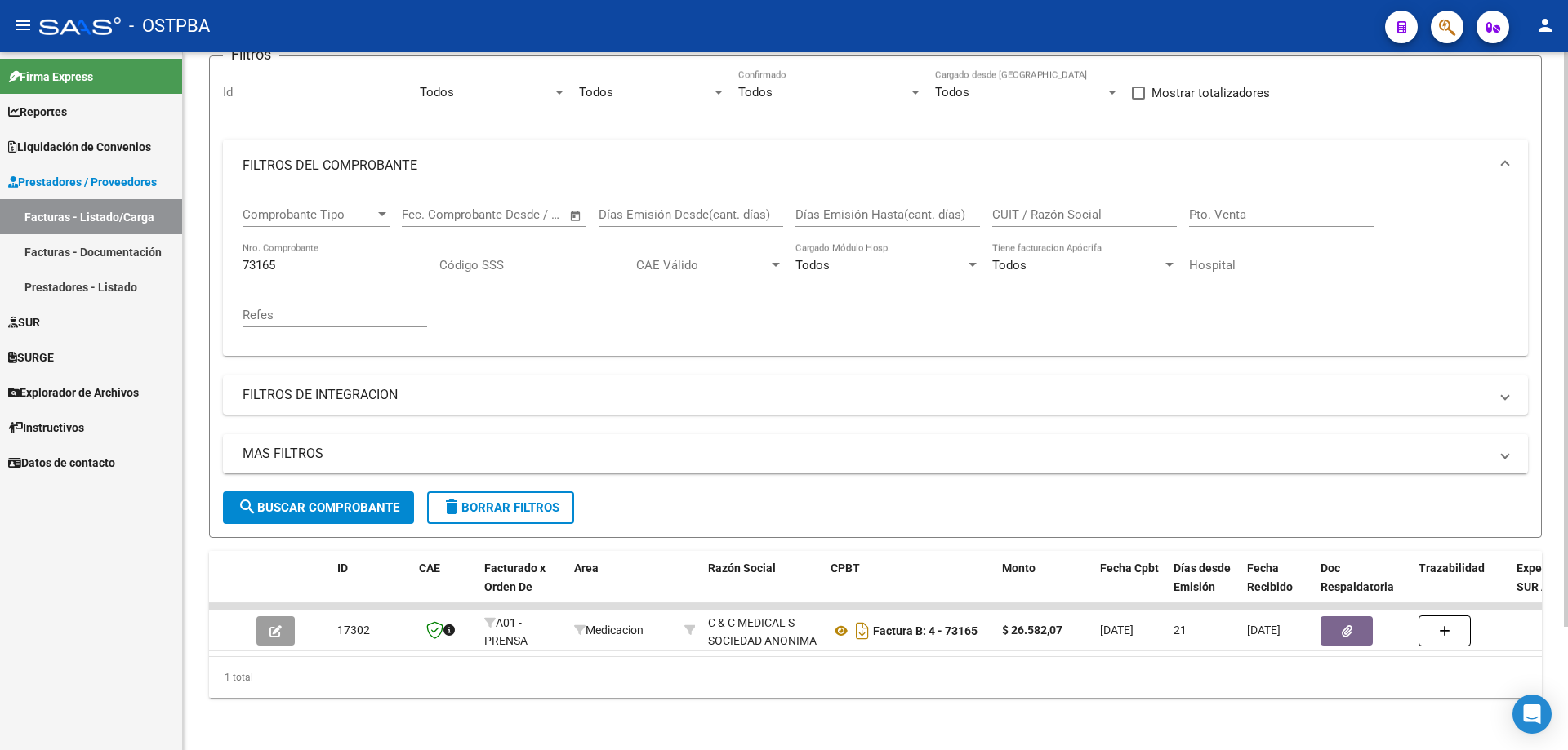
click at [341, 258] on input "73165" at bounding box center [334, 265] width 185 height 15
type input "72963"
click at [319, 500] on span "search Buscar Comprobante" at bounding box center [318, 508] width 162 height 15
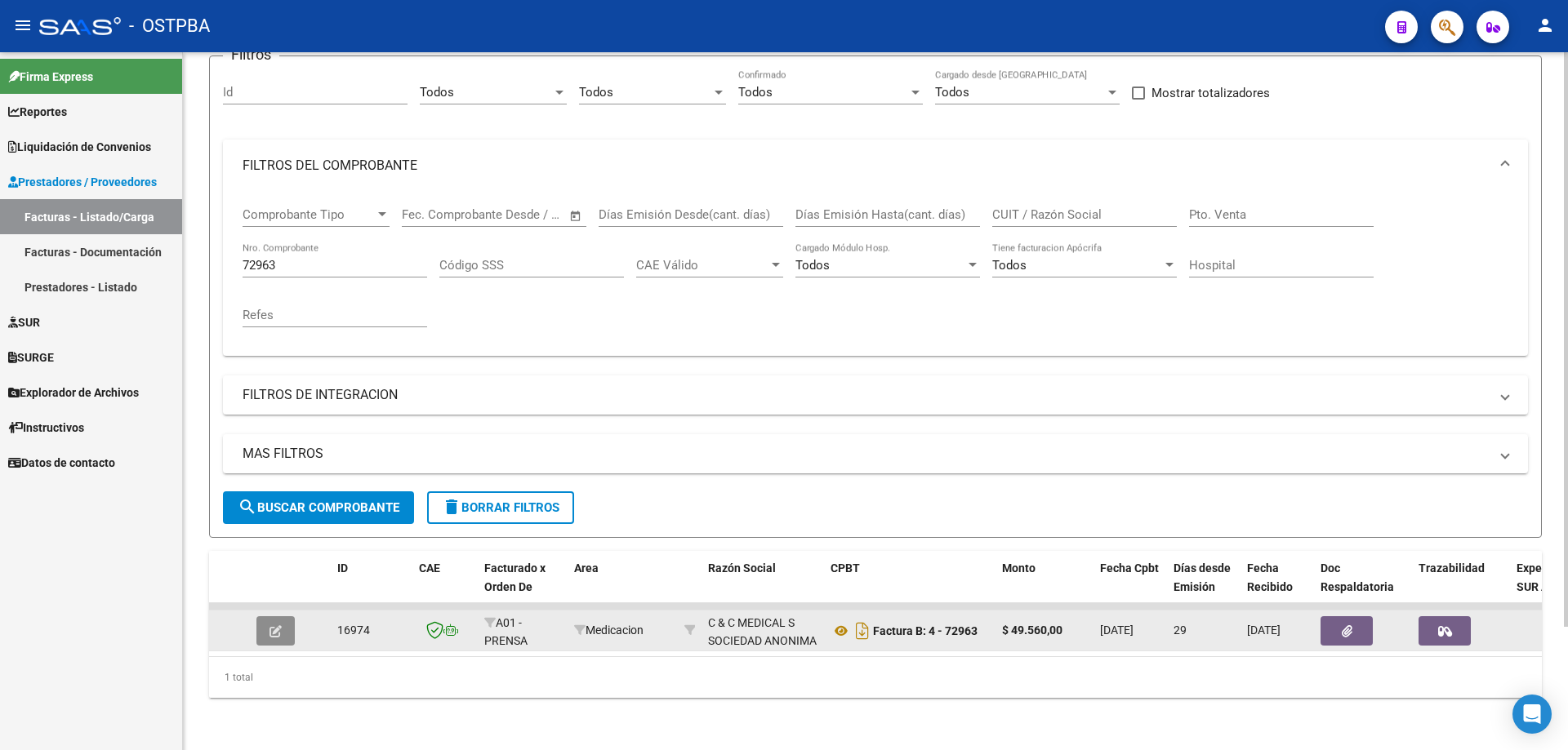
click at [272, 625] on icon "button" at bounding box center [275, 631] width 12 height 12
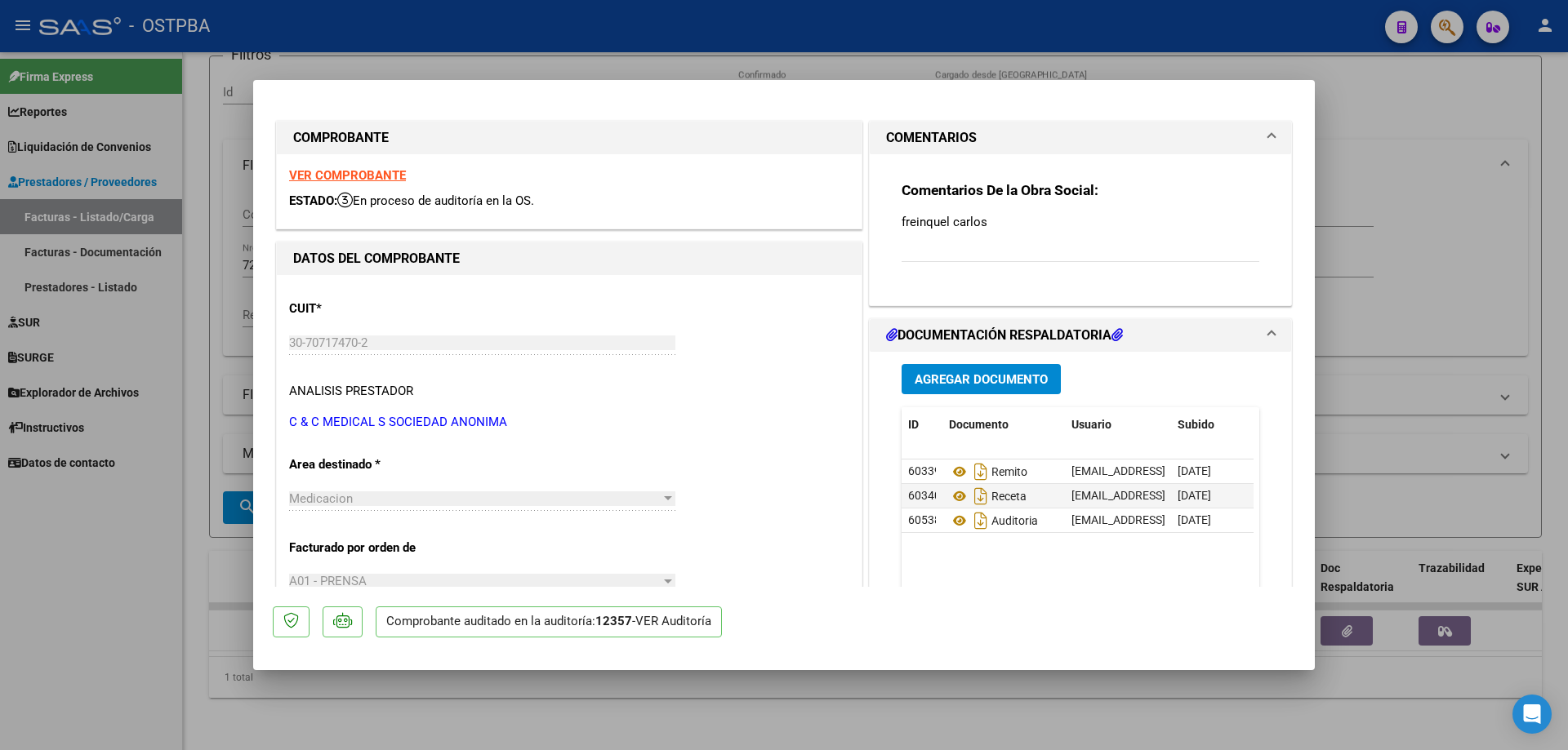
click at [333, 174] on strong "VER COMPROBANTE" at bounding box center [348, 176] width 117 height 15
click at [953, 470] on icon at bounding box center [960, 472] width 21 height 20
click at [951, 494] on icon at bounding box center [960, 496] width 21 height 20
click at [951, 518] on icon at bounding box center [960, 521] width 21 height 20
click at [508, 720] on div at bounding box center [784, 375] width 1568 height 750
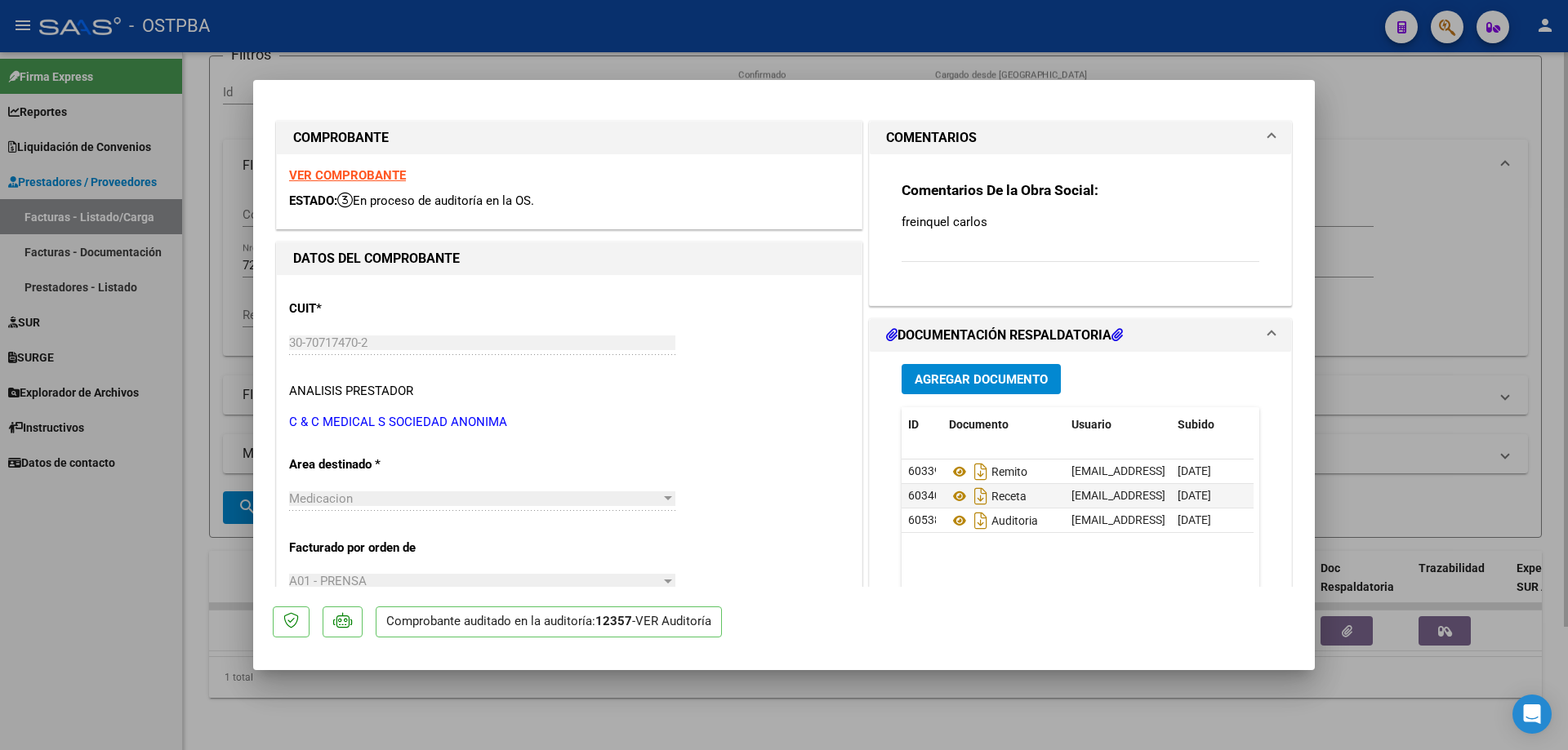
type input "$ 0,00"
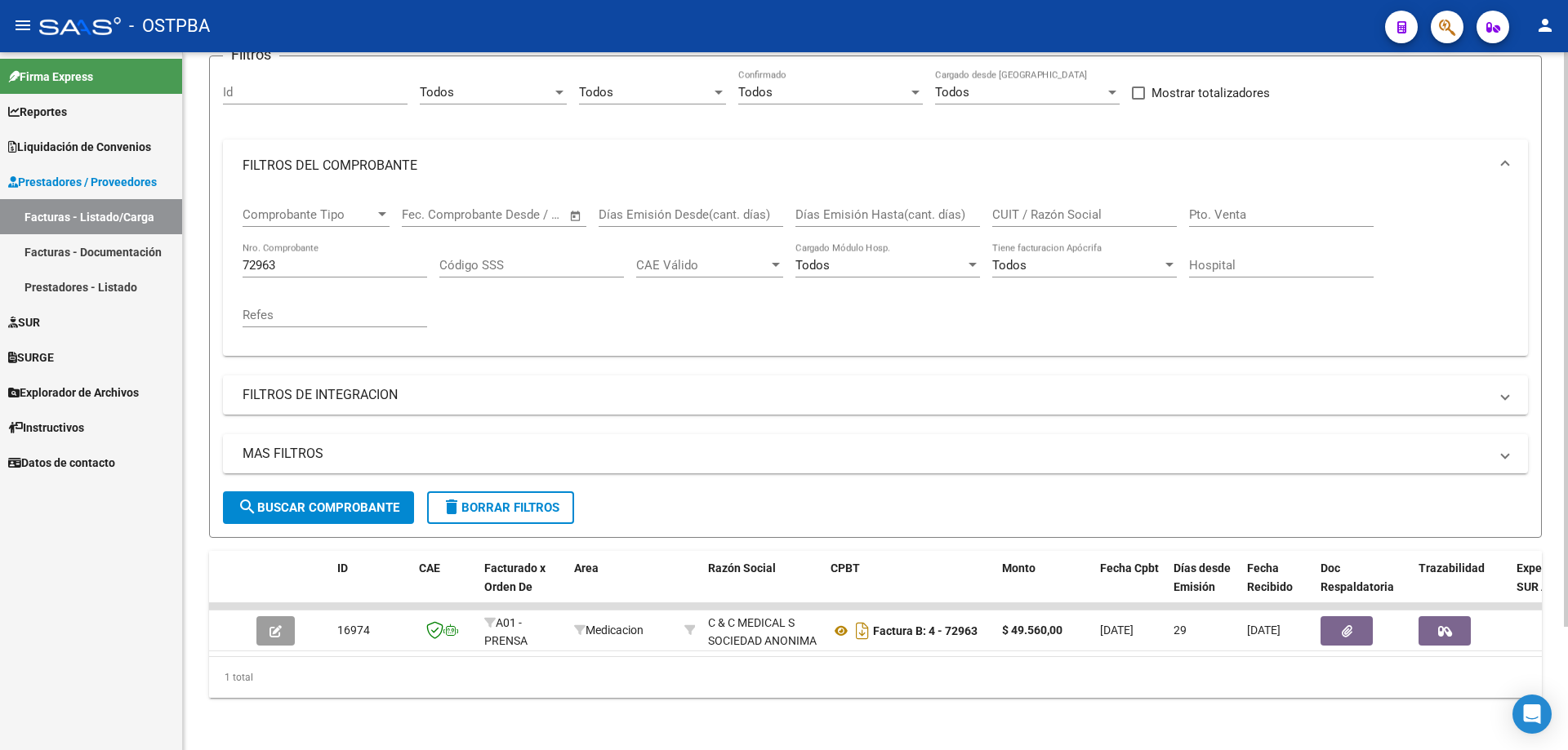
click at [320, 244] on div "72963 Nro. Comprobante" at bounding box center [334, 260] width 185 height 35
type input "7"
type input "9713"
click at [293, 500] on span "search Buscar Comprobante" at bounding box center [318, 508] width 162 height 15
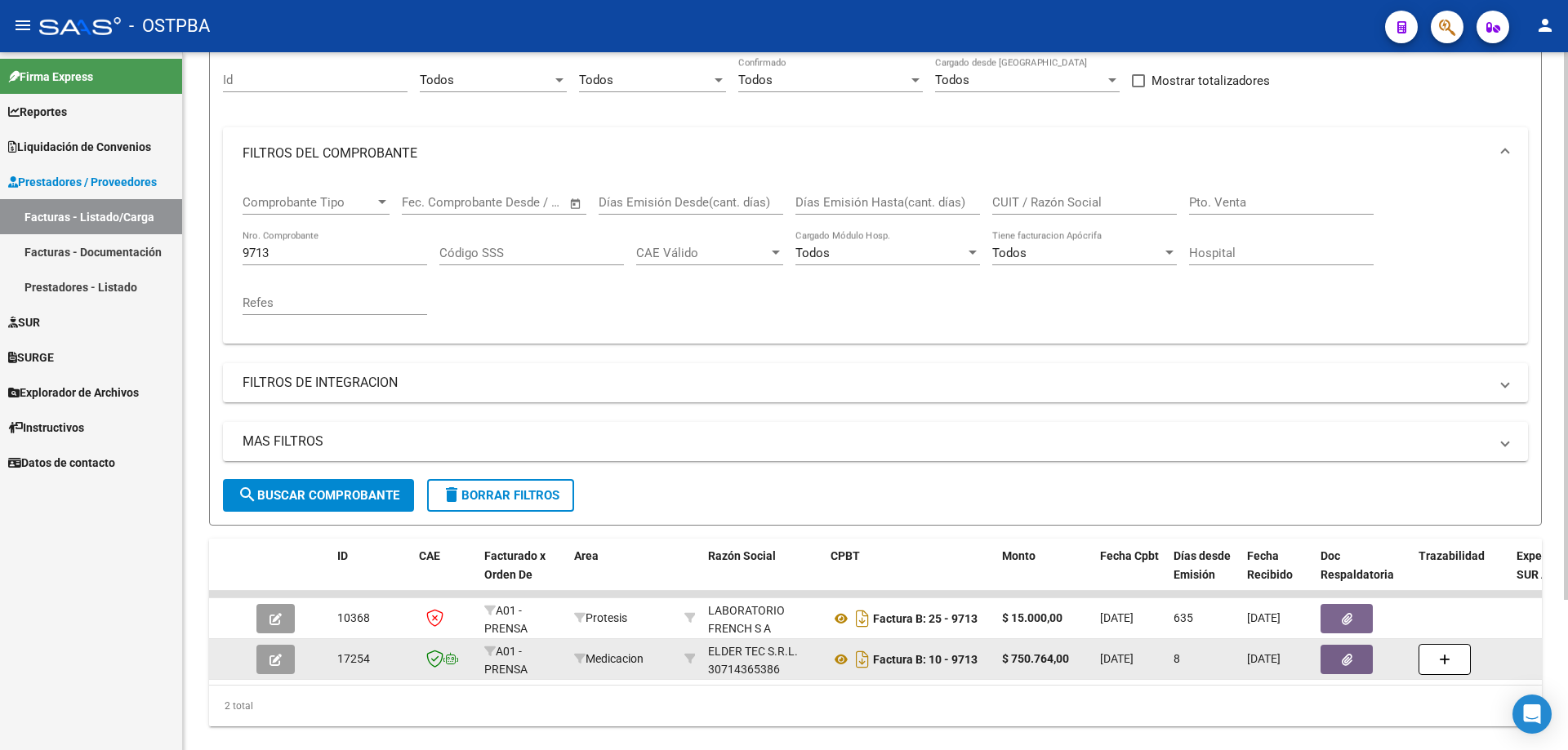
click at [274, 659] on icon "button" at bounding box center [275, 660] width 12 height 12
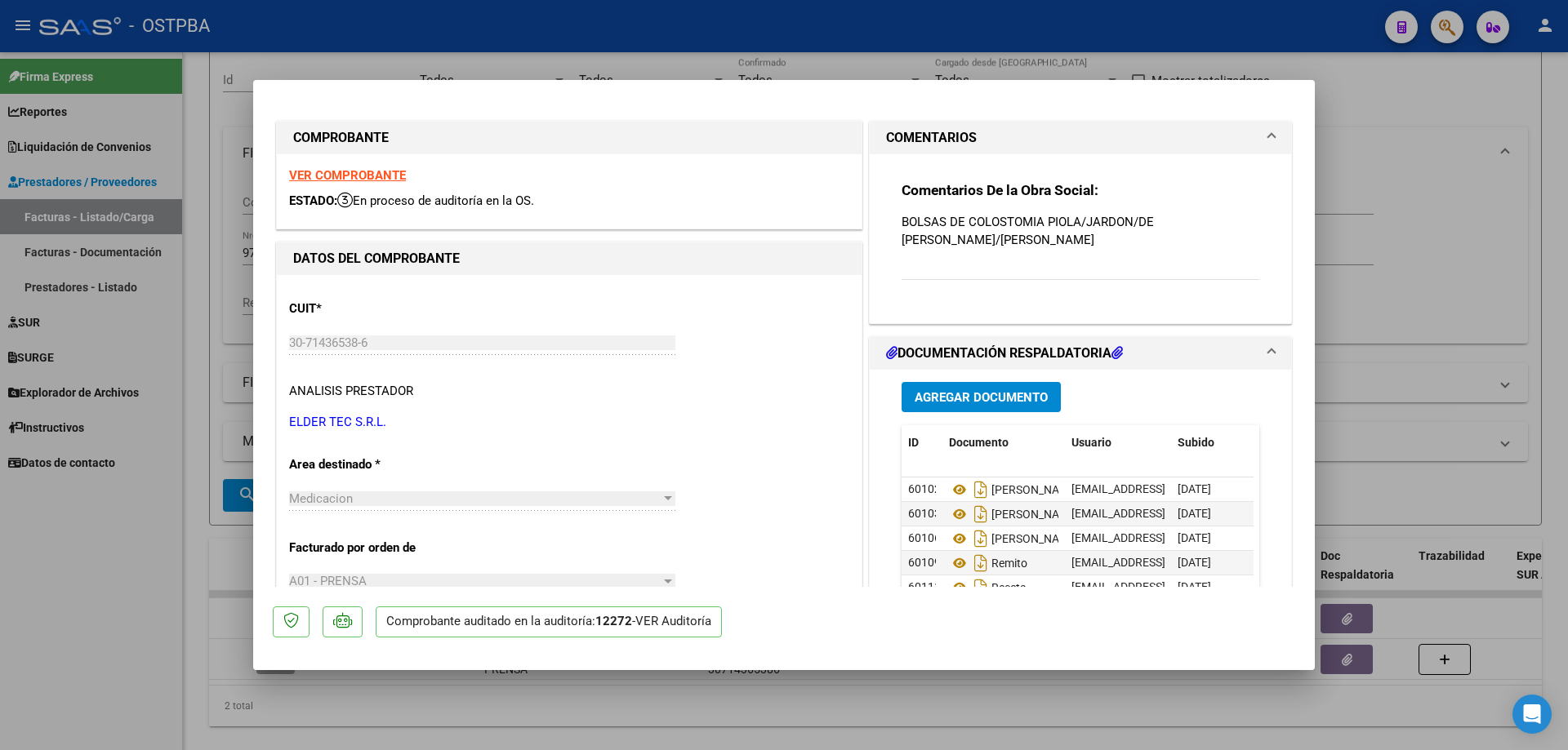
click at [329, 175] on strong "VER COMPROBANTE" at bounding box center [348, 176] width 117 height 15
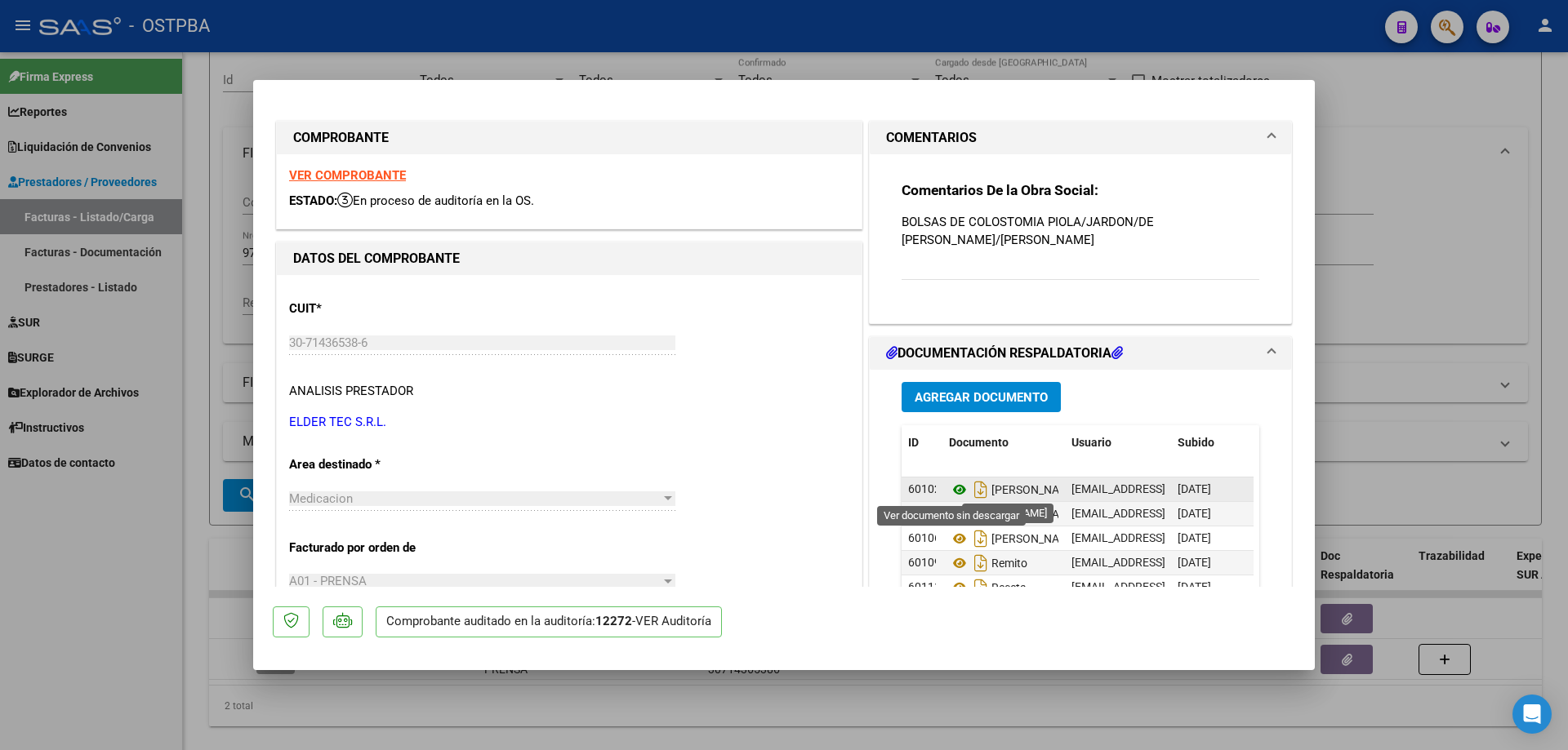
click at [953, 487] on icon at bounding box center [960, 490] width 21 height 20
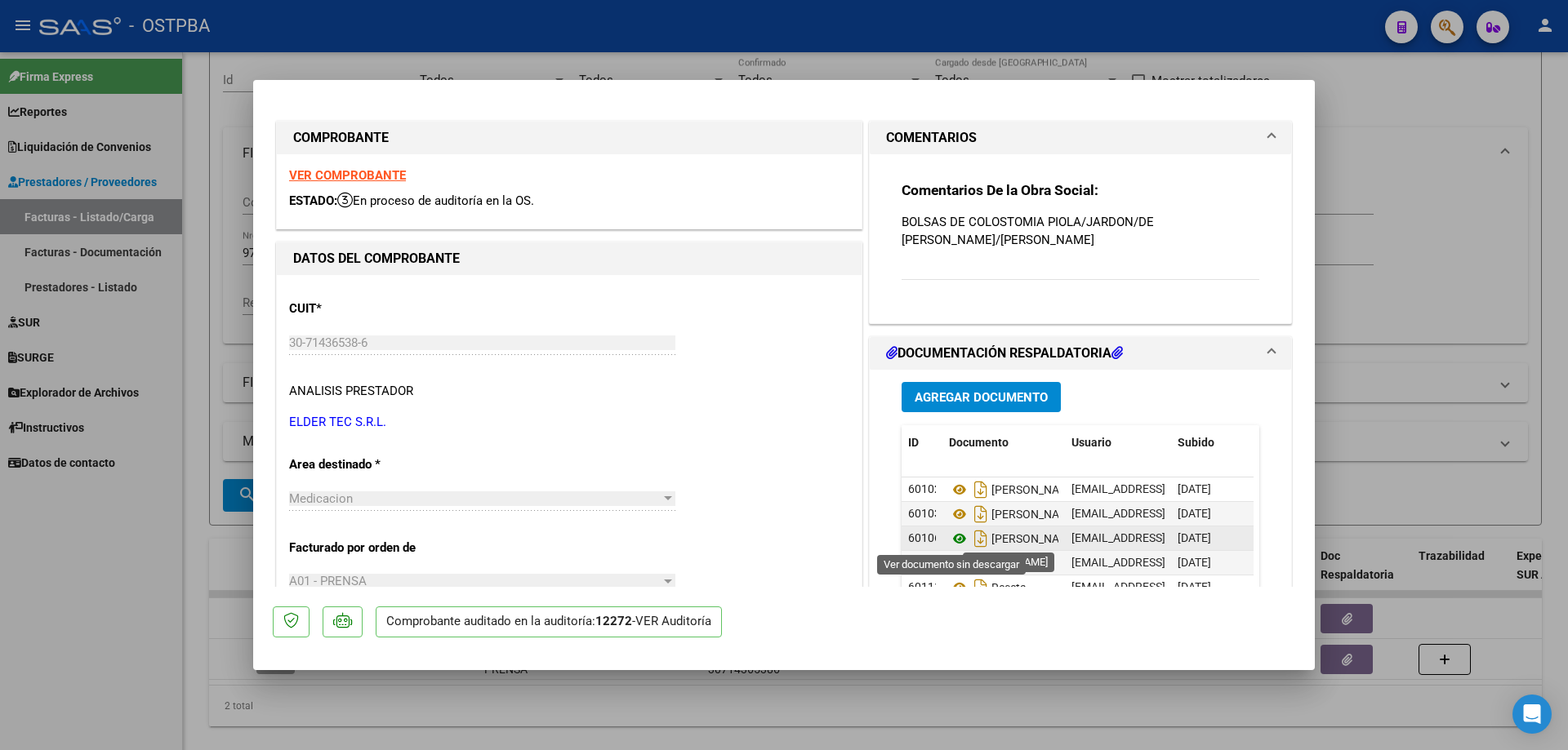
click at [949, 536] on icon at bounding box center [960, 539] width 21 height 20
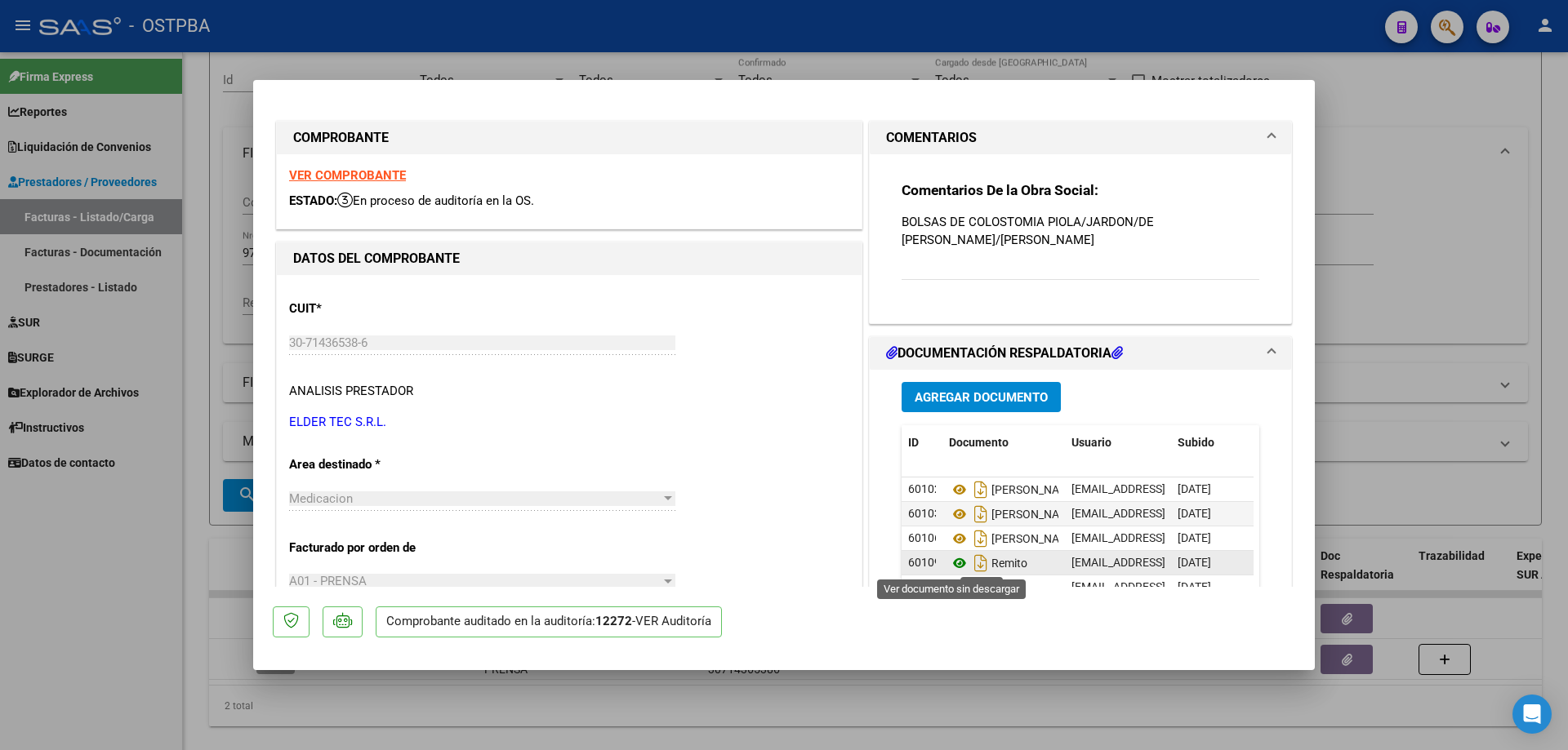
click at [949, 559] on icon at bounding box center [960, 564] width 21 height 20
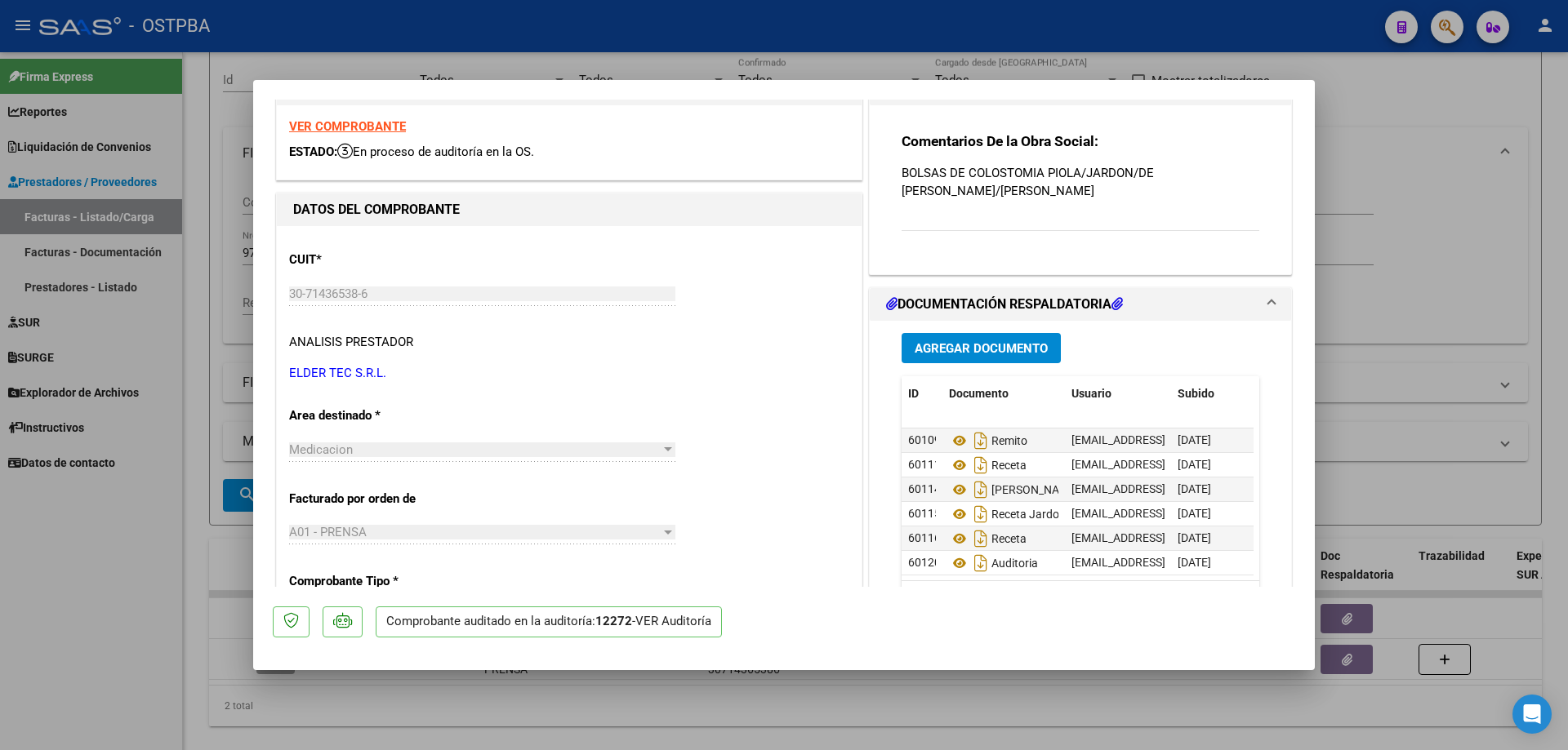
scroll to position [66, 0]
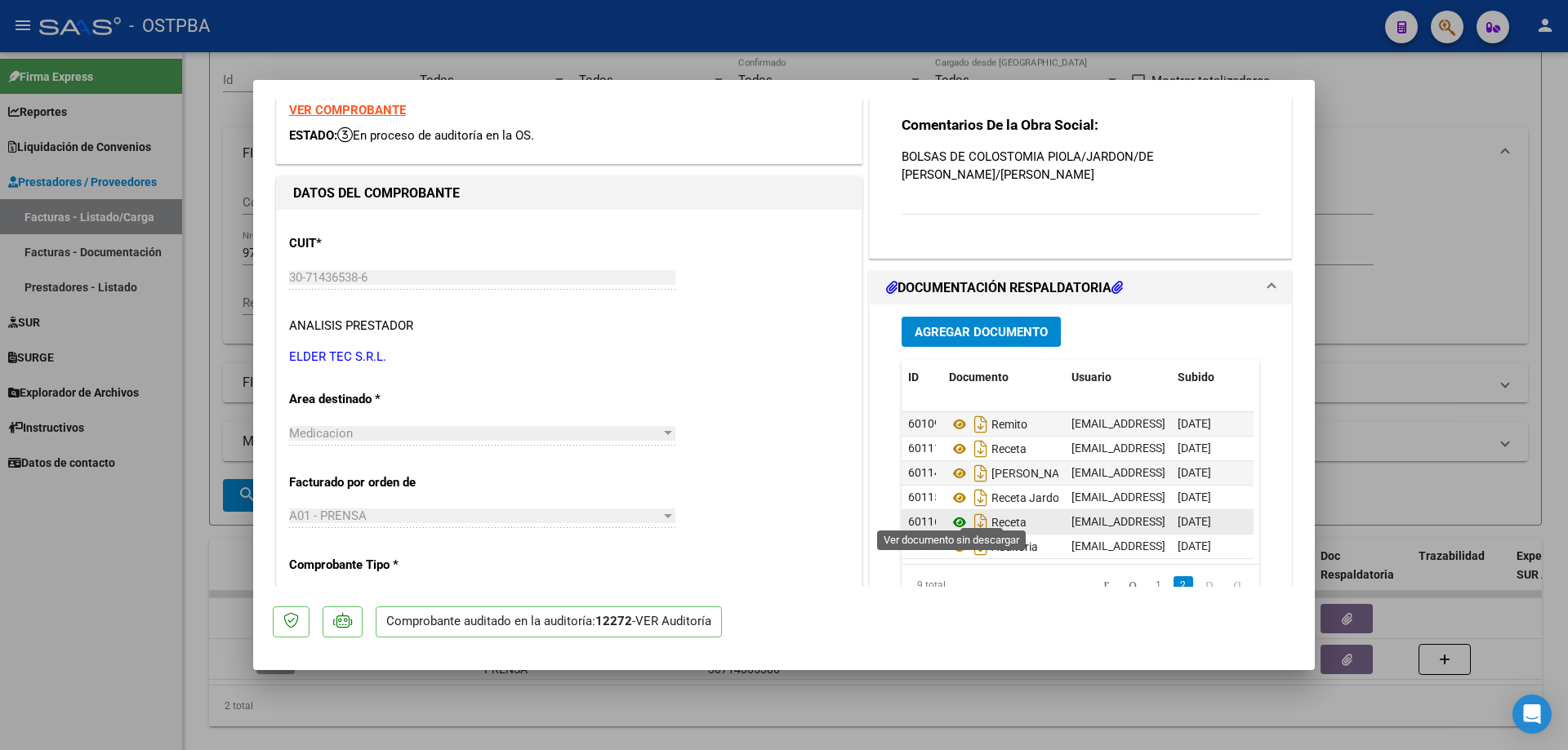
click at [953, 513] on icon at bounding box center [960, 522] width 21 height 20
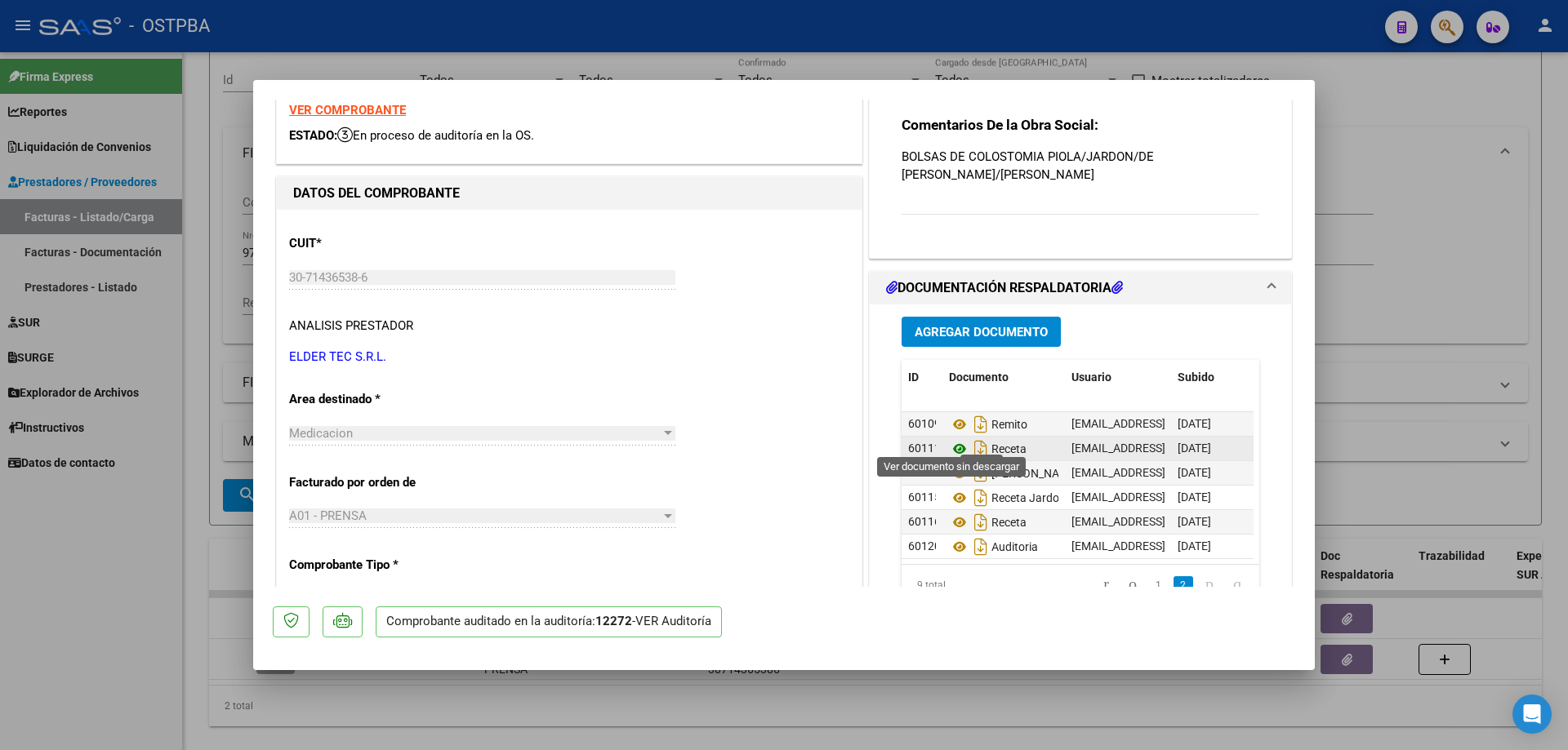
click at [949, 439] on icon at bounding box center [960, 449] width 21 height 20
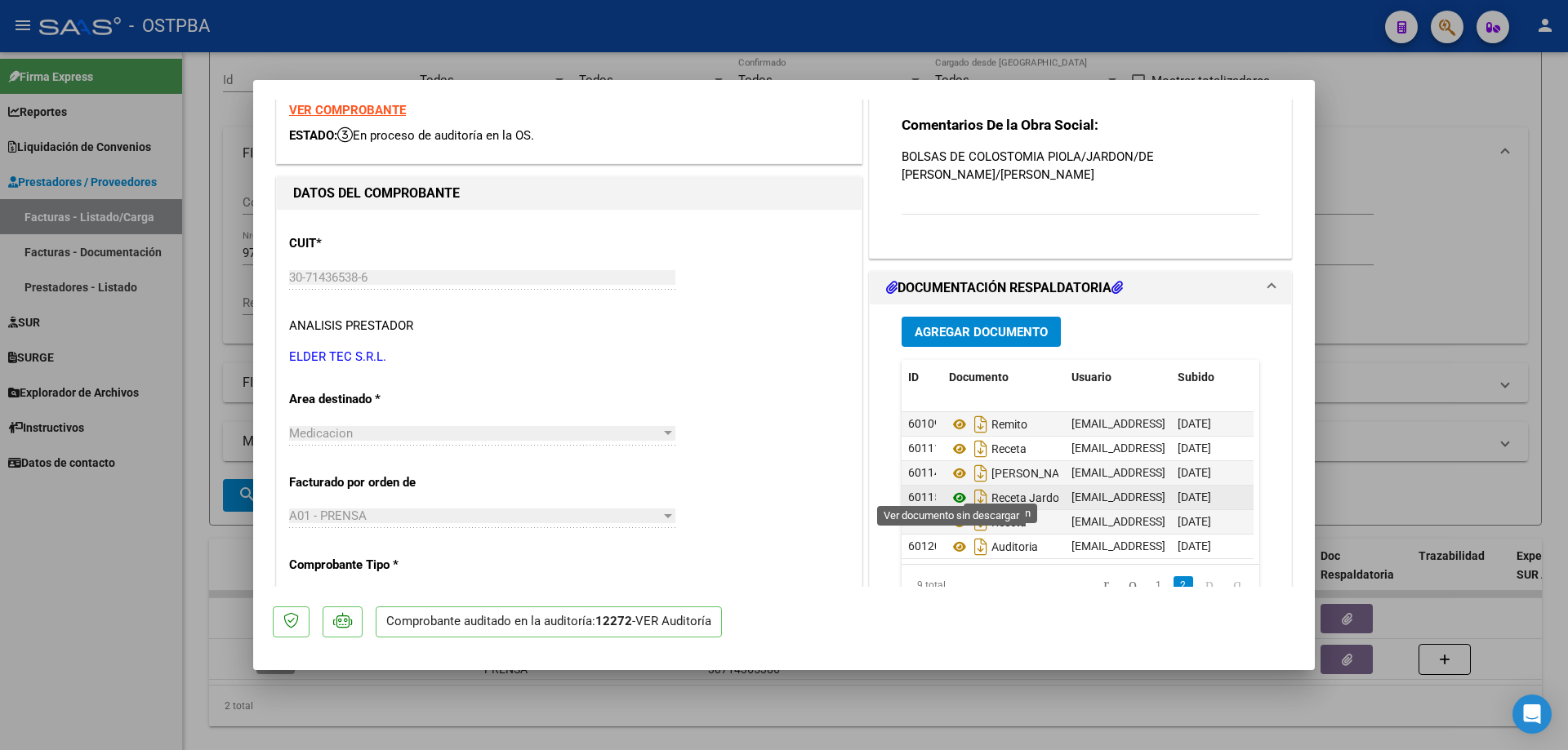
click at [953, 488] on icon at bounding box center [960, 498] width 21 height 20
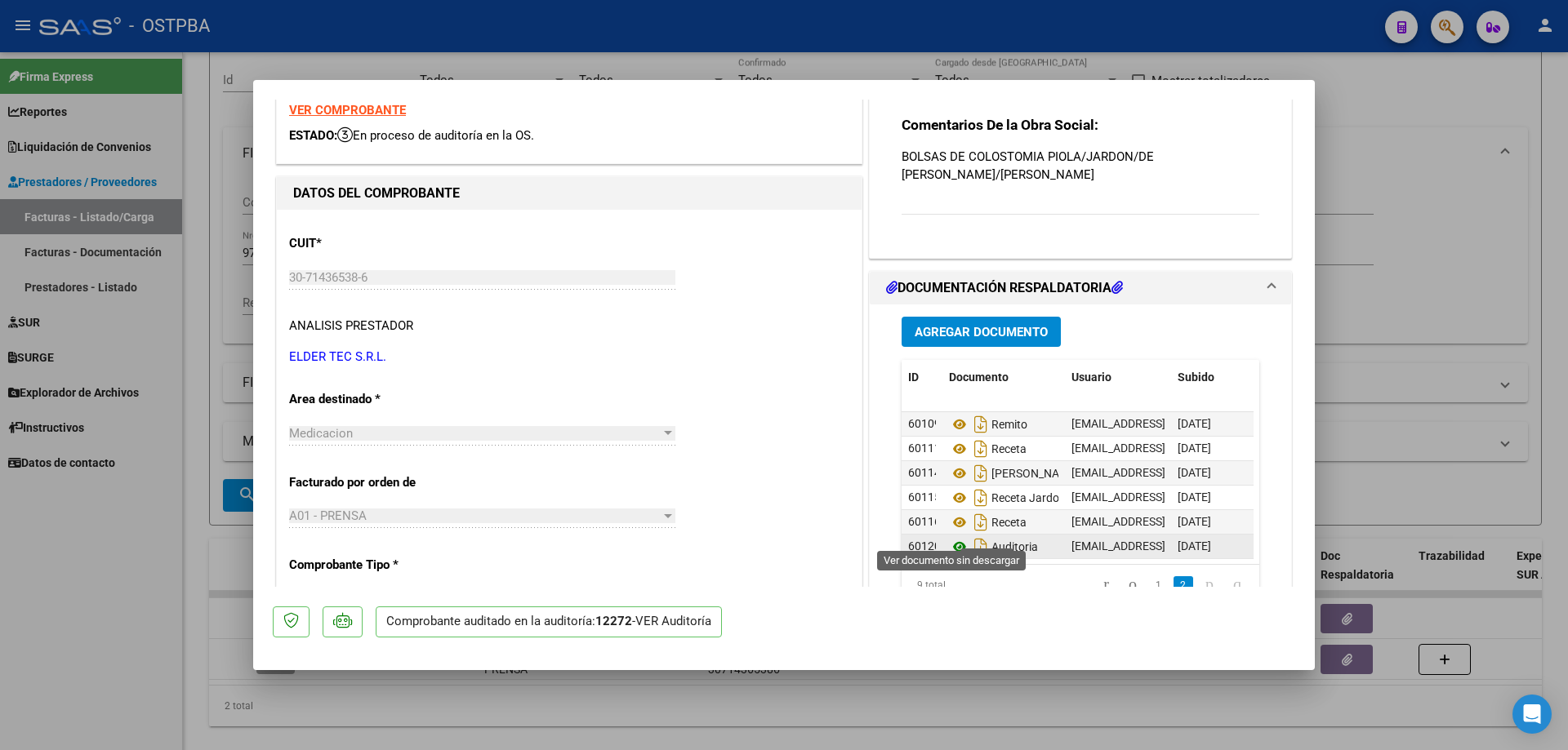
click at [949, 538] on icon at bounding box center [960, 547] width 21 height 20
click at [963, 718] on div at bounding box center [784, 375] width 1568 height 750
type input "$ 0,00"
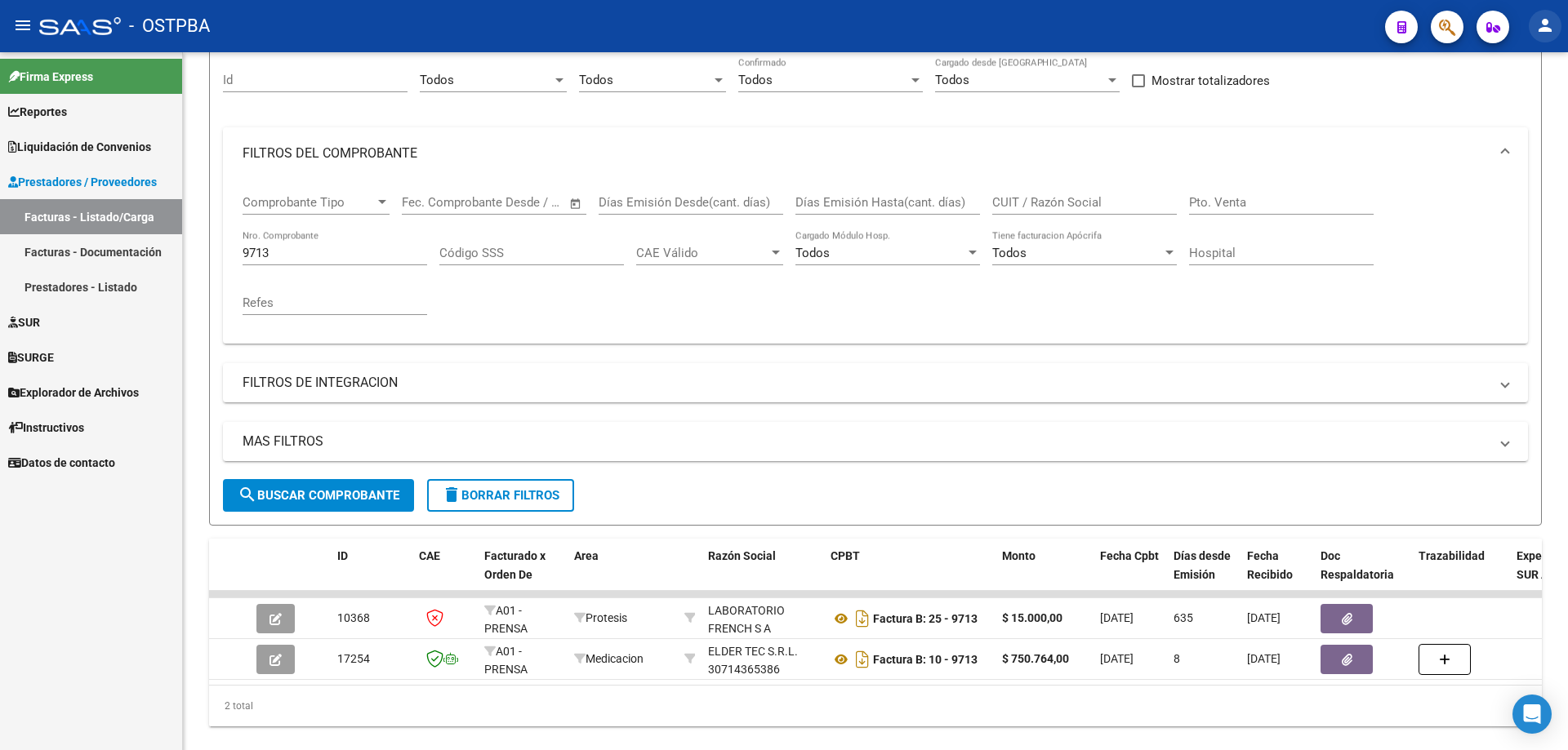
click at [1545, 24] on mat-icon "person" at bounding box center [1545, 25] width 20 height 20
click at [1512, 108] on button "exit_to_app Salir" at bounding box center [1511, 108] width 99 height 39
